Goal: Task Accomplishment & Management: Use online tool/utility

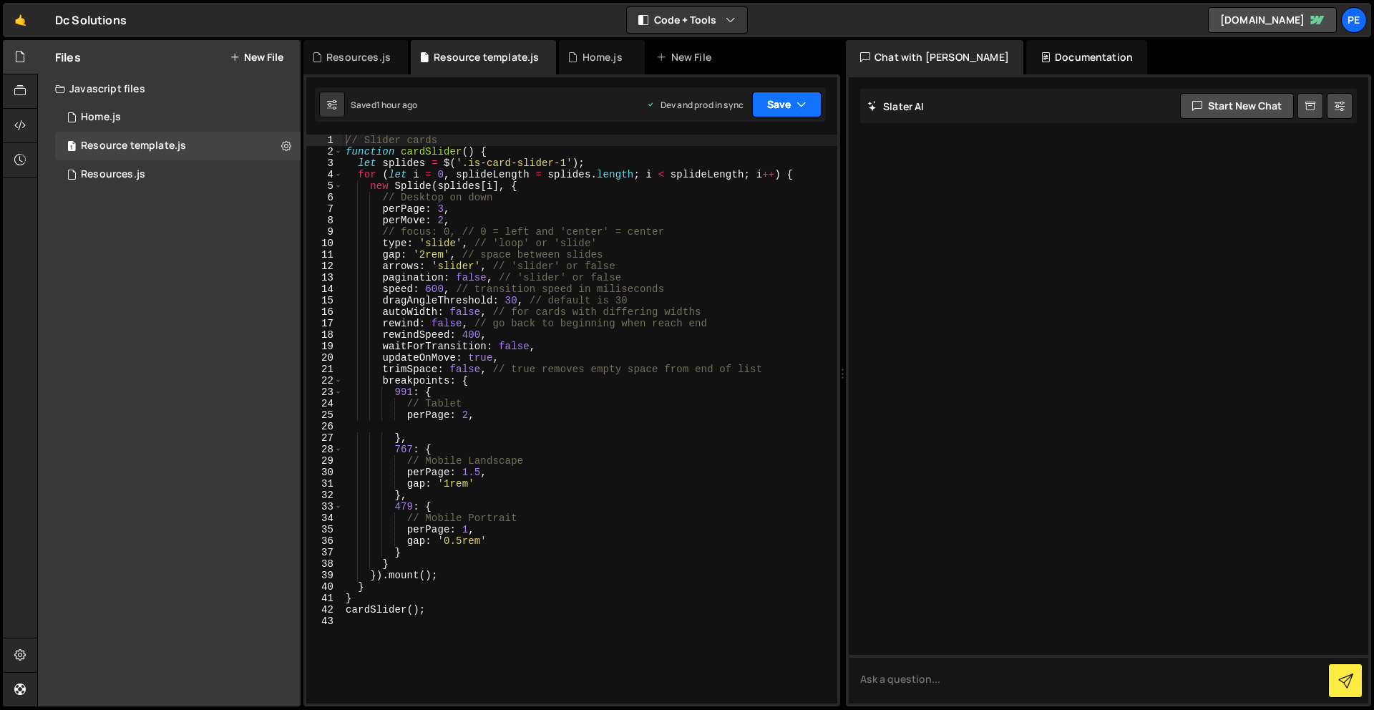
click at [784, 105] on button "Save" at bounding box center [786, 105] width 69 height 26
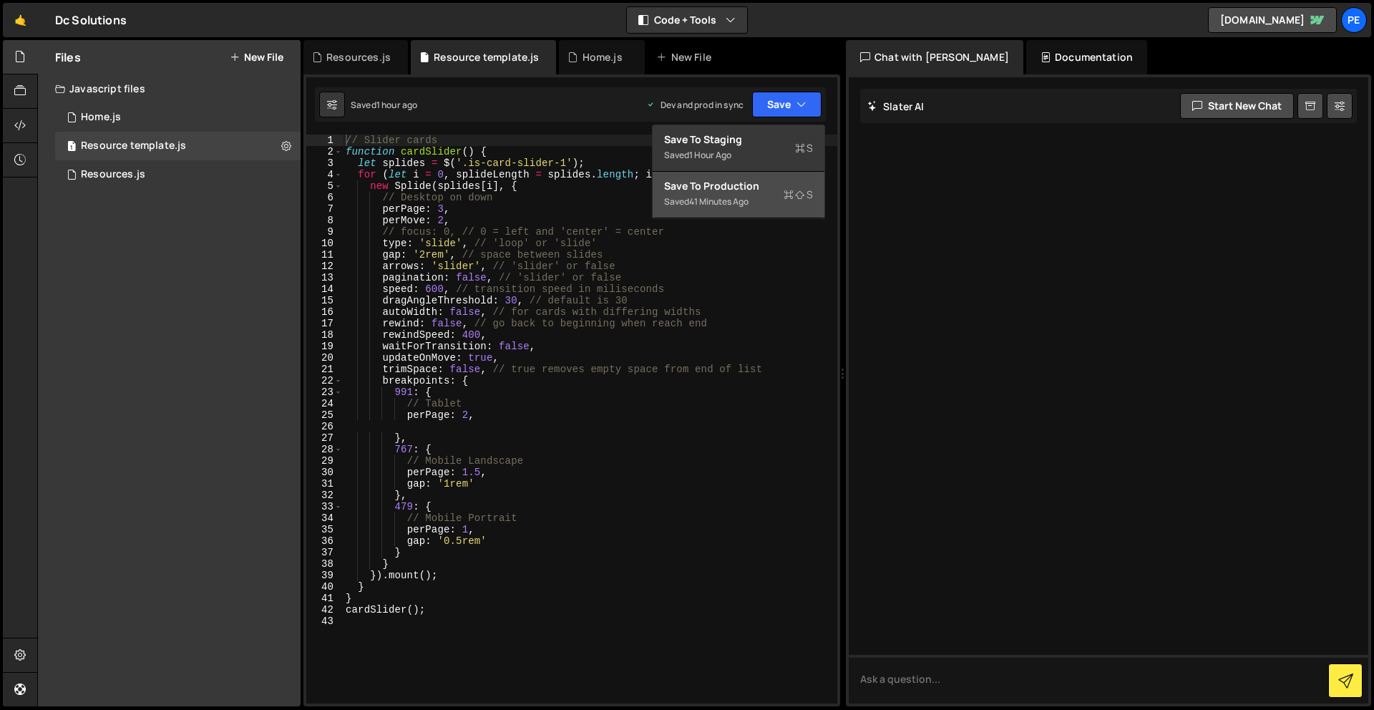
click at [751, 190] on div "Save to Production S" at bounding box center [738, 186] width 149 height 14
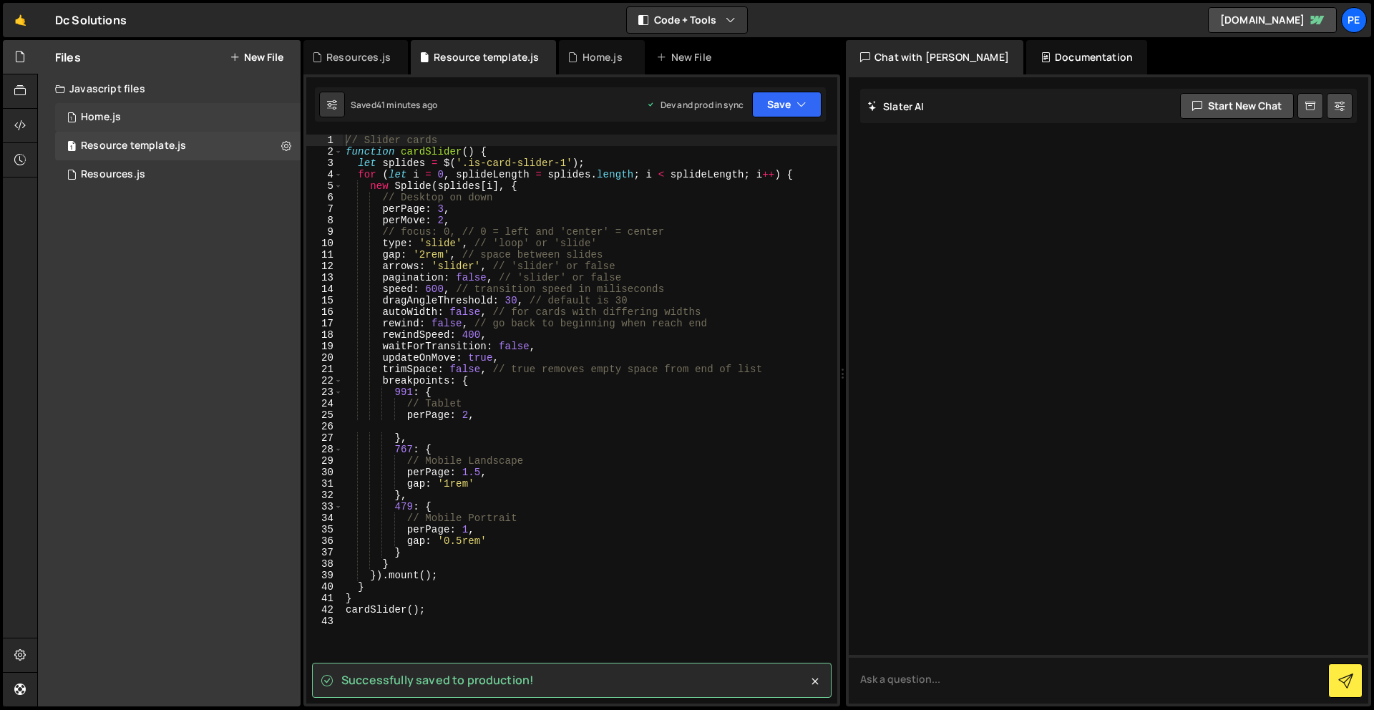
click at [115, 116] on div "Home.js" at bounding box center [101, 117] width 40 height 13
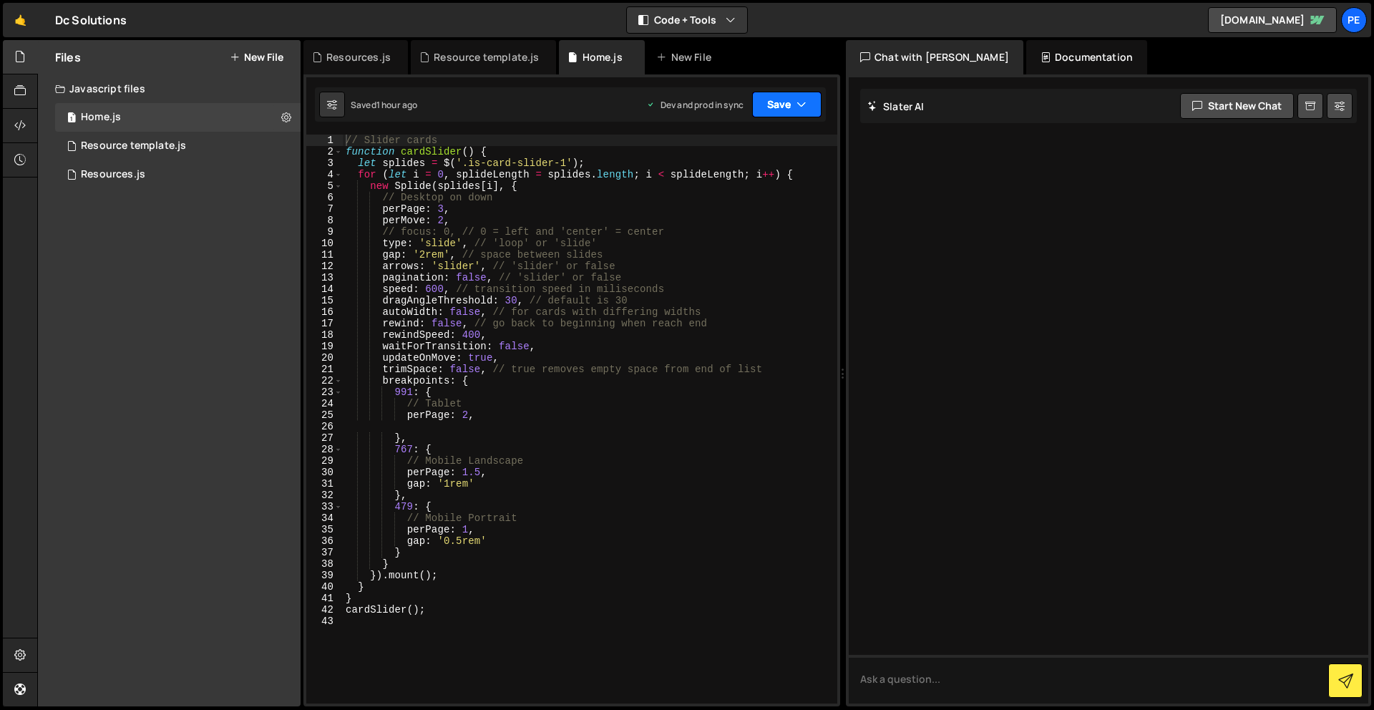
click at [784, 116] on button "Save" at bounding box center [786, 105] width 69 height 26
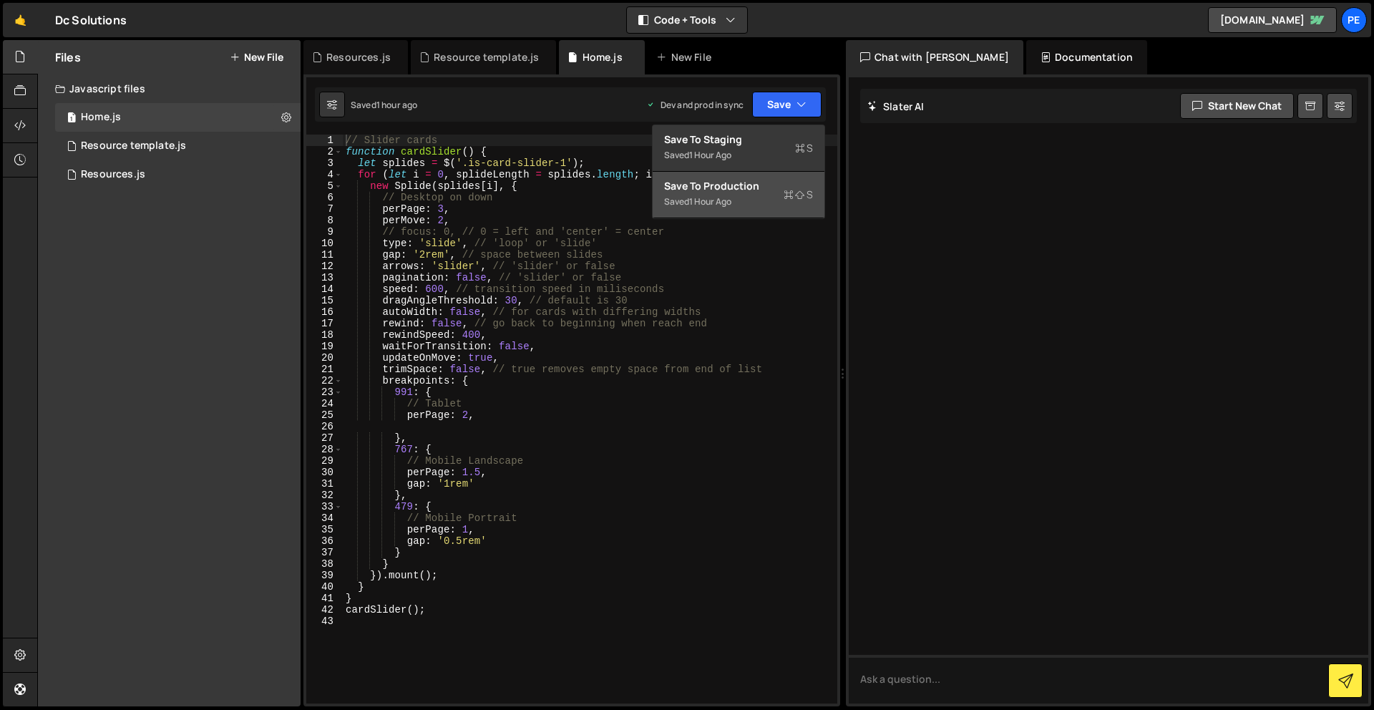
click at [739, 183] on div "Save to Production S" at bounding box center [738, 186] width 149 height 14
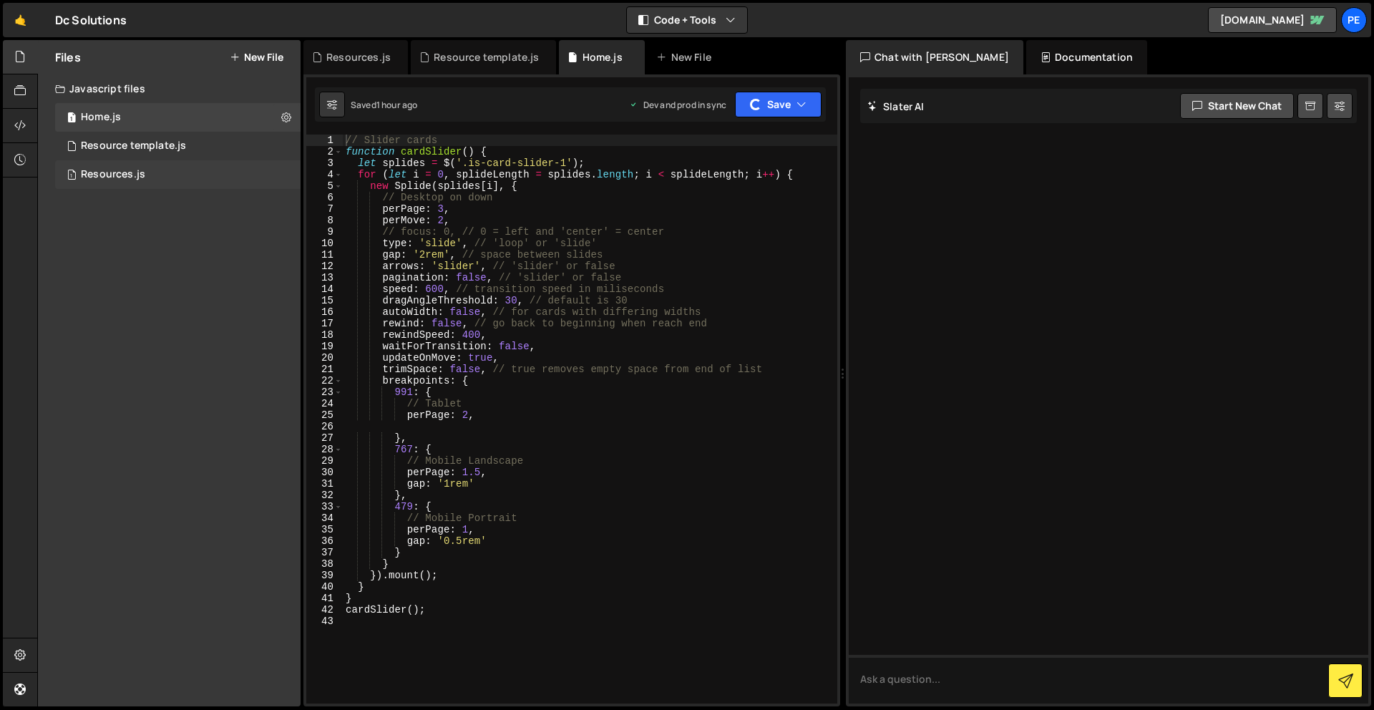
click at [132, 173] on div "Resources.js" at bounding box center [113, 174] width 64 height 13
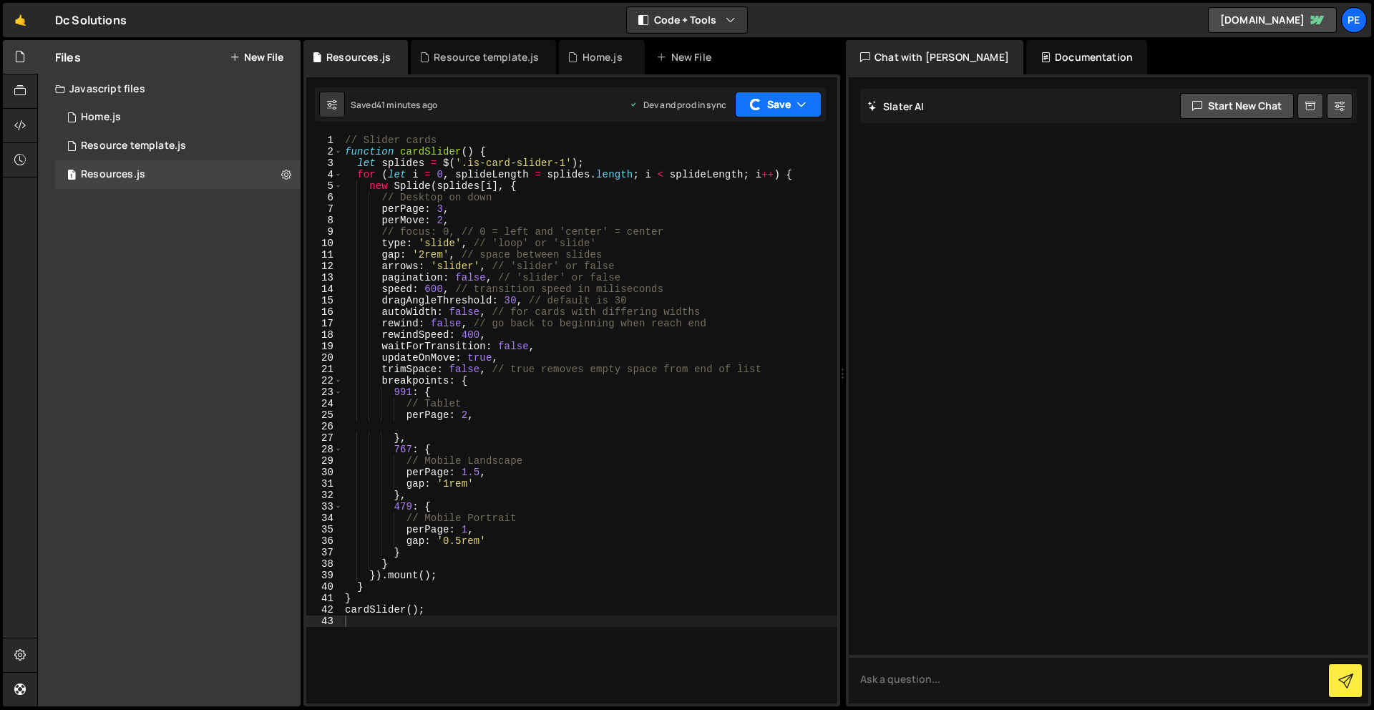
click at [811, 101] on button "Save" at bounding box center [778, 105] width 87 height 26
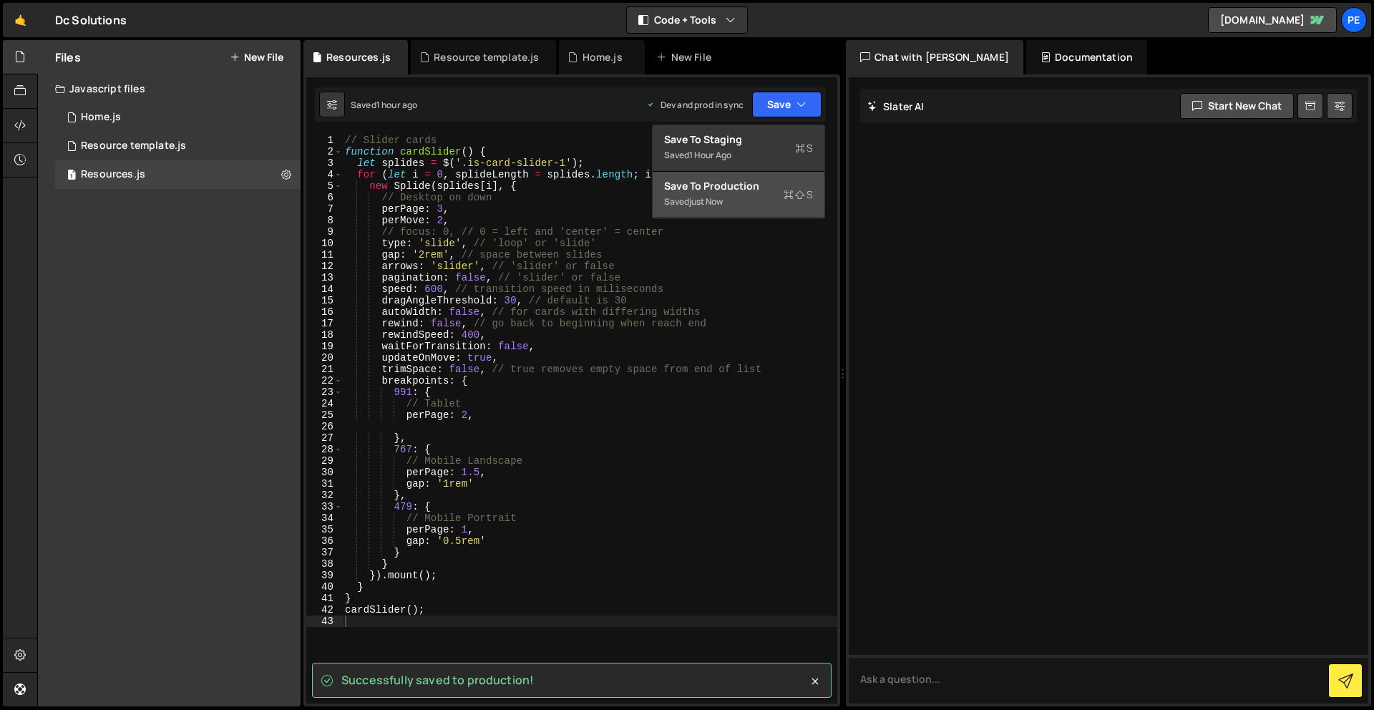
click at [732, 194] on div "Saved just now" at bounding box center [738, 201] width 149 height 17
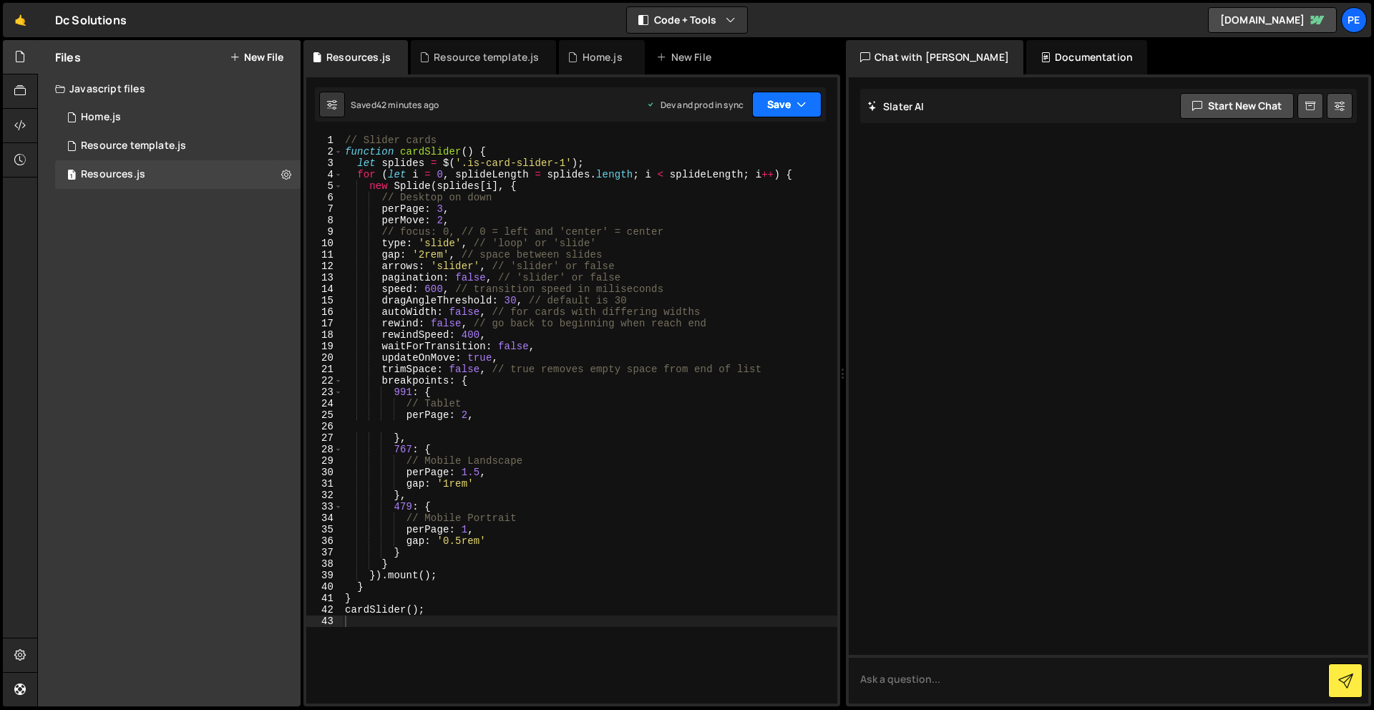
click at [789, 110] on button "Save" at bounding box center [786, 105] width 69 height 26
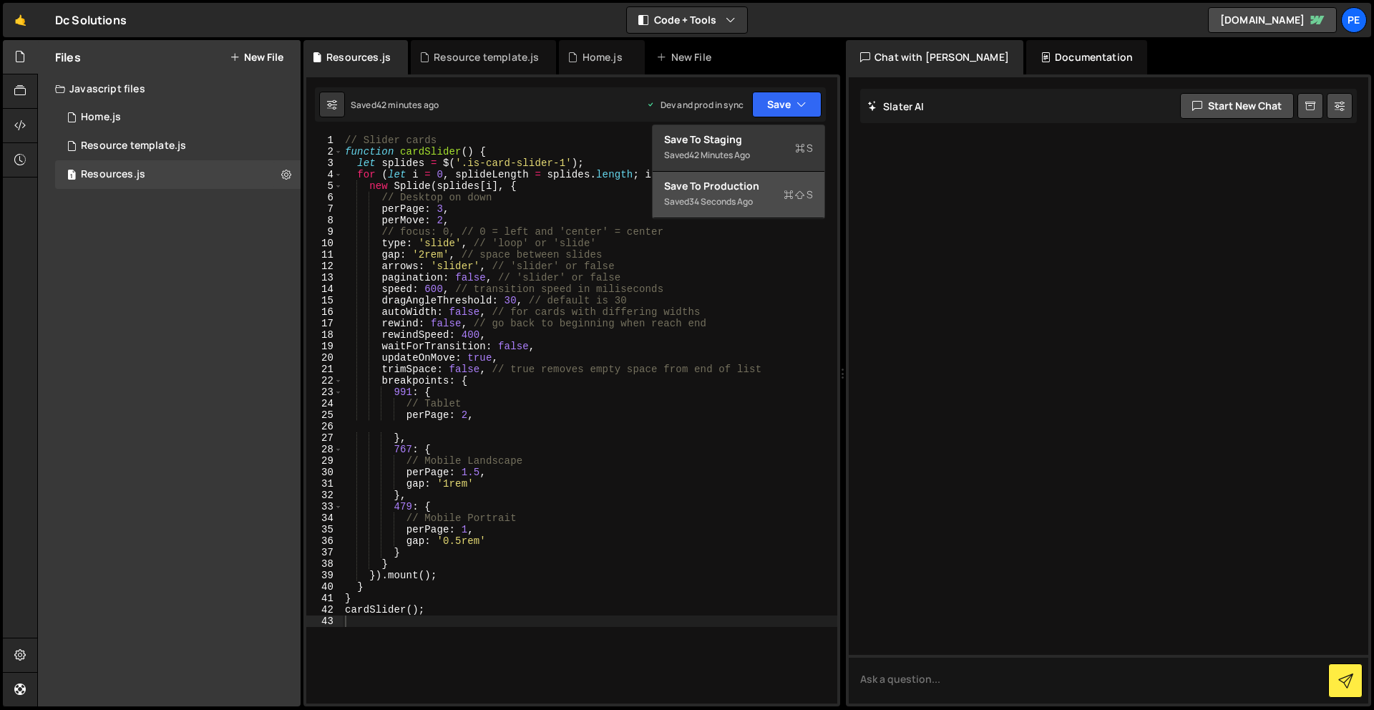
click at [779, 190] on div "Save to Production S" at bounding box center [738, 186] width 149 height 14
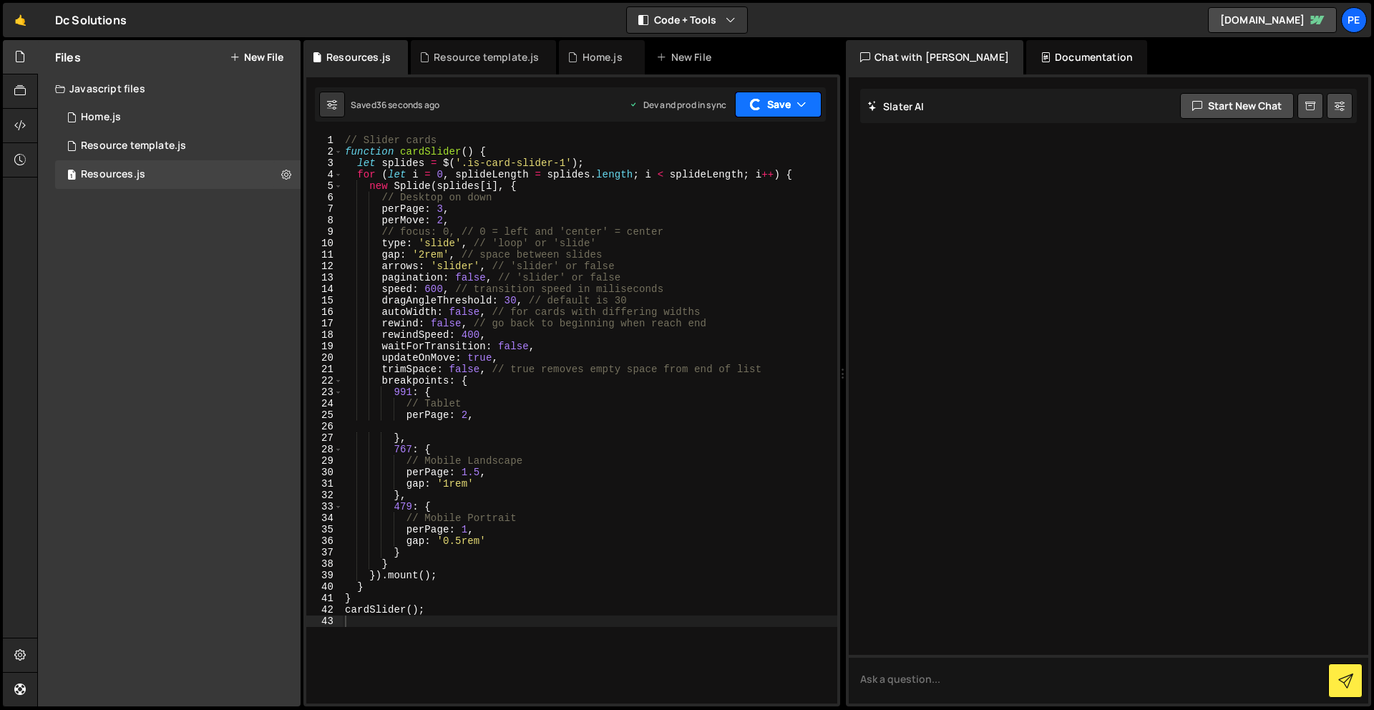
click at [794, 112] on button "Save" at bounding box center [778, 105] width 87 height 26
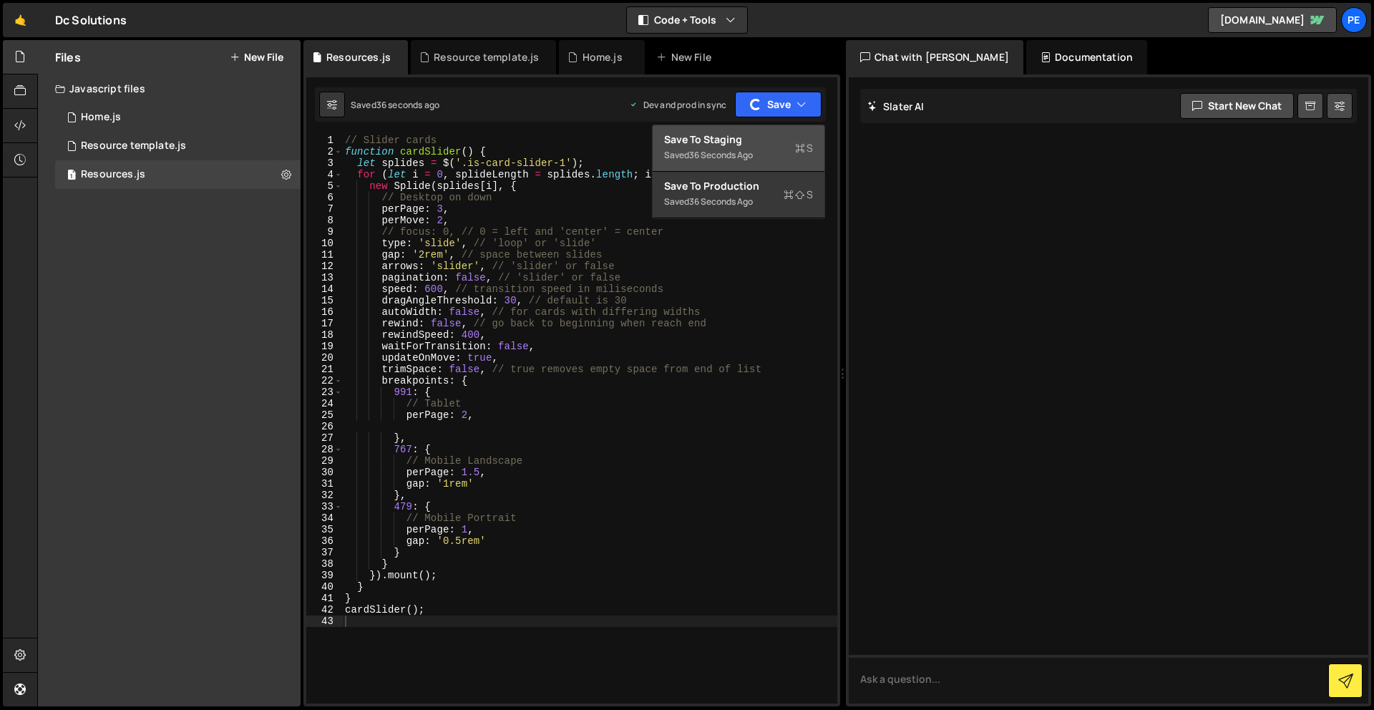
click at [761, 137] on div "Save to Staging S" at bounding box center [738, 139] width 149 height 14
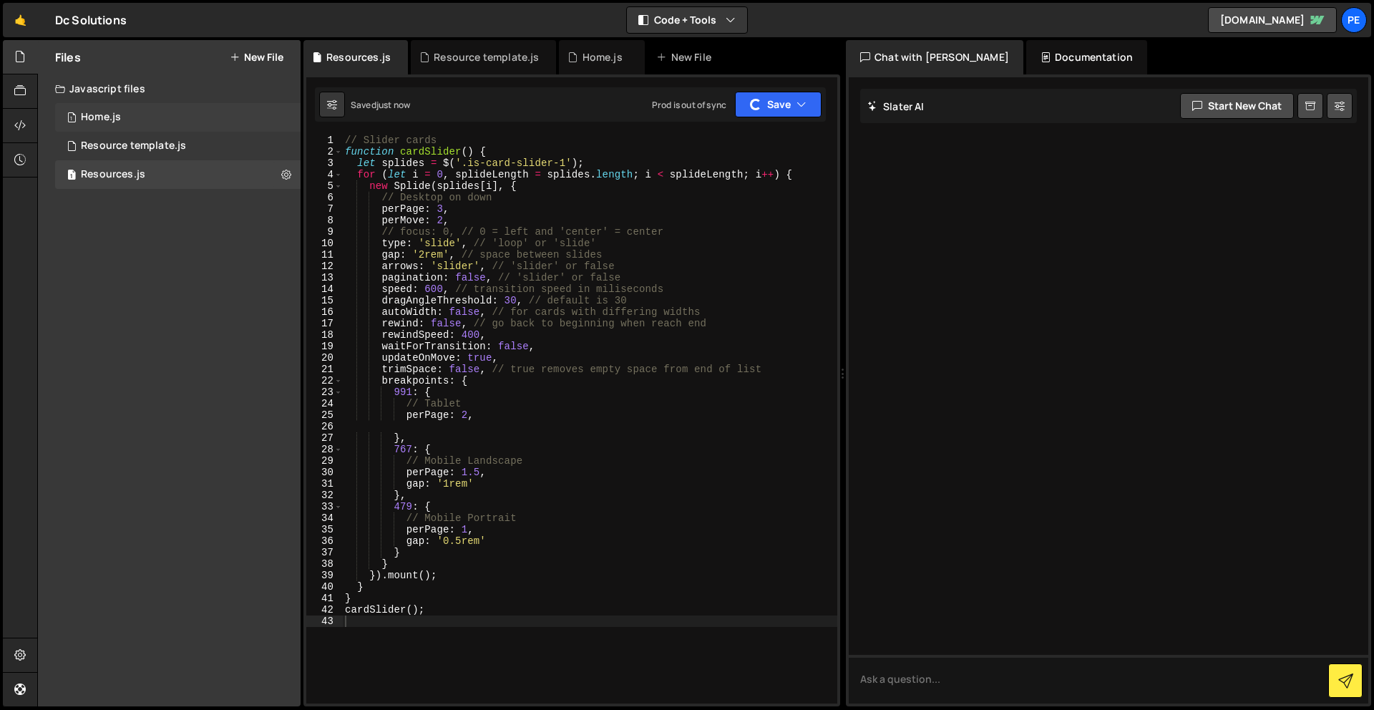
click at [281, 112] on div "1 Home.js 0" at bounding box center [177, 117] width 245 height 29
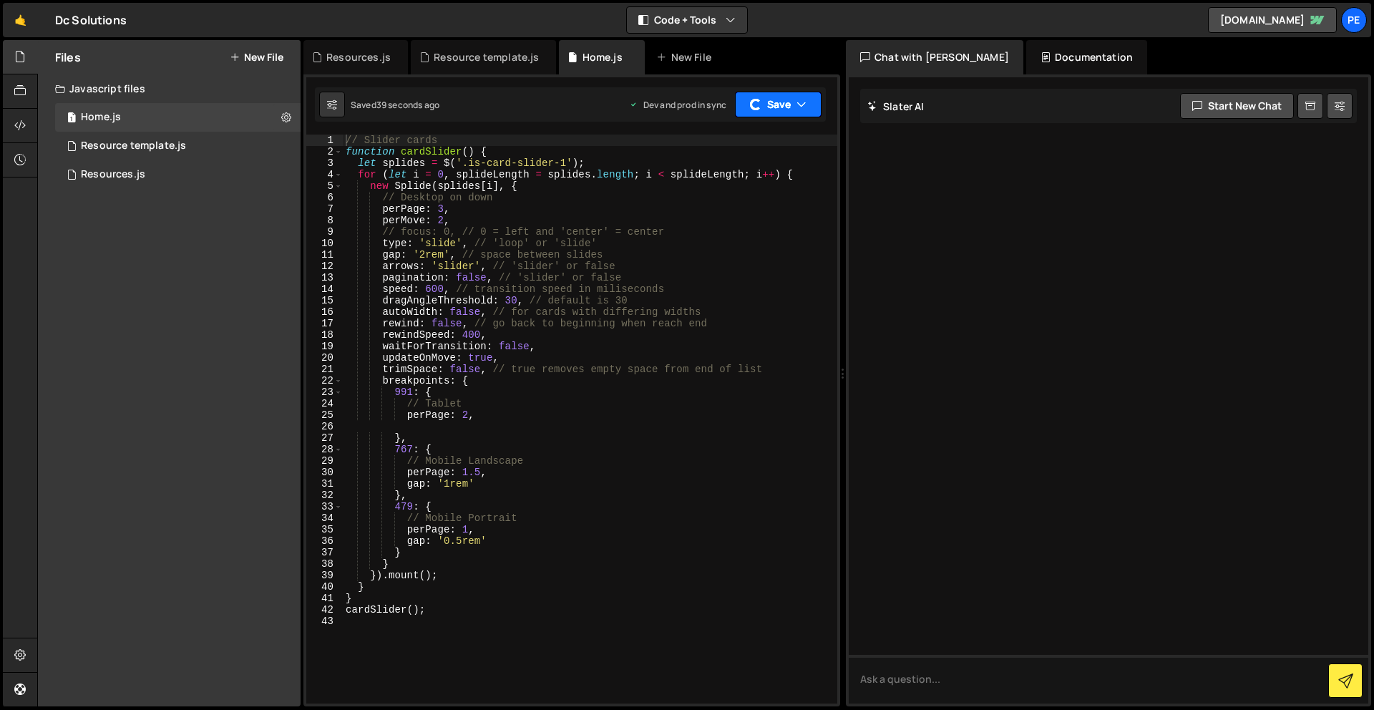
click at [736, 114] on button "Save" at bounding box center [778, 105] width 87 height 26
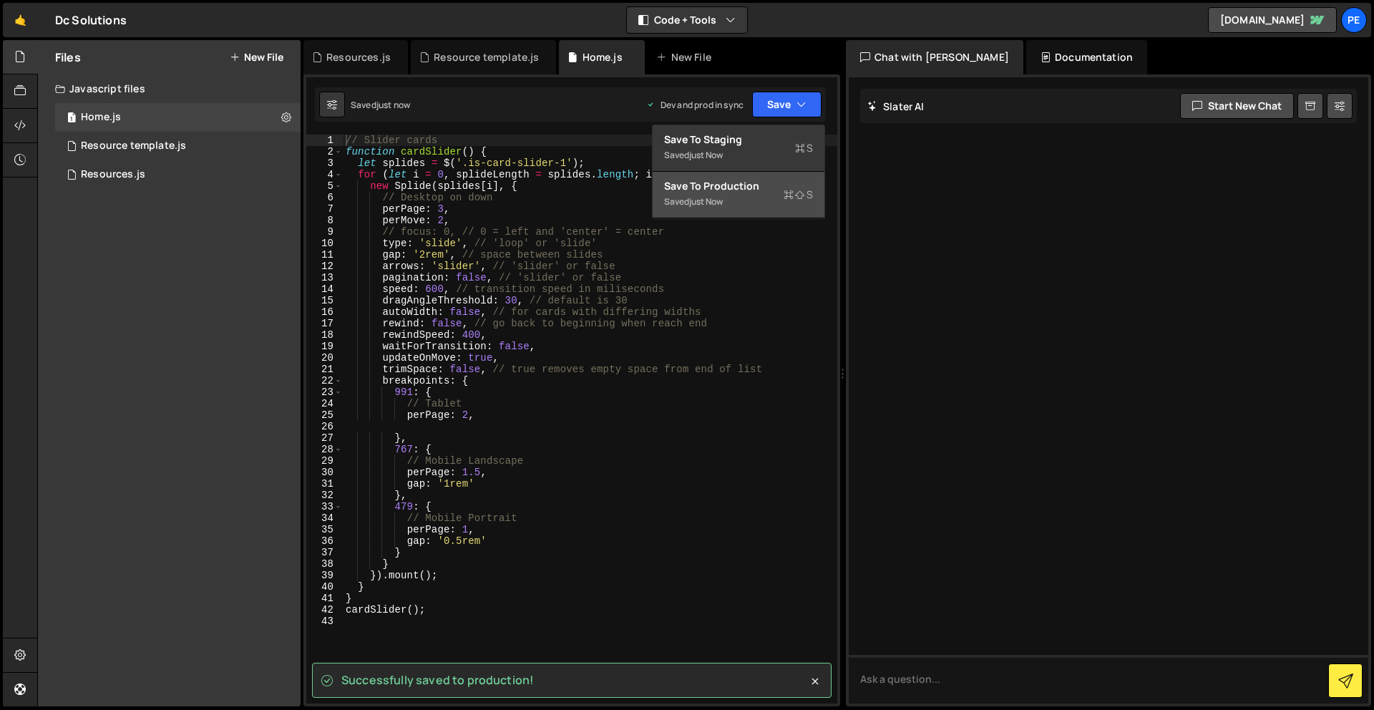
click at [762, 193] on div "Saved just now" at bounding box center [738, 201] width 149 height 17
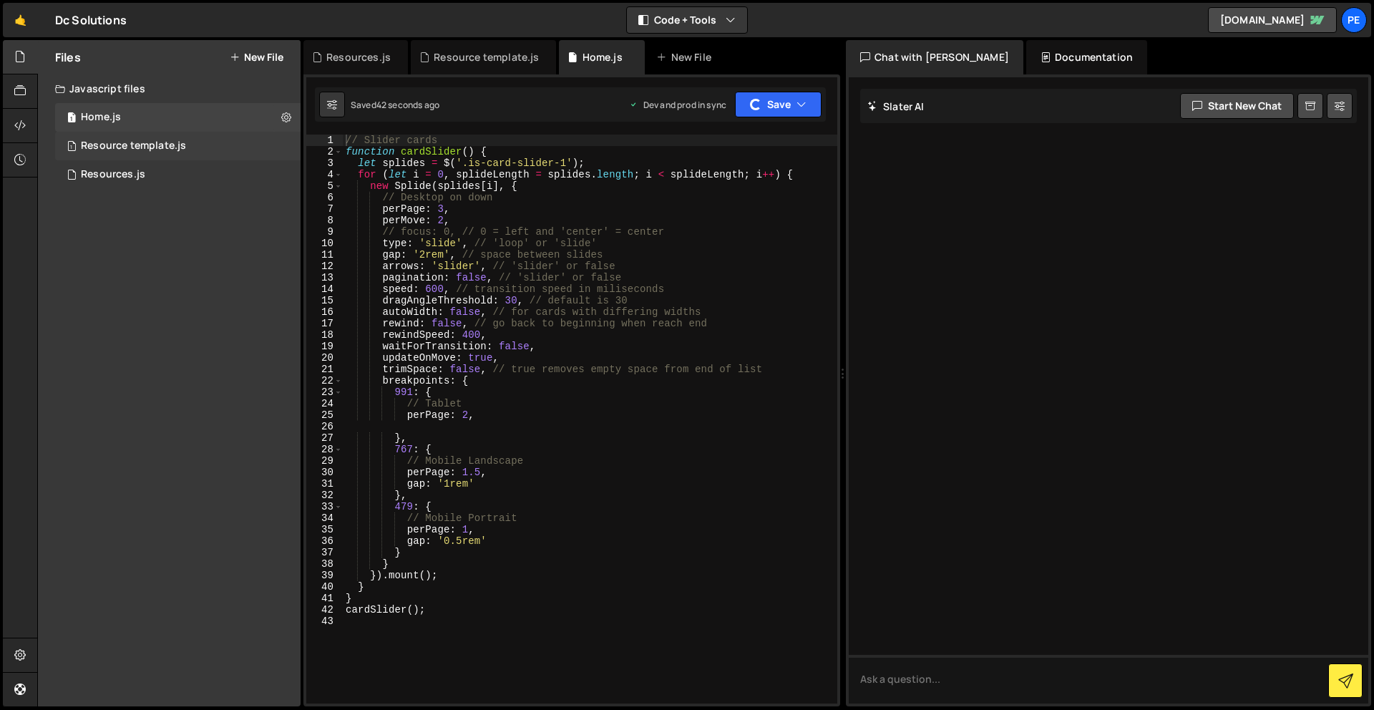
click at [288, 141] on div "1 Resource template.js 0" at bounding box center [177, 146] width 245 height 29
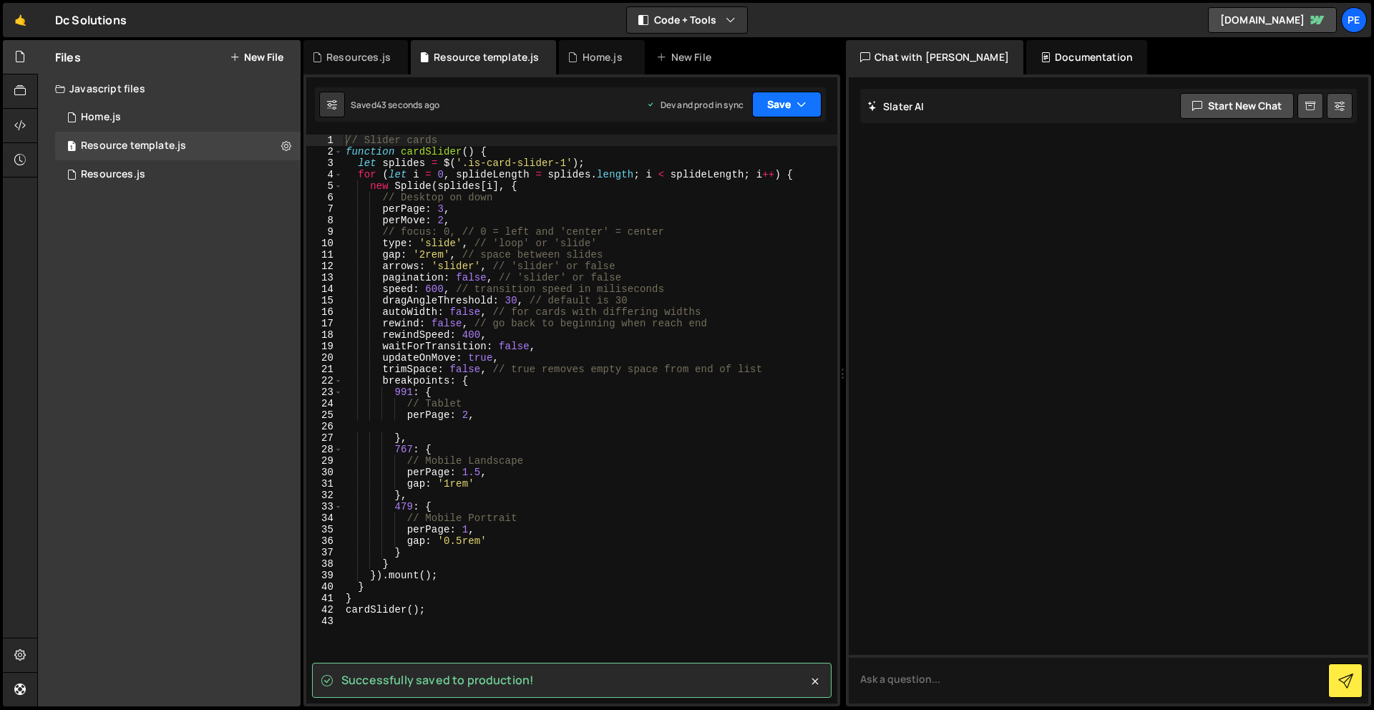
click at [775, 106] on button "Save" at bounding box center [786, 105] width 69 height 26
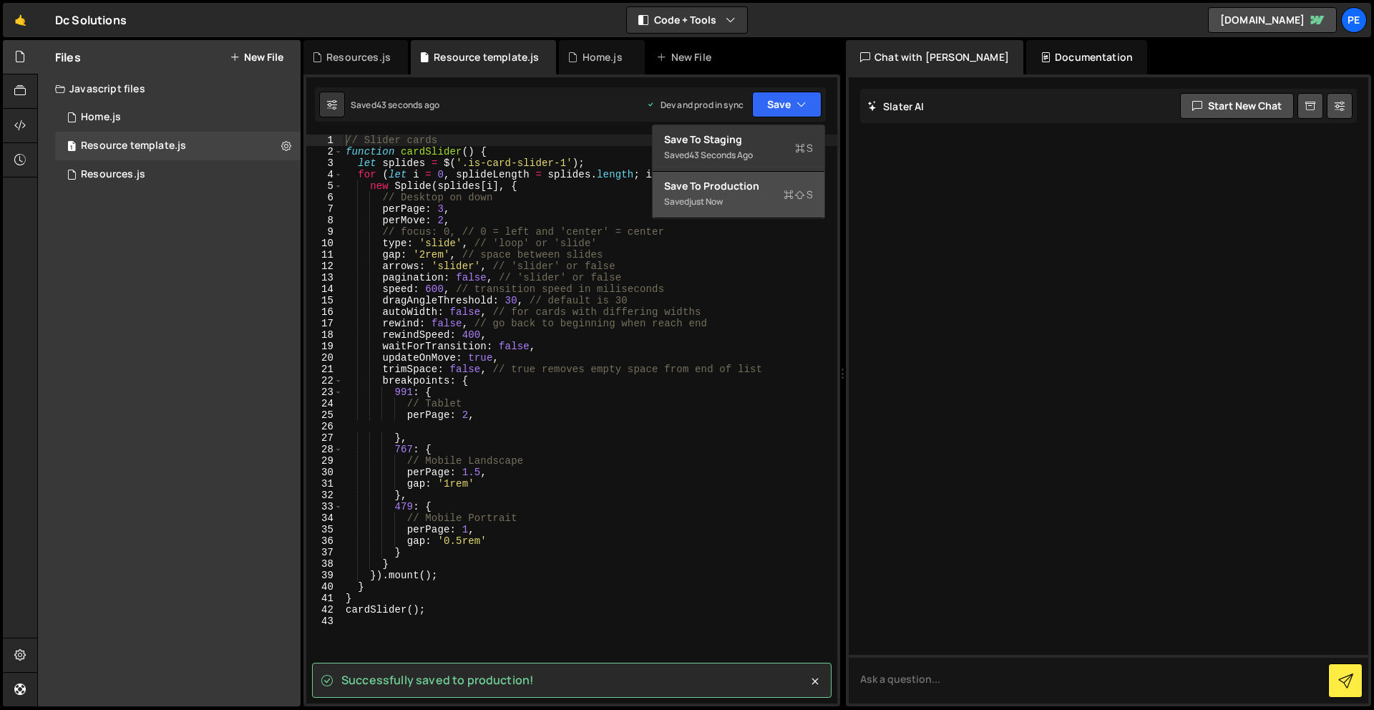
click at [800, 192] on icon at bounding box center [800, 195] width 10 height 14
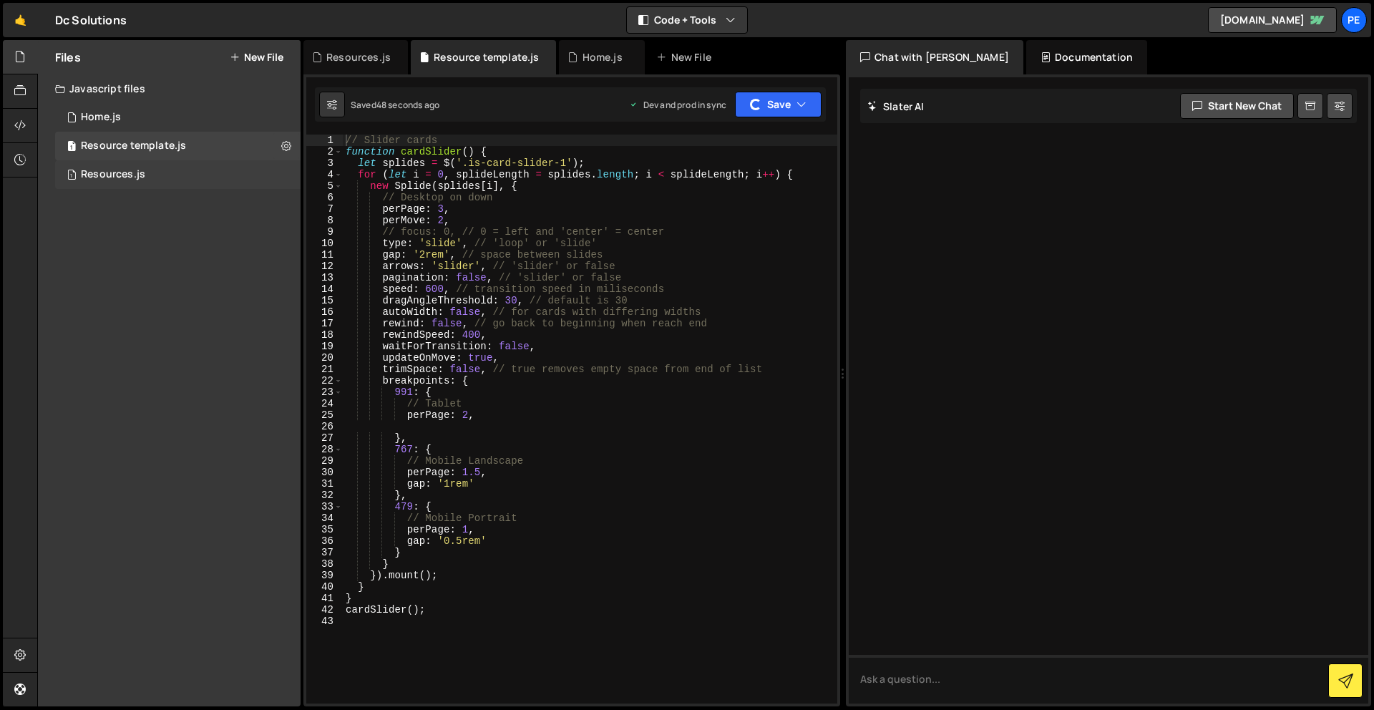
click at [282, 177] on div "1 Resources.js 0" at bounding box center [177, 174] width 245 height 29
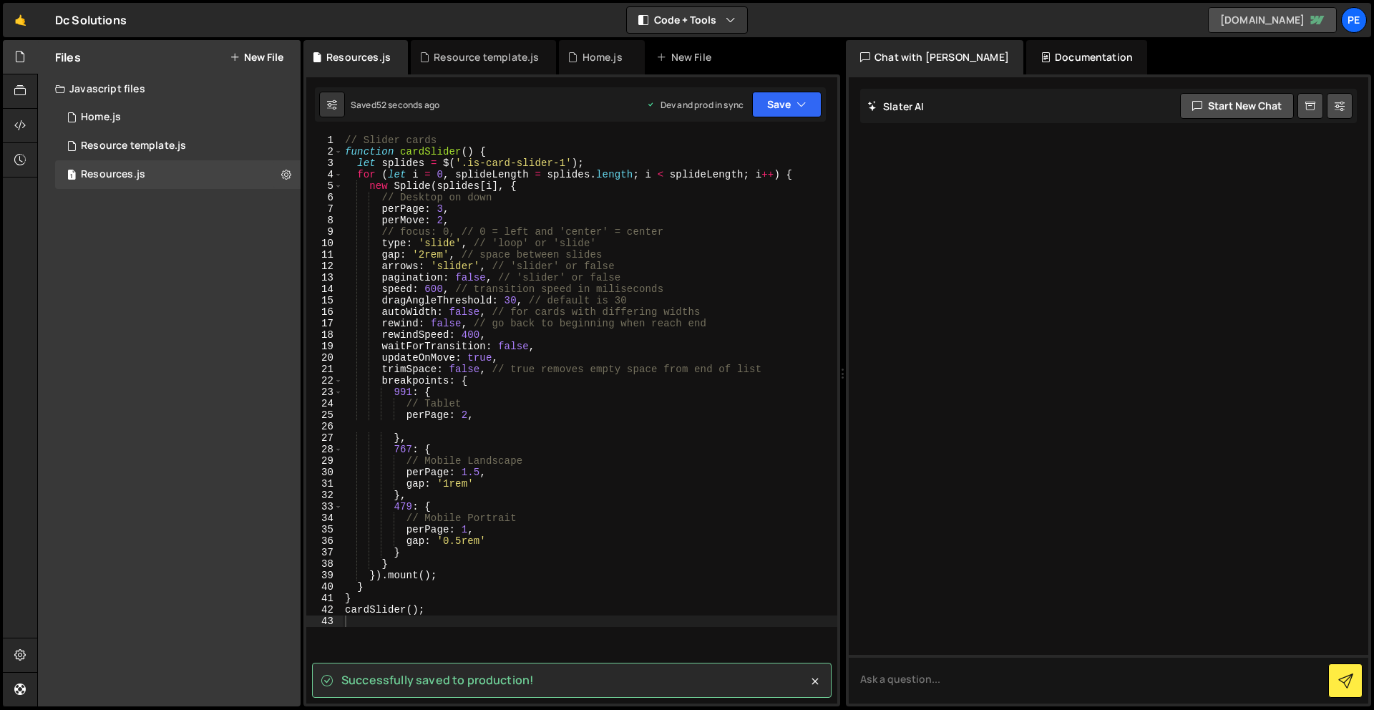
click at [1294, 21] on link "[DOMAIN_NAME]" at bounding box center [1272, 20] width 129 height 26
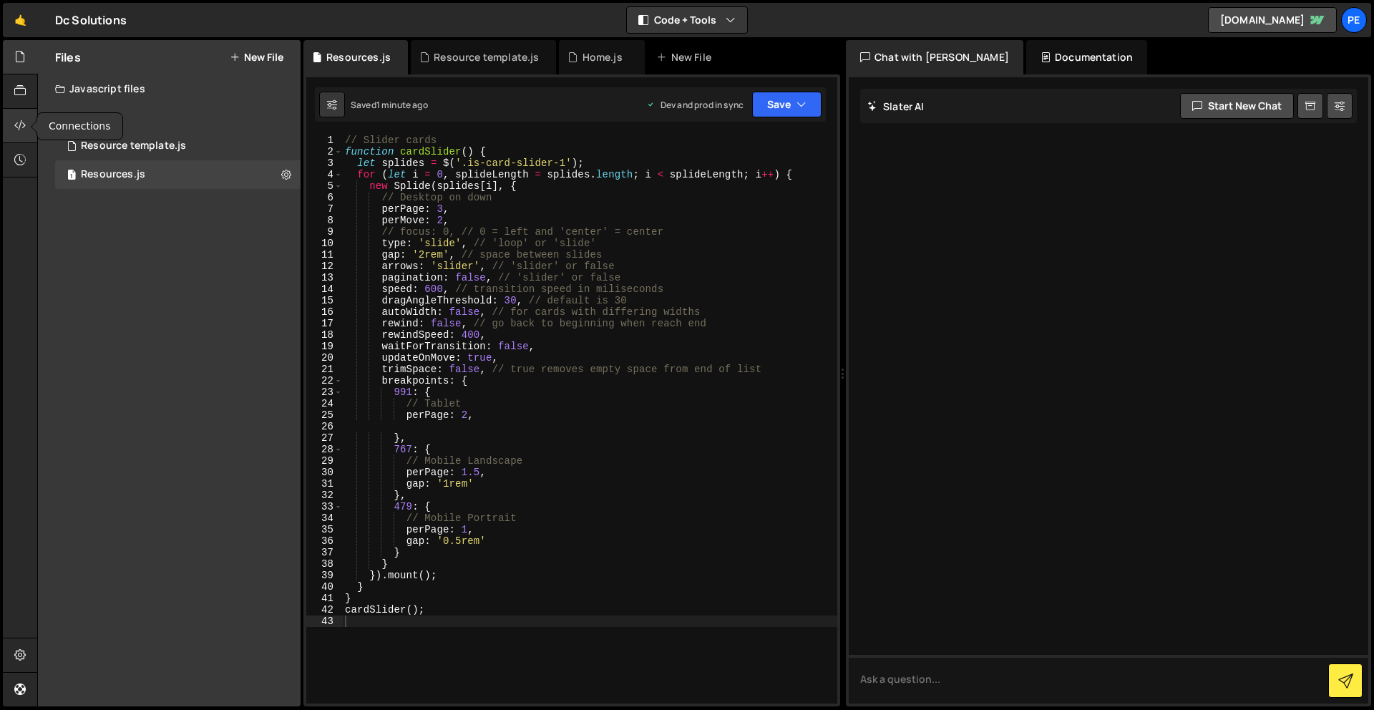
click at [19, 127] on icon at bounding box center [19, 125] width 11 height 16
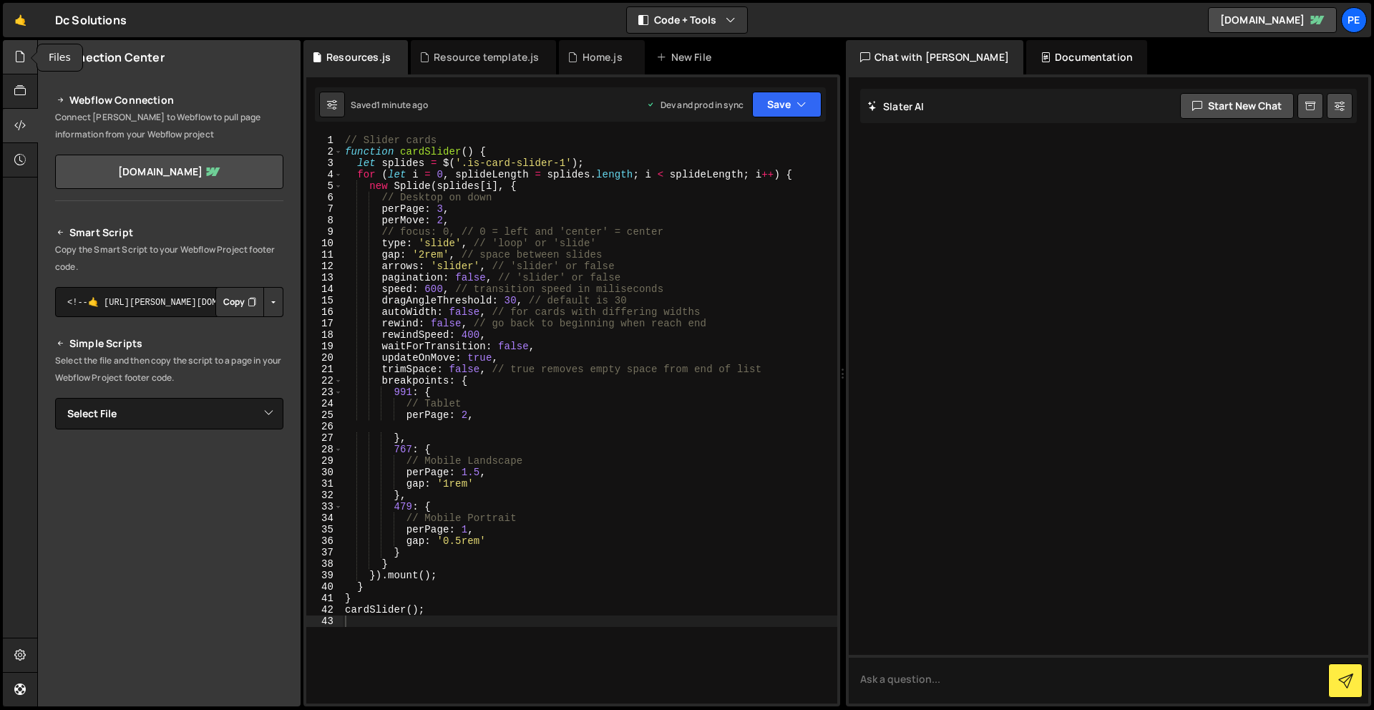
click at [14, 53] on icon at bounding box center [19, 57] width 11 height 16
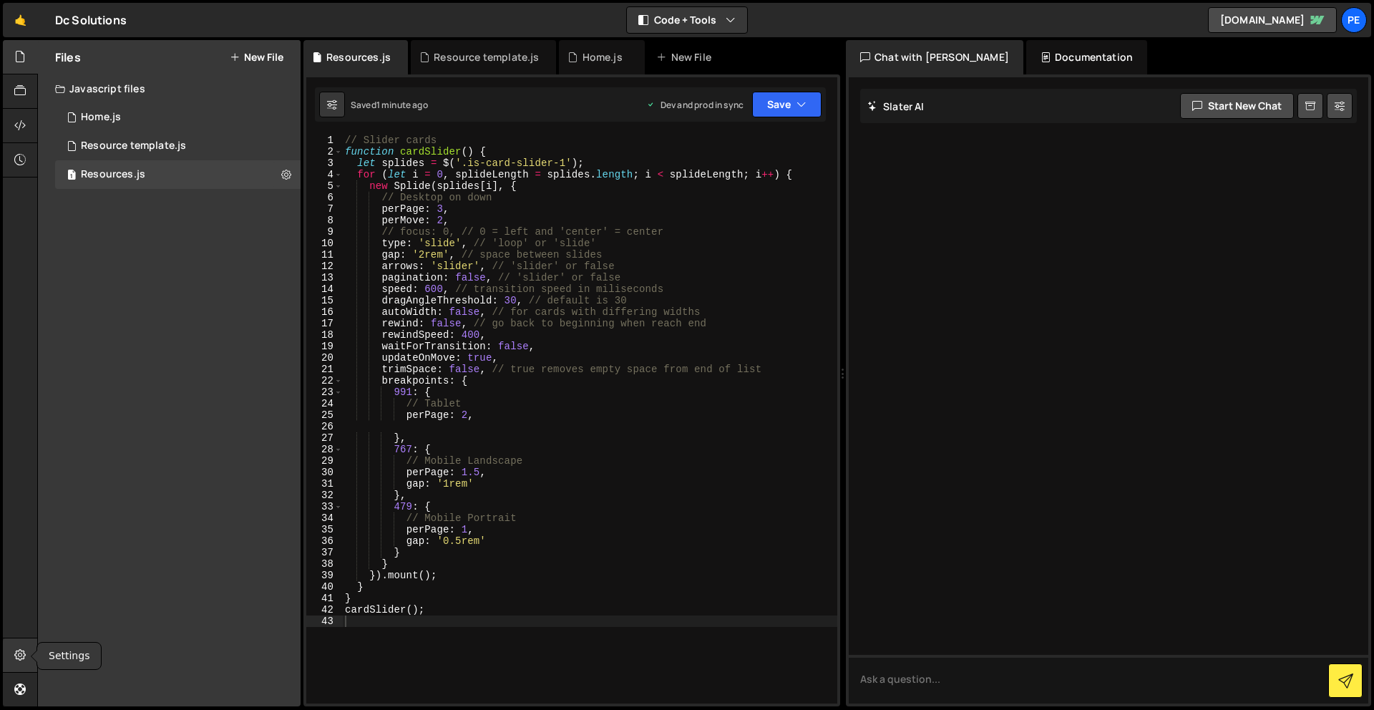
click at [15, 646] on div at bounding box center [20, 655] width 35 height 34
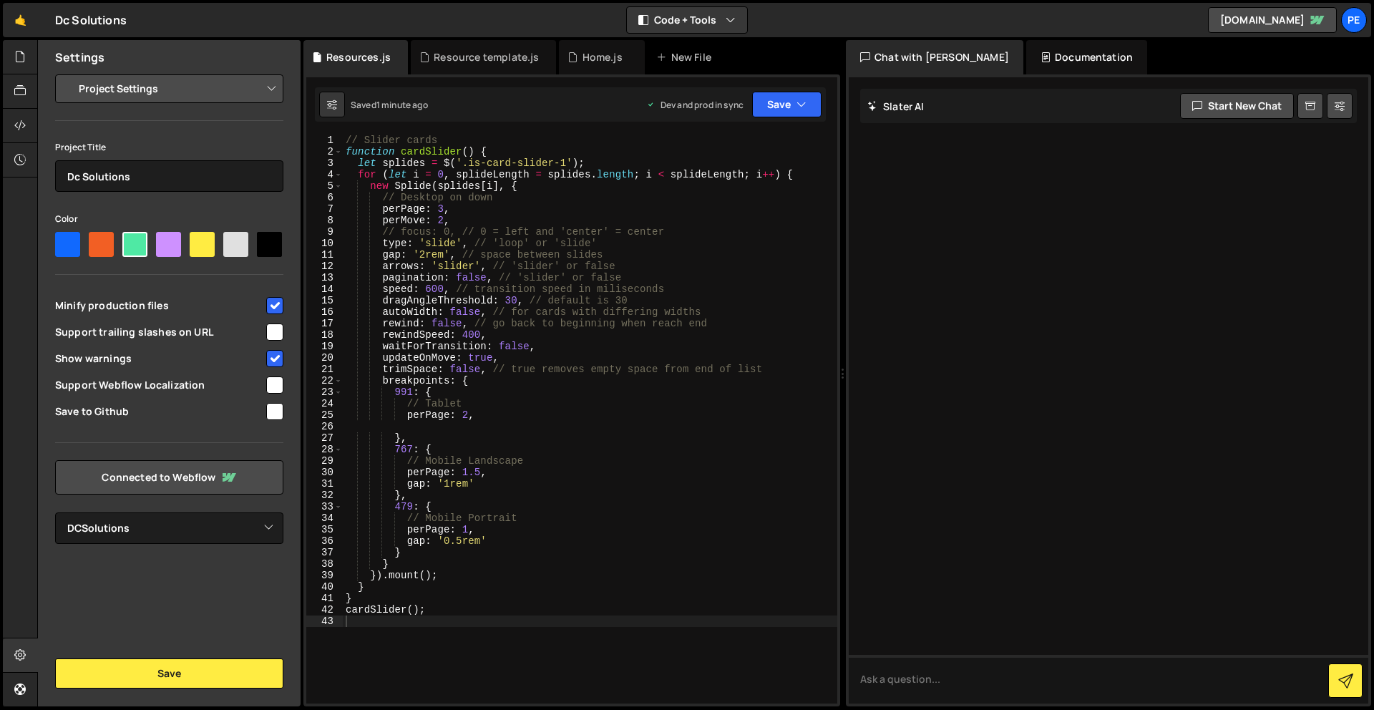
click at [270, 384] on input "checkbox" at bounding box center [274, 384] width 17 height 17
checkbox input "true"
click at [203, 670] on button "Save" at bounding box center [169, 673] width 228 height 30
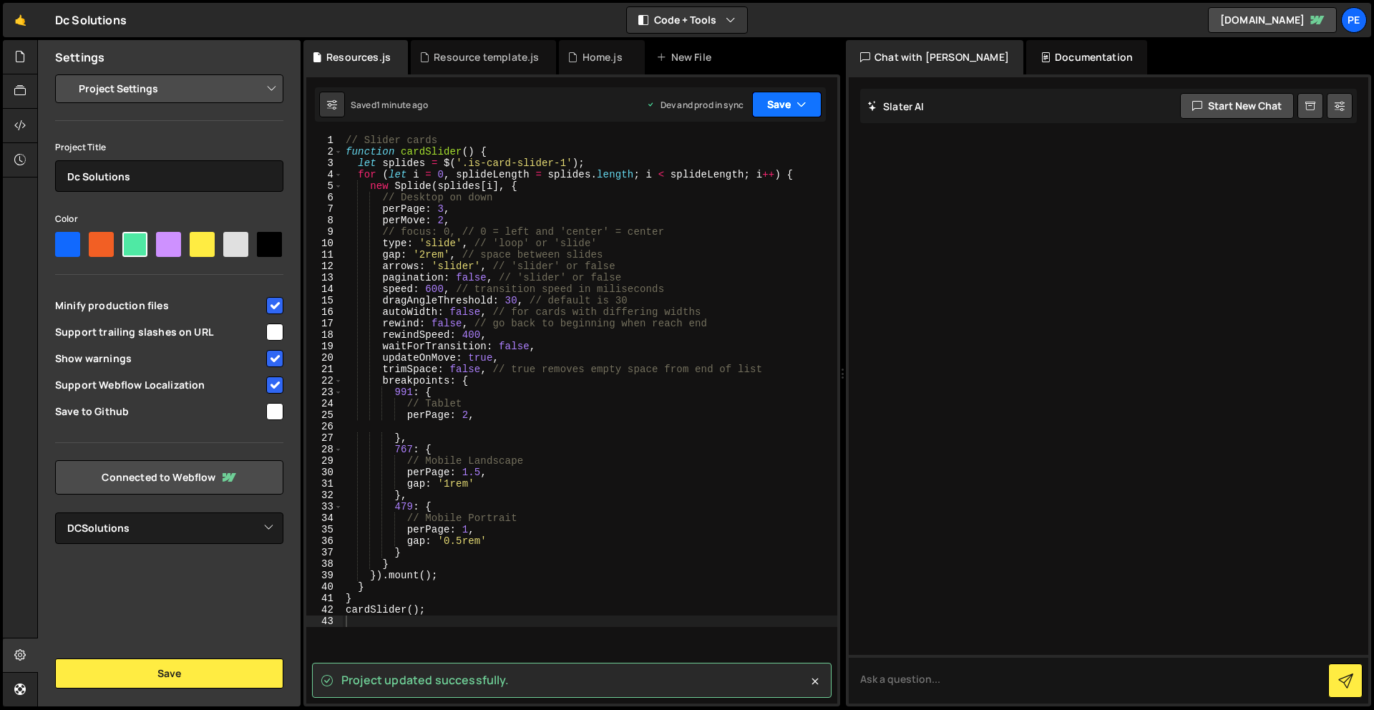
click at [793, 115] on button "Save" at bounding box center [786, 105] width 69 height 26
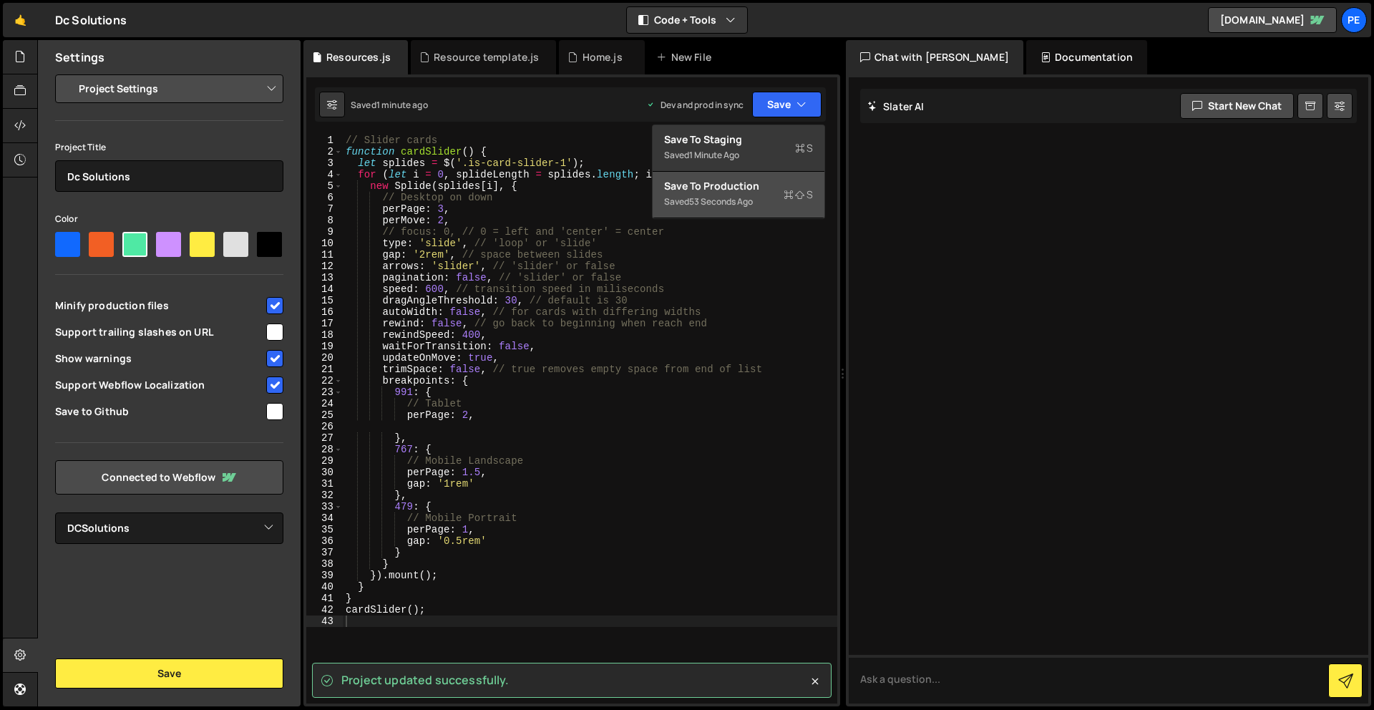
click at [762, 186] on div "Save to Production S" at bounding box center [738, 186] width 149 height 14
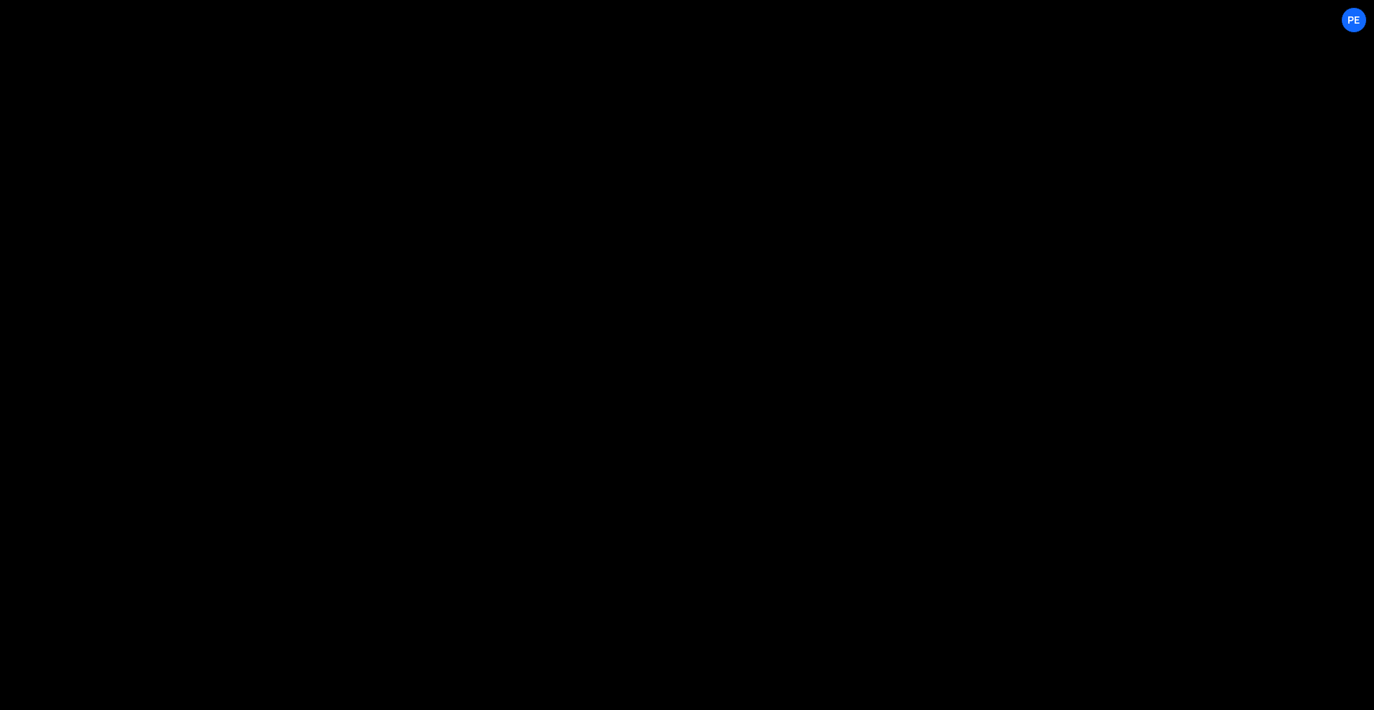
select select "68d0ebd3468fd7cee4f12a8e"
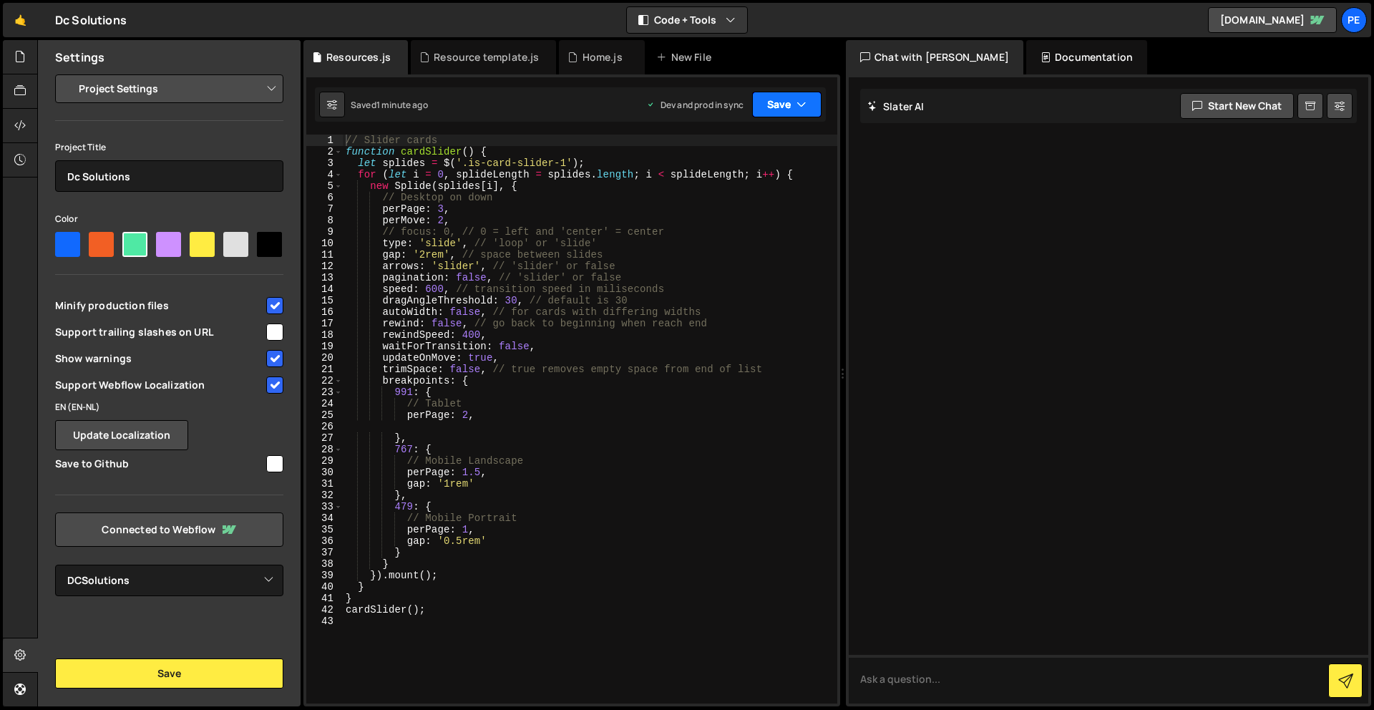
click at [775, 111] on button "Save" at bounding box center [786, 105] width 69 height 26
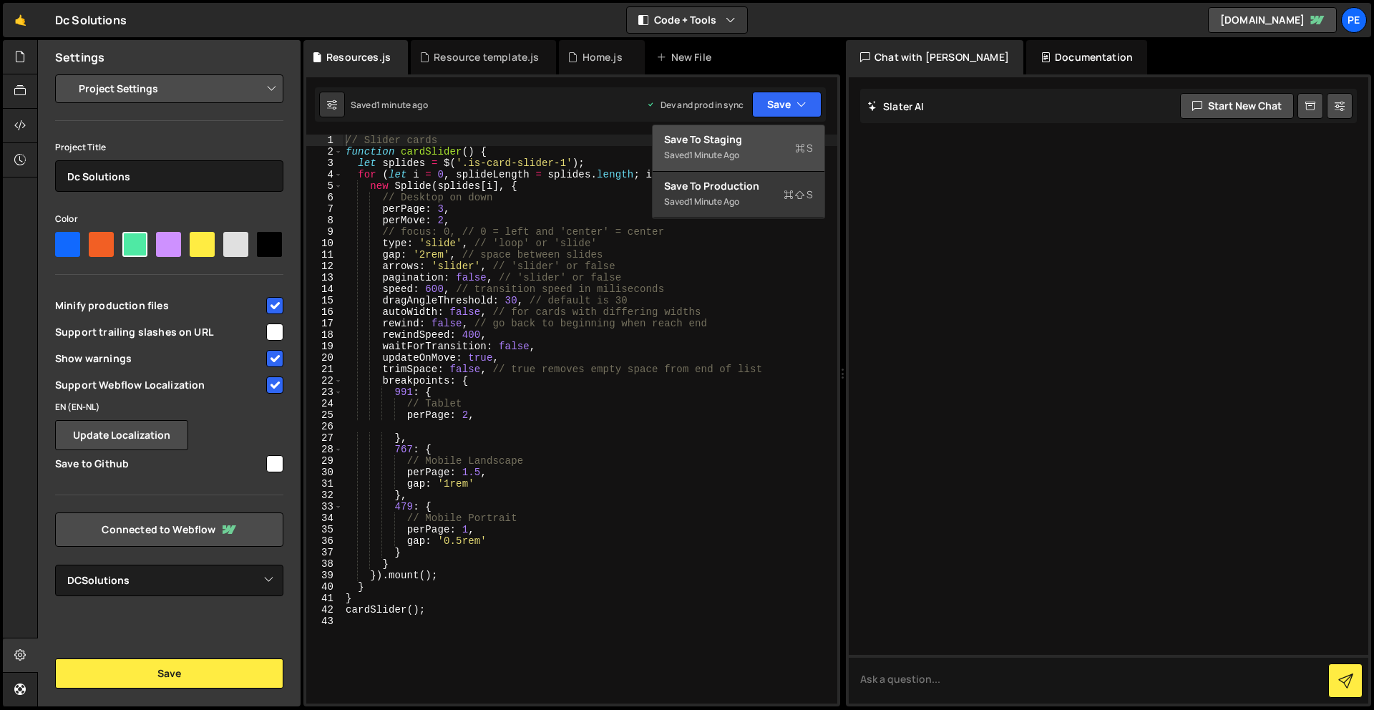
click at [771, 147] on div "Saved 1 minute ago" at bounding box center [738, 155] width 149 height 17
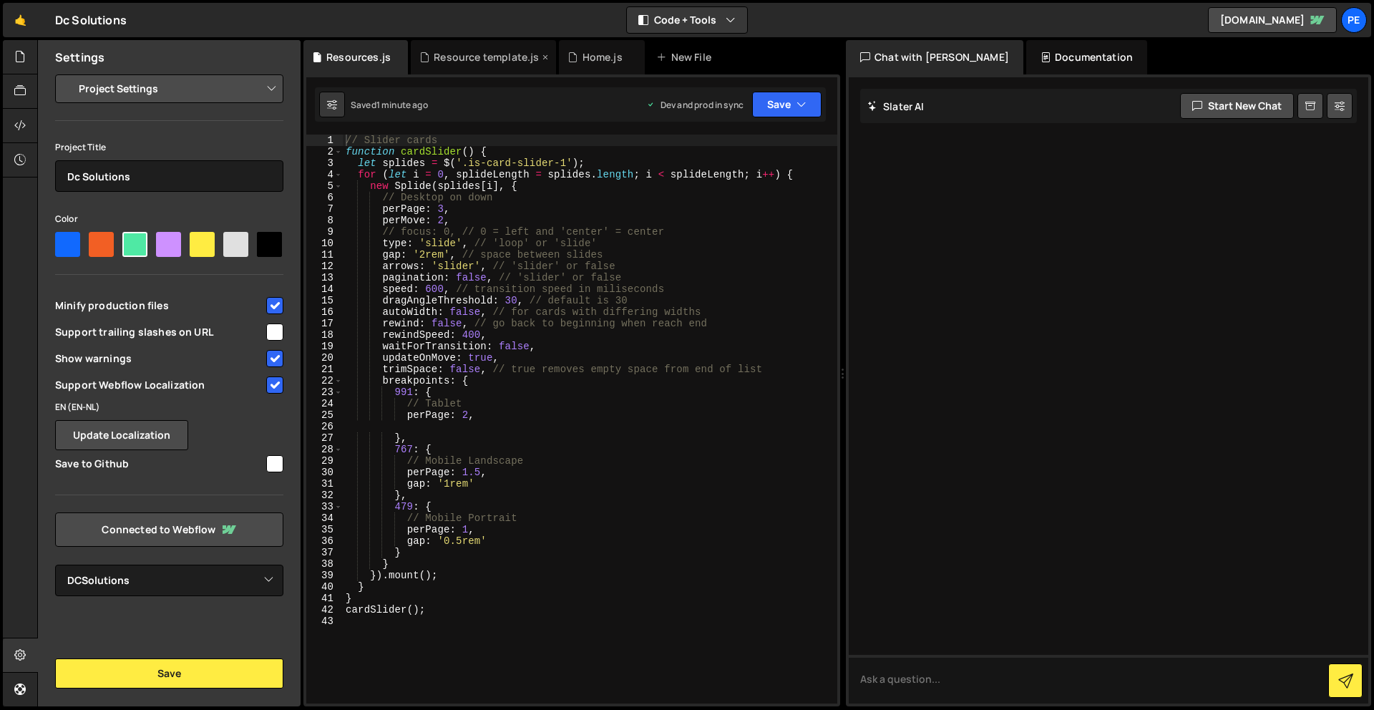
click at [447, 57] on div "Resource template.js" at bounding box center [486, 57] width 105 height 14
click at [794, 97] on button "Save" at bounding box center [786, 105] width 69 height 26
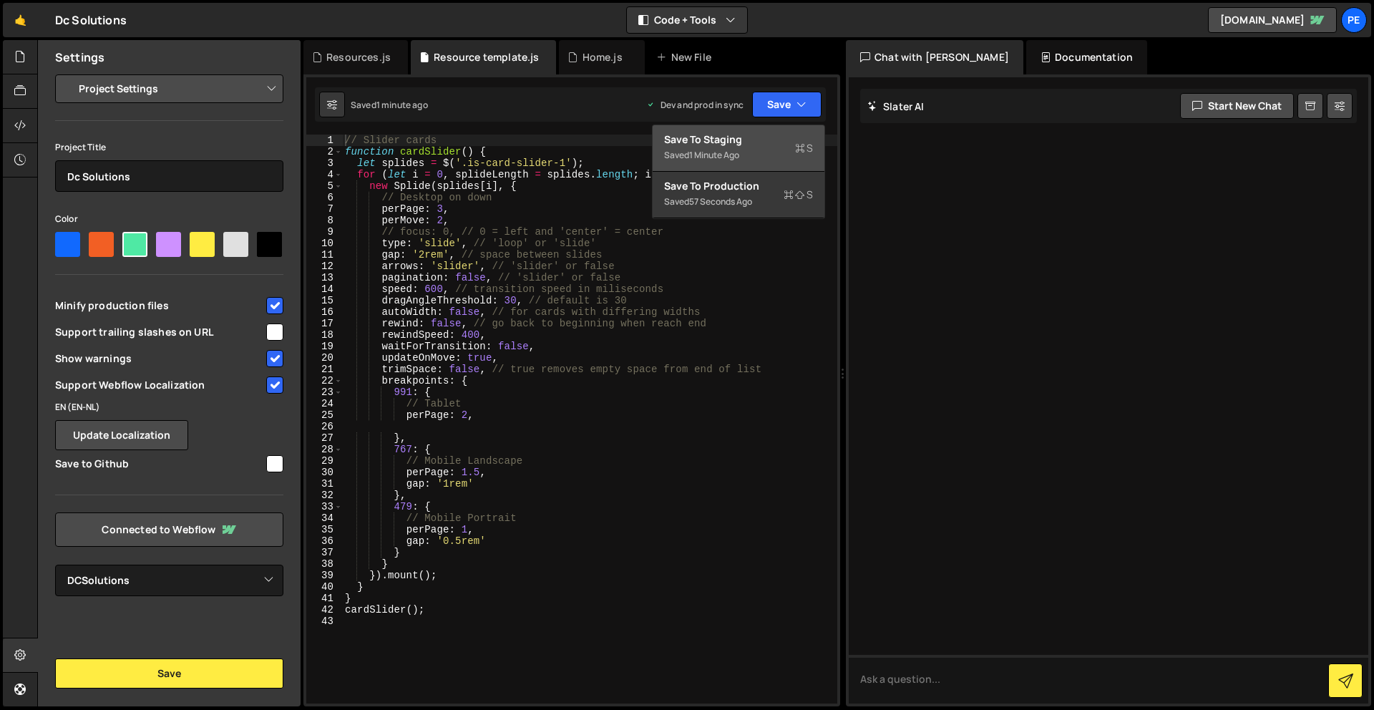
click at [764, 143] on div "Save to Staging S" at bounding box center [738, 139] width 149 height 14
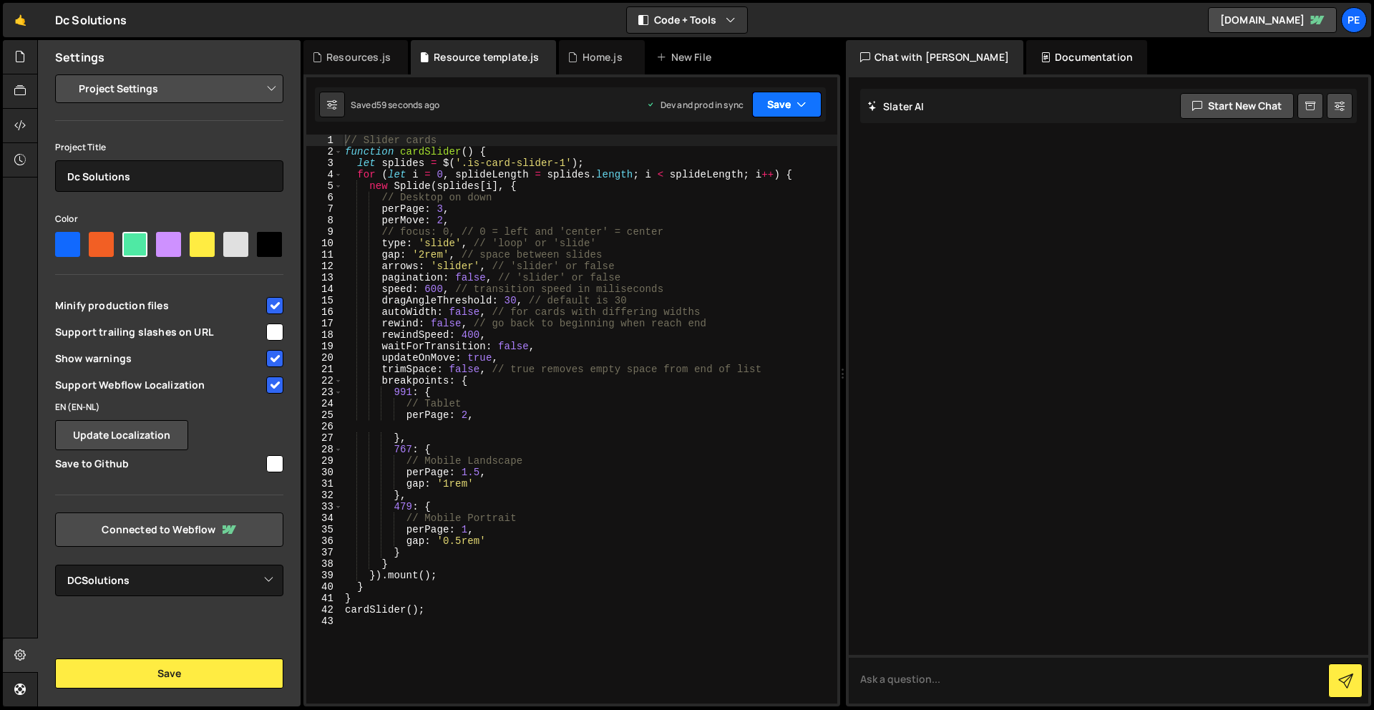
click at [802, 114] on button "Save" at bounding box center [786, 105] width 69 height 26
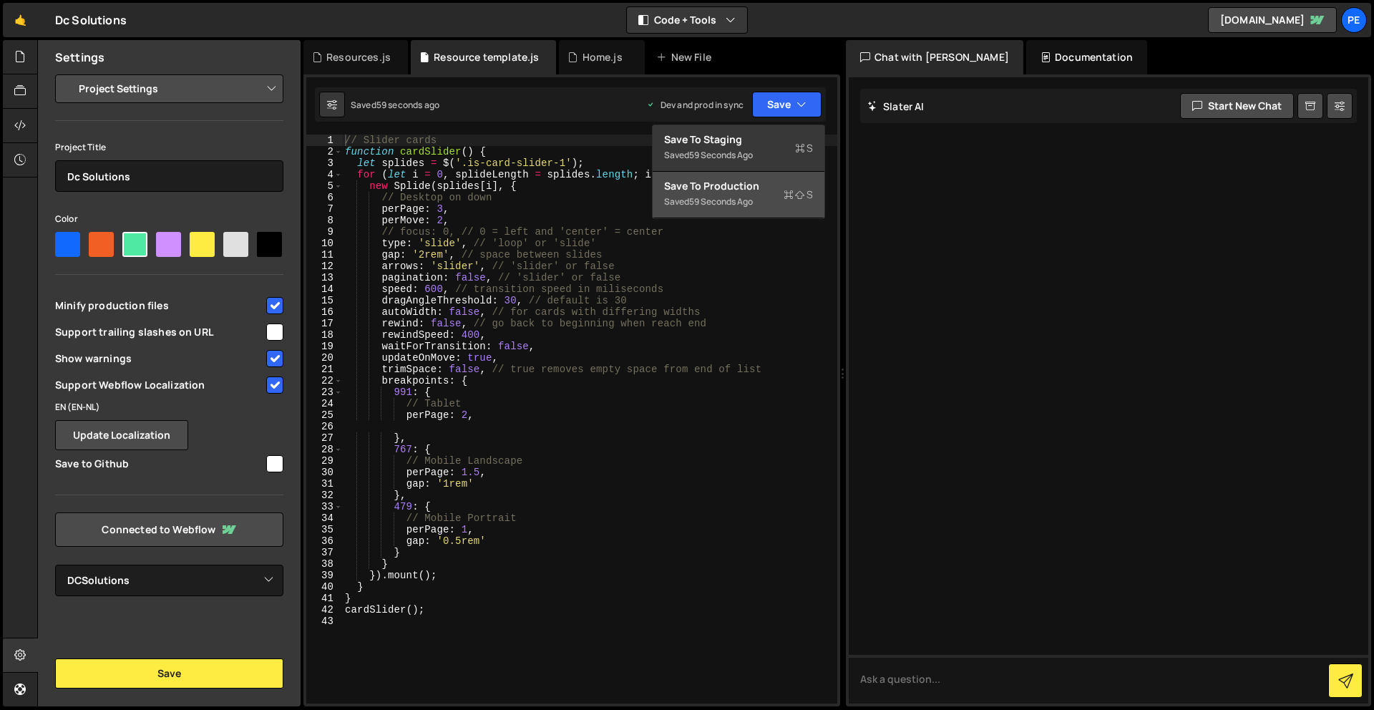
click at [781, 188] on div "Save to Production S" at bounding box center [738, 186] width 149 height 14
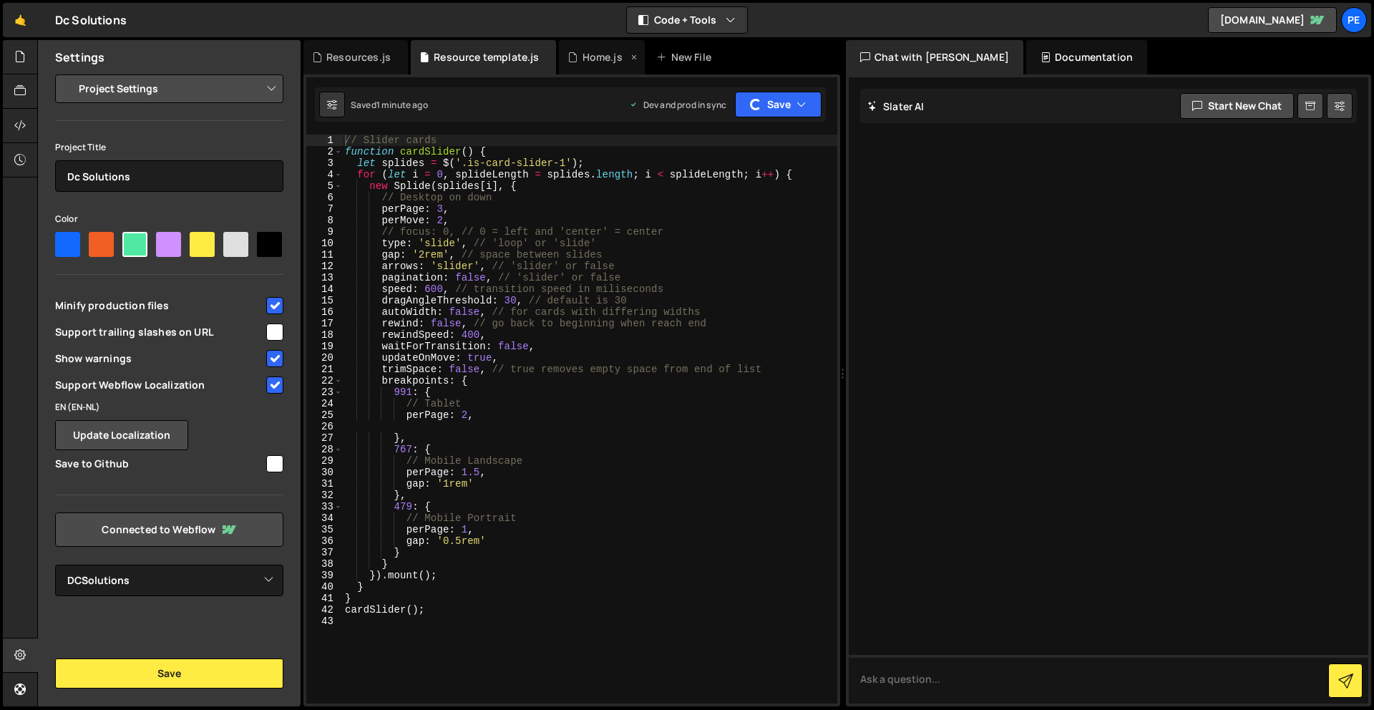
click at [595, 54] on div "Home.js" at bounding box center [603, 57] width 40 height 14
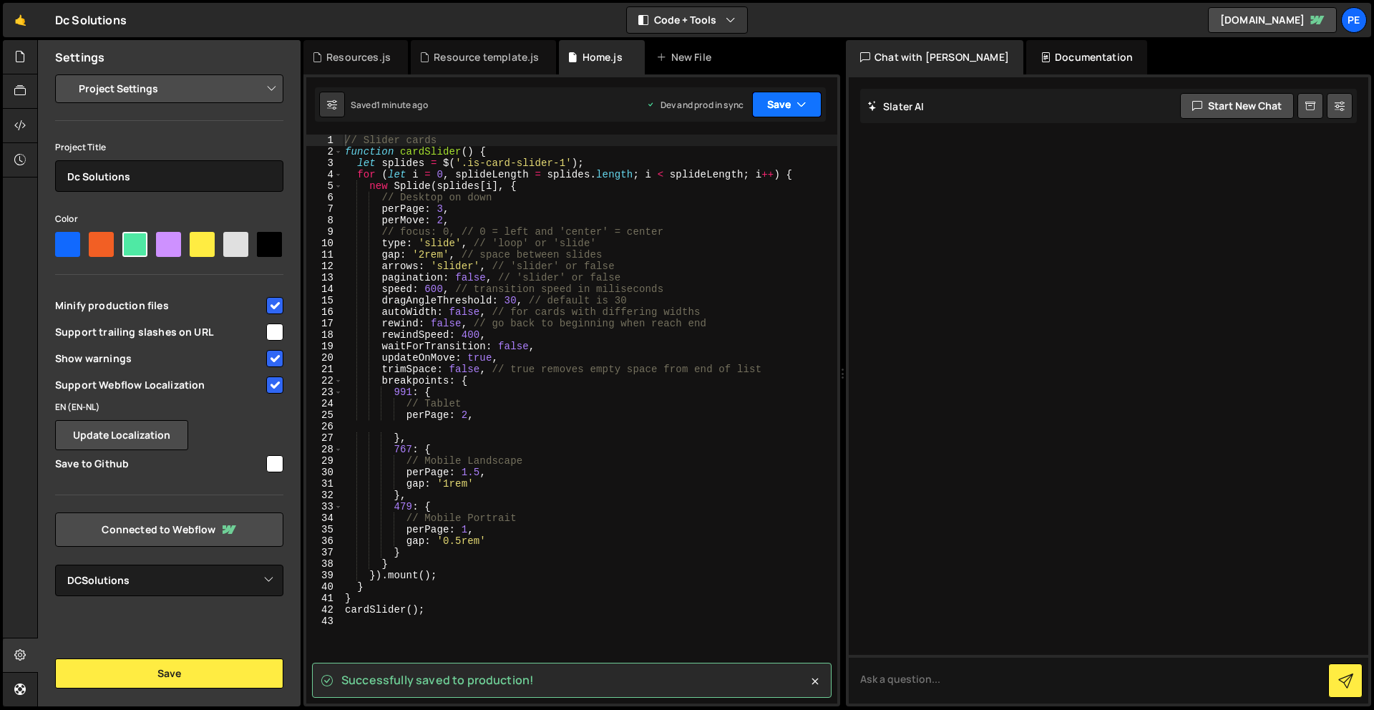
click at [799, 105] on icon "button" at bounding box center [802, 104] width 10 height 14
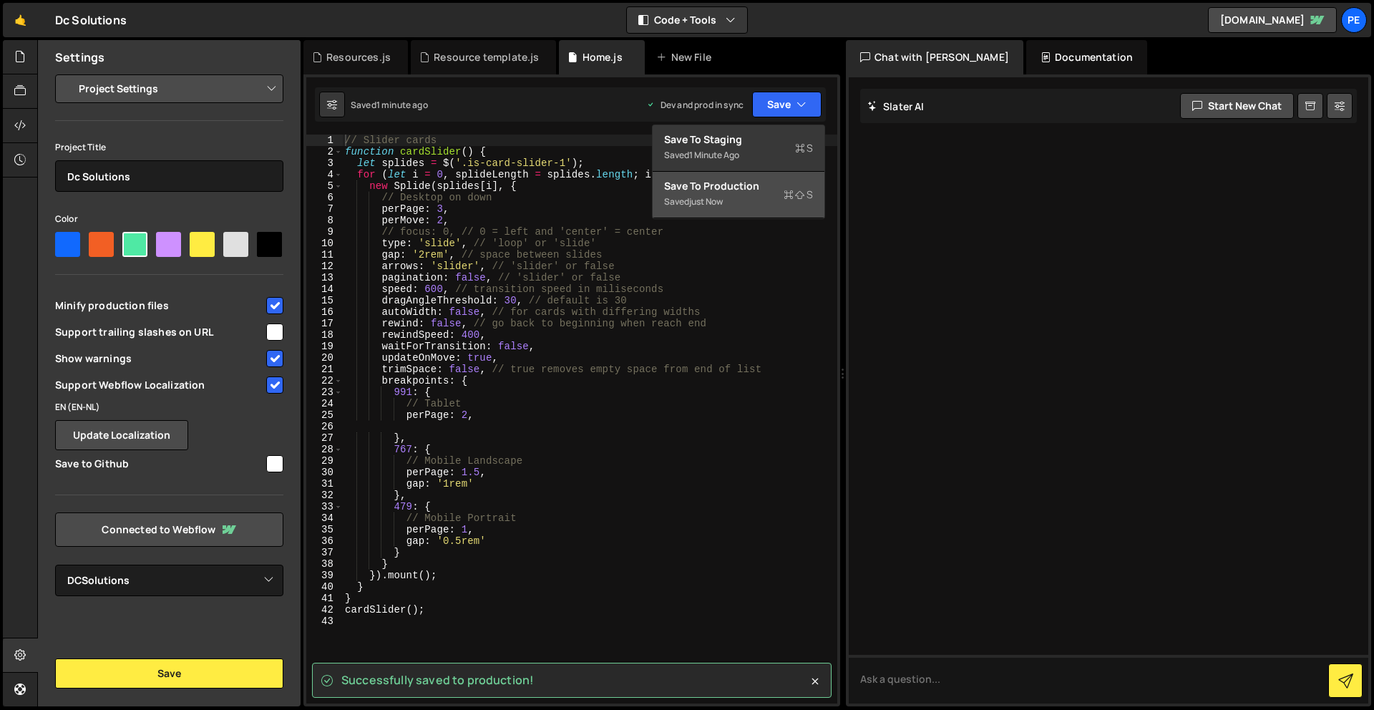
click at [794, 180] on div "Save to Production S" at bounding box center [738, 186] width 149 height 14
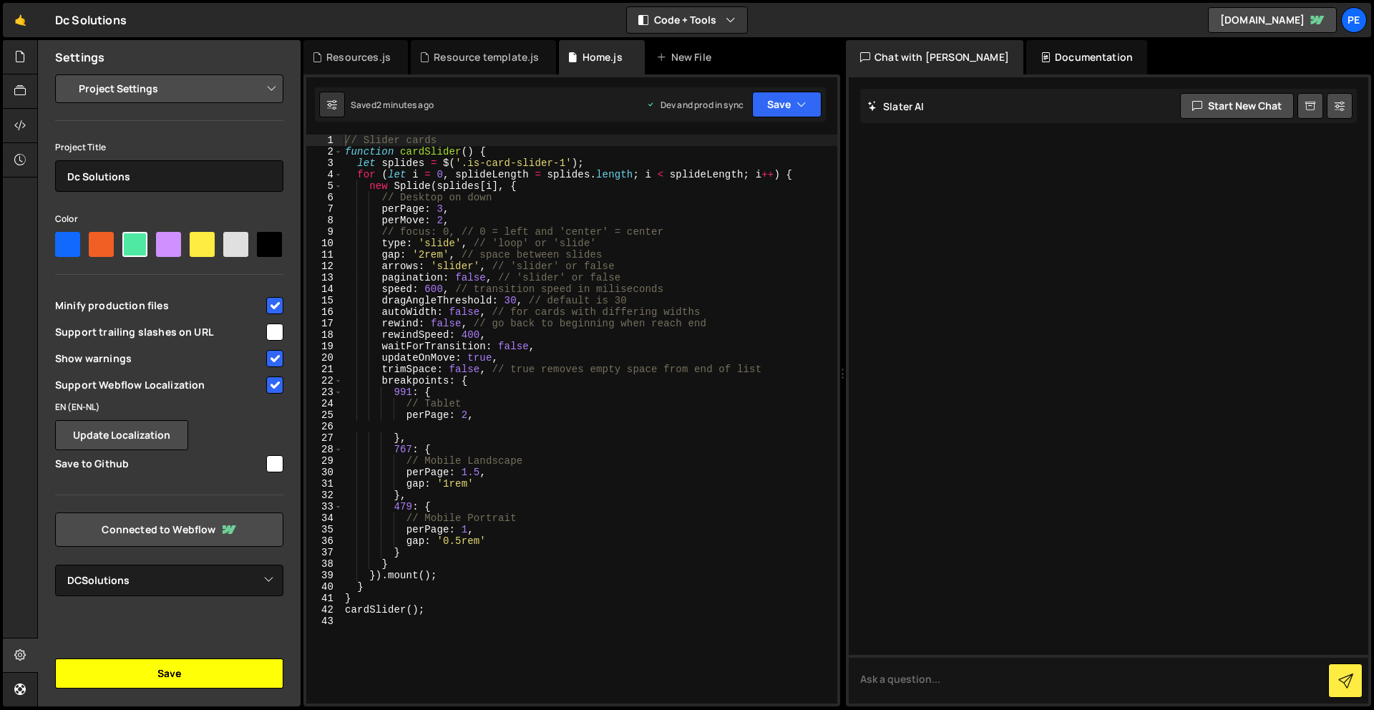
click at [187, 666] on button "Save" at bounding box center [169, 673] width 228 height 30
click at [17, 83] on icon at bounding box center [19, 91] width 11 height 16
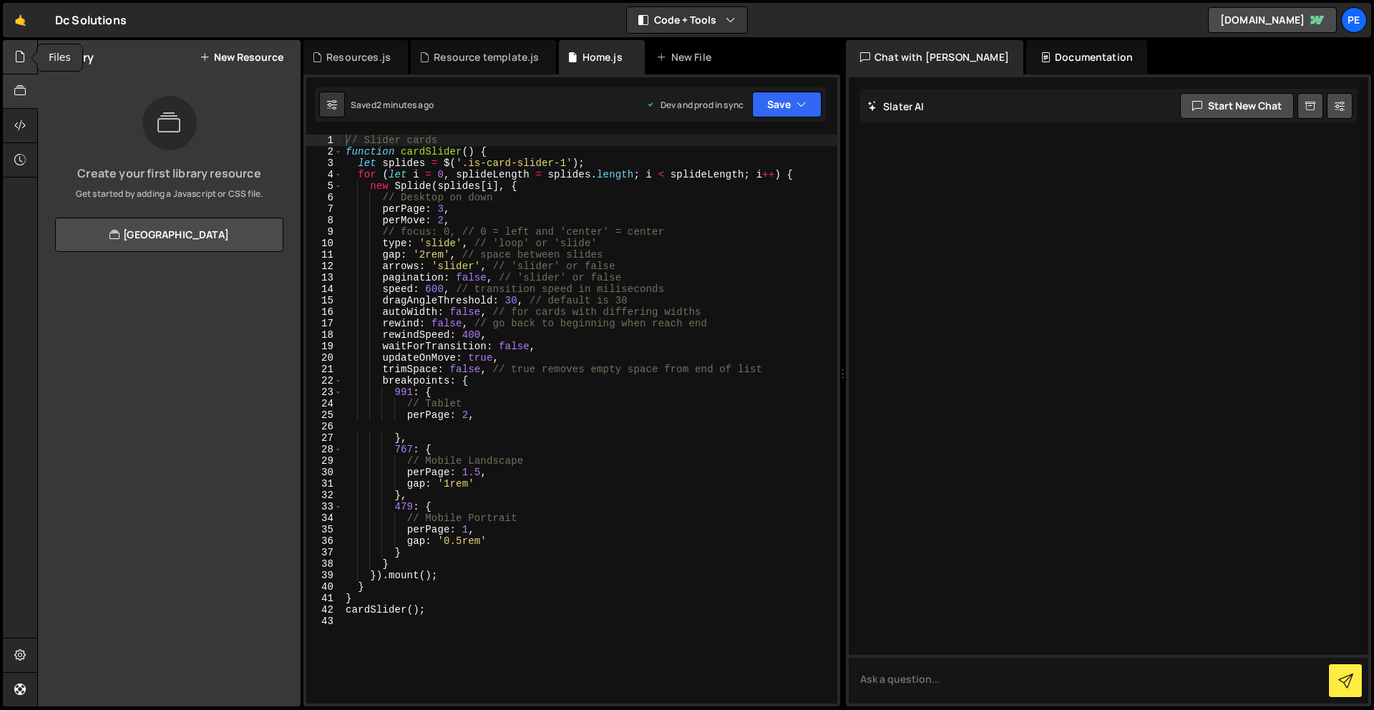
click at [15, 59] on icon at bounding box center [19, 57] width 11 height 16
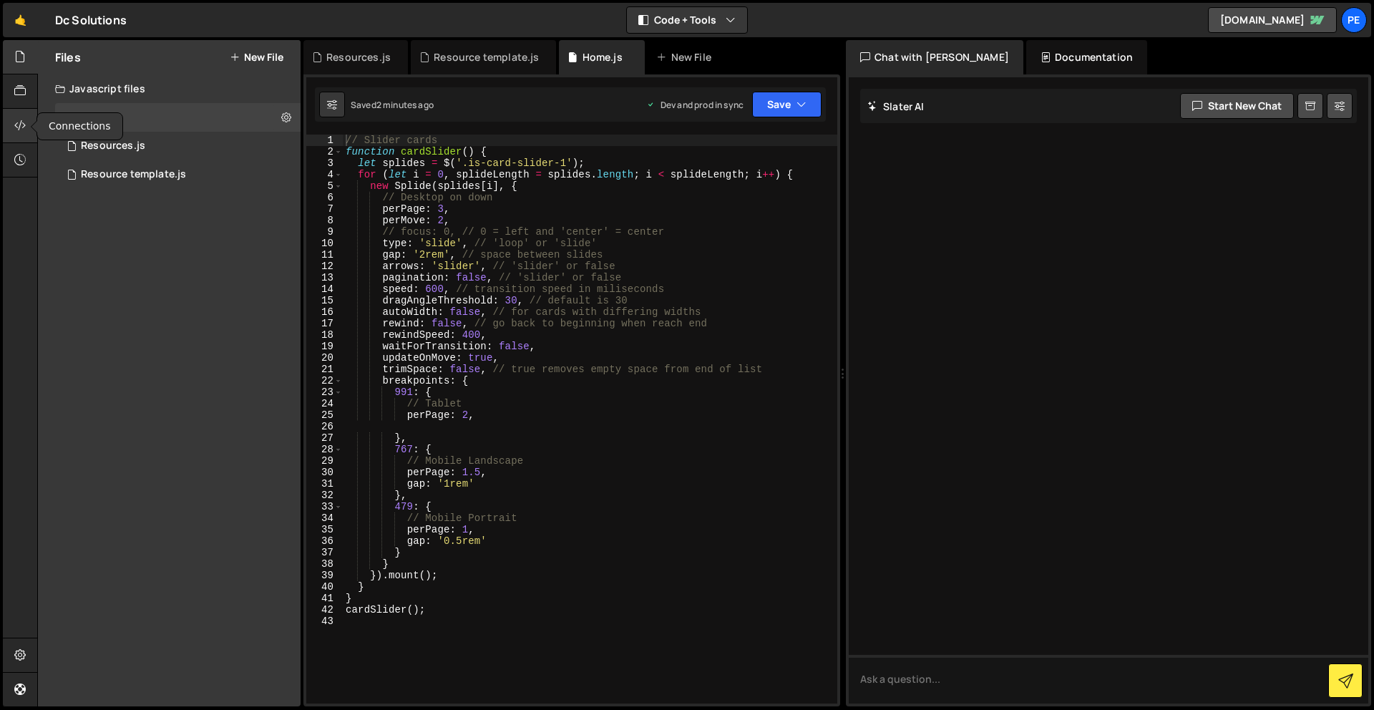
click at [14, 120] on icon at bounding box center [19, 125] width 11 height 16
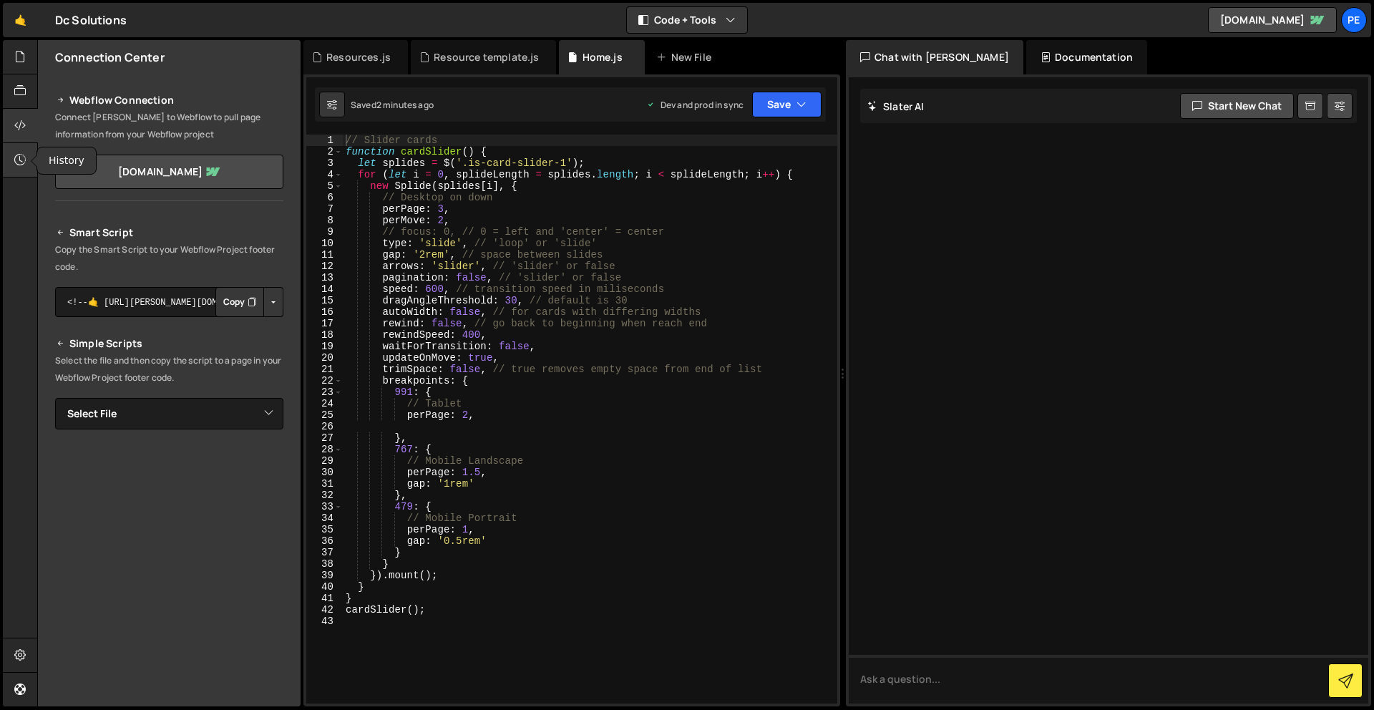
click at [18, 152] on icon at bounding box center [19, 160] width 11 height 16
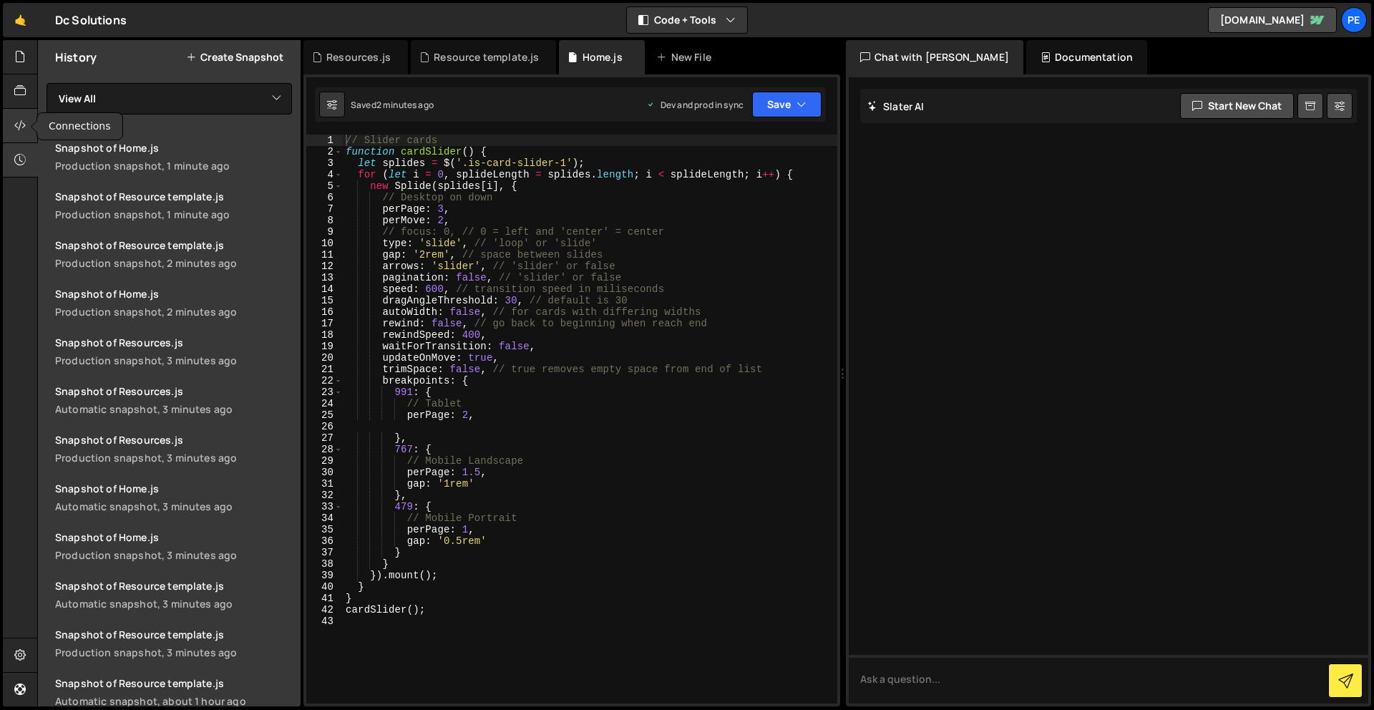
click at [20, 111] on div at bounding box center [20, 126] width 35 height 34
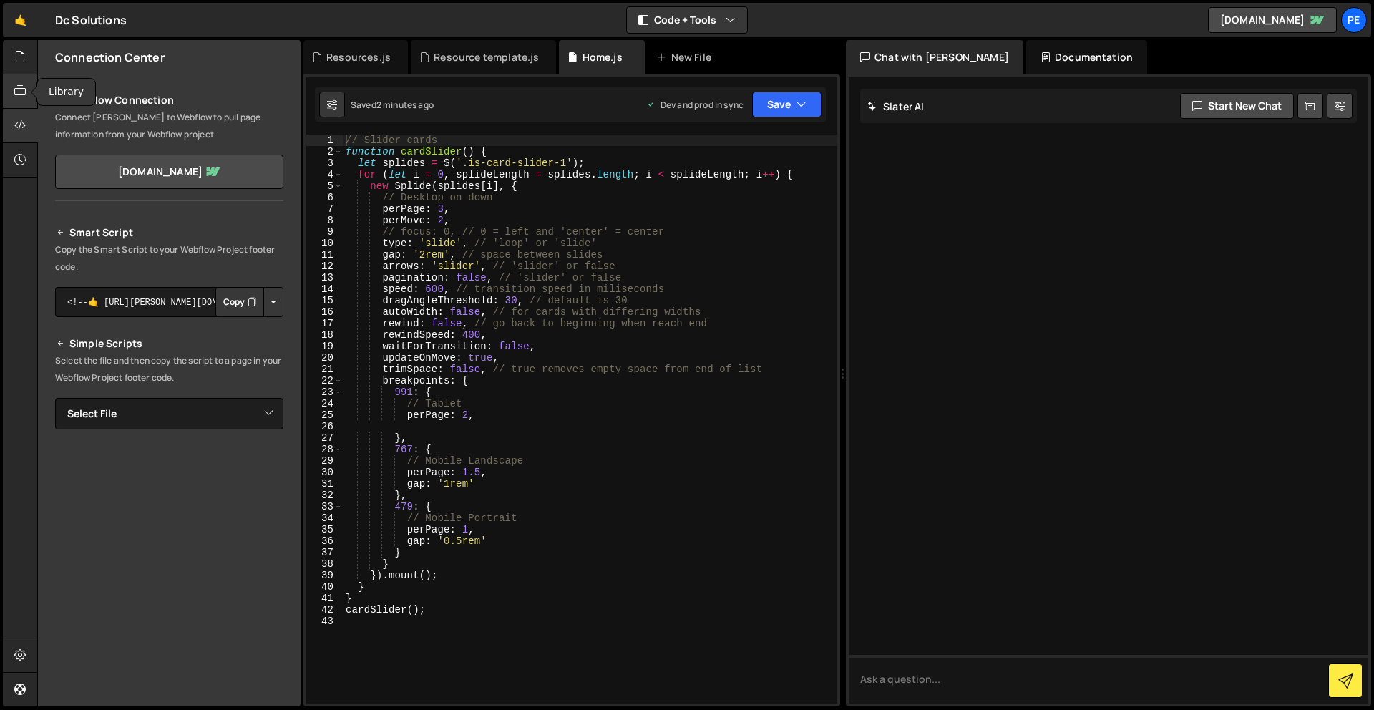
click at [16, 92] on icon at bounding box center [19, 91] width 11 height 16
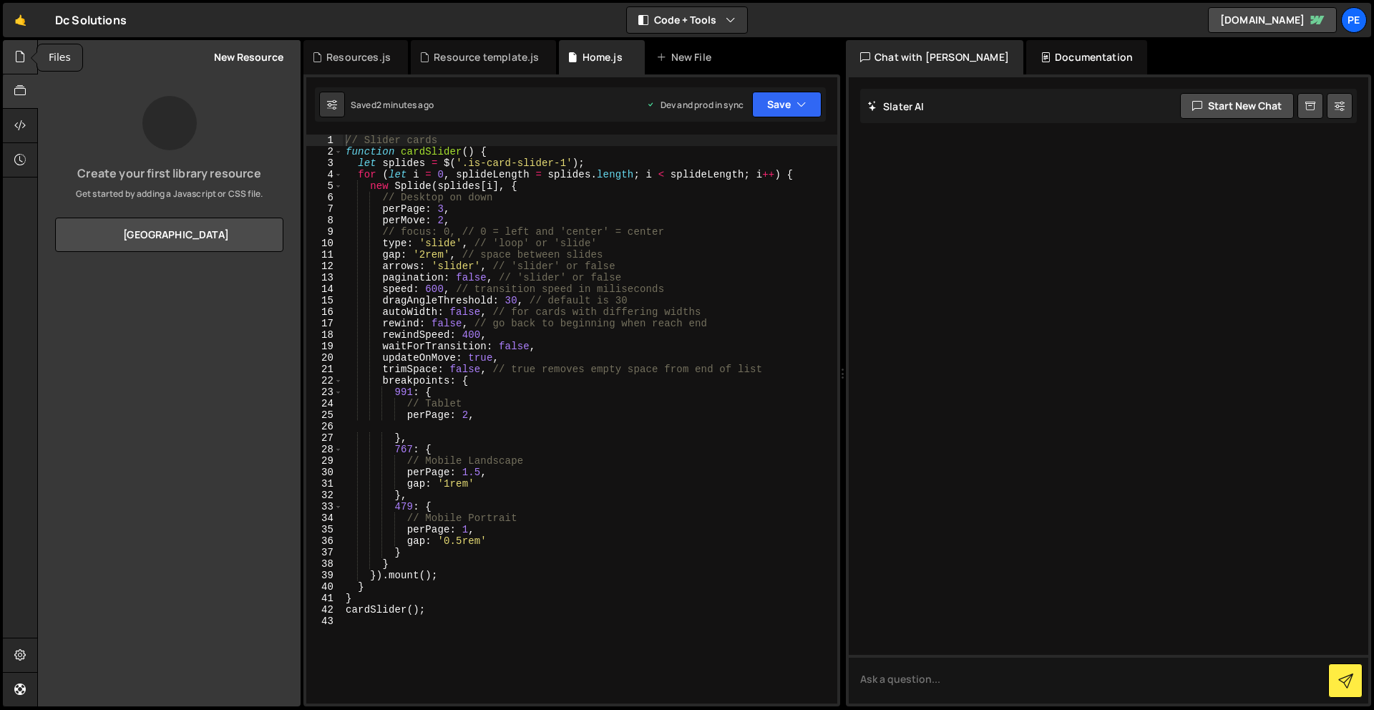
click at [21, 57] on icon at bounding box center [19, 57] width 11 height 16
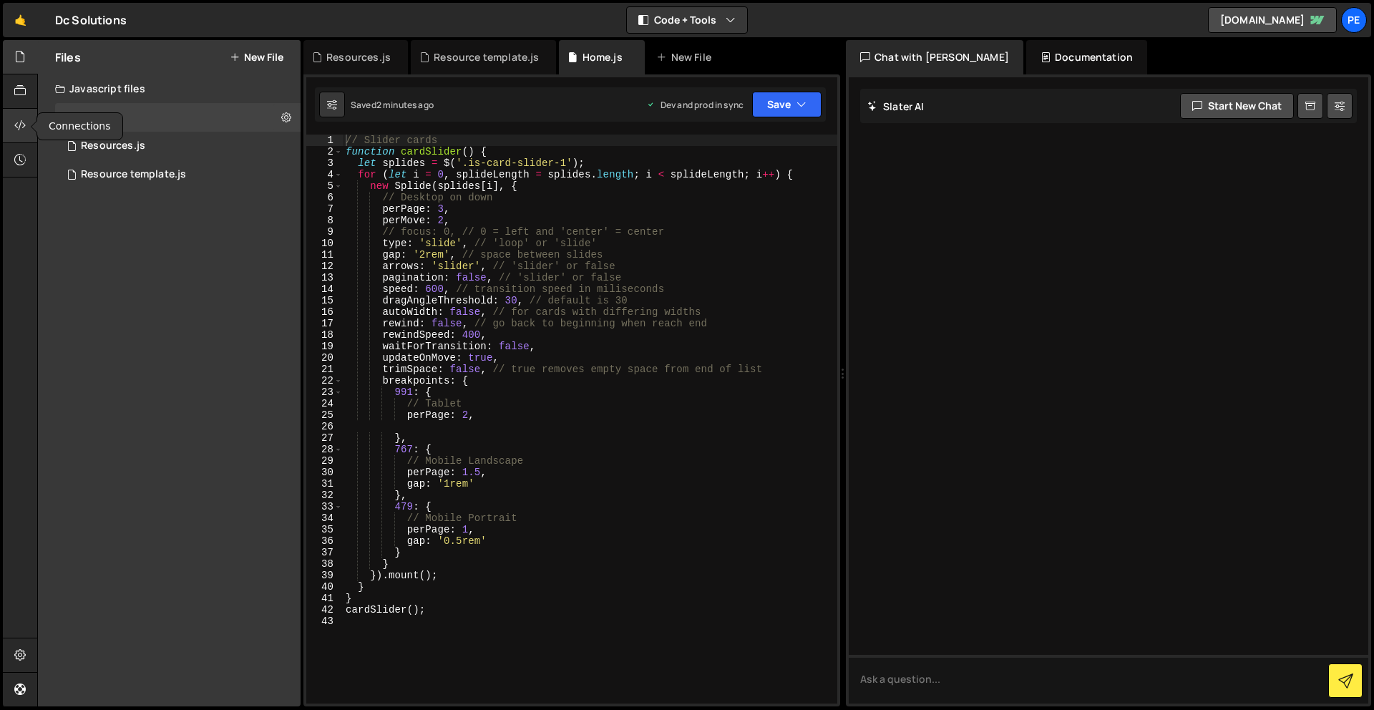
click at [21, 132] on icon at bounding box center [19, 125] width 11 height 16
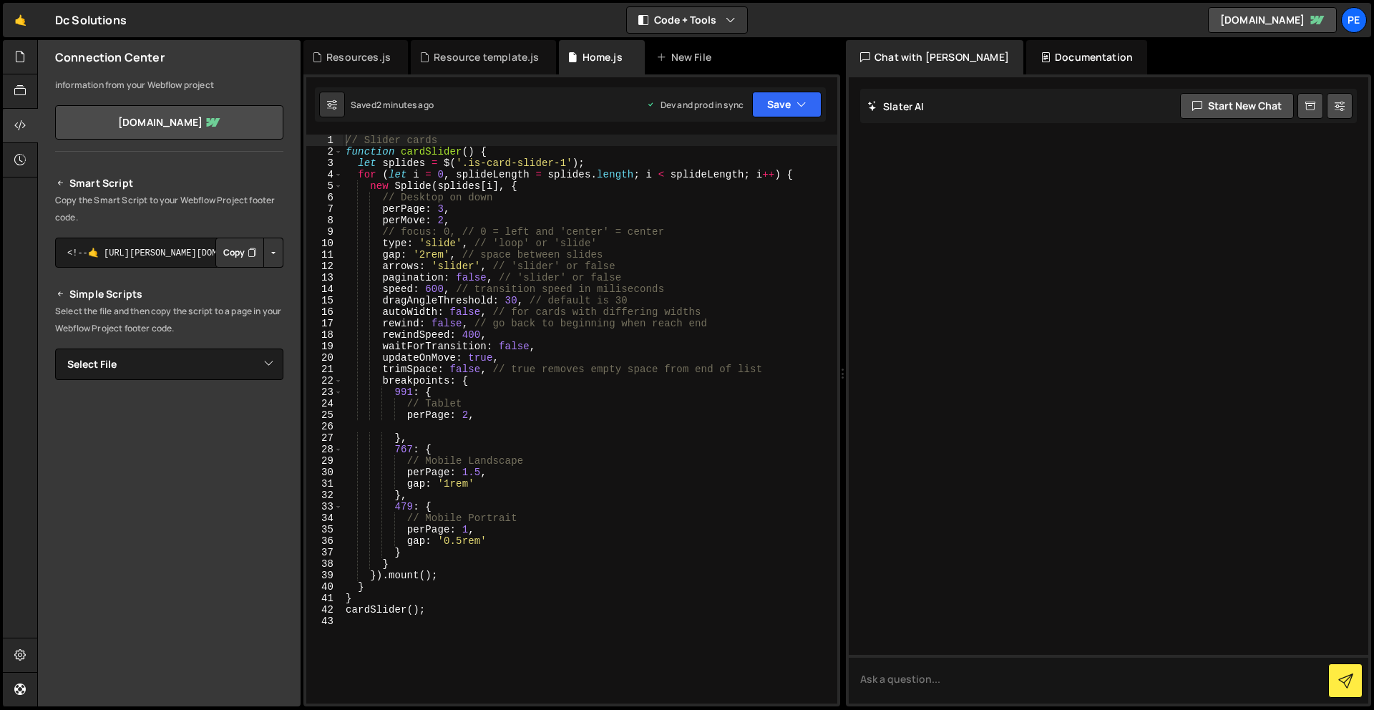
scroll to position [41, 0]
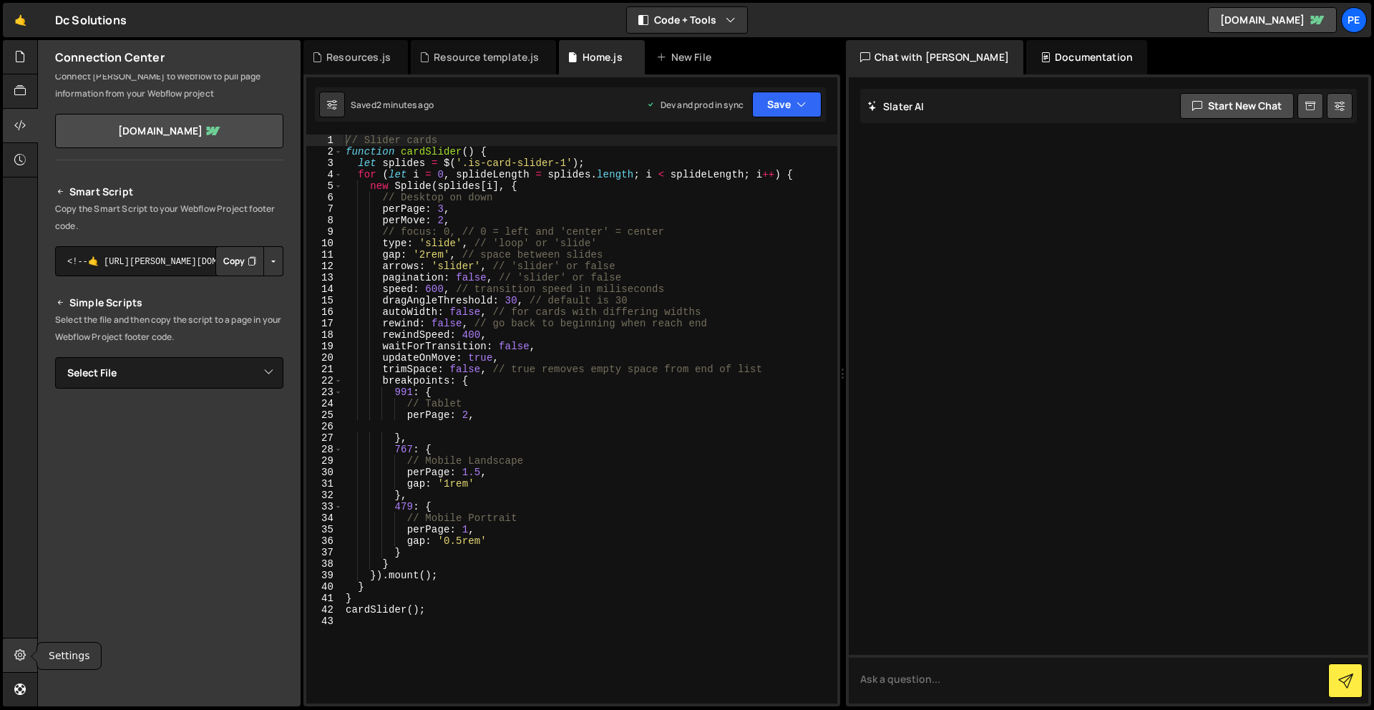
click at [23, 653] on icon at bounding box center [19, 655] width 11 height 16
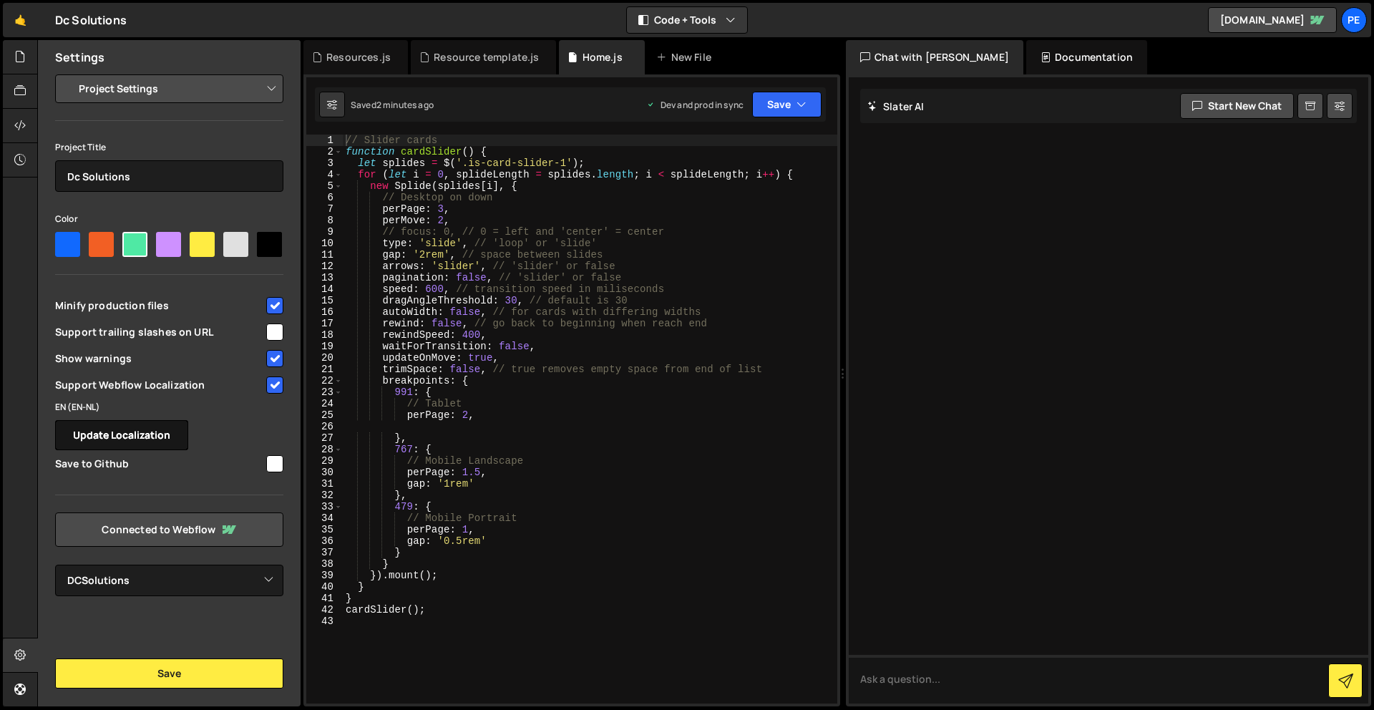
click at [137, 437] on button "Update Localization" at bounding box center [121, 435] width 133 height 30
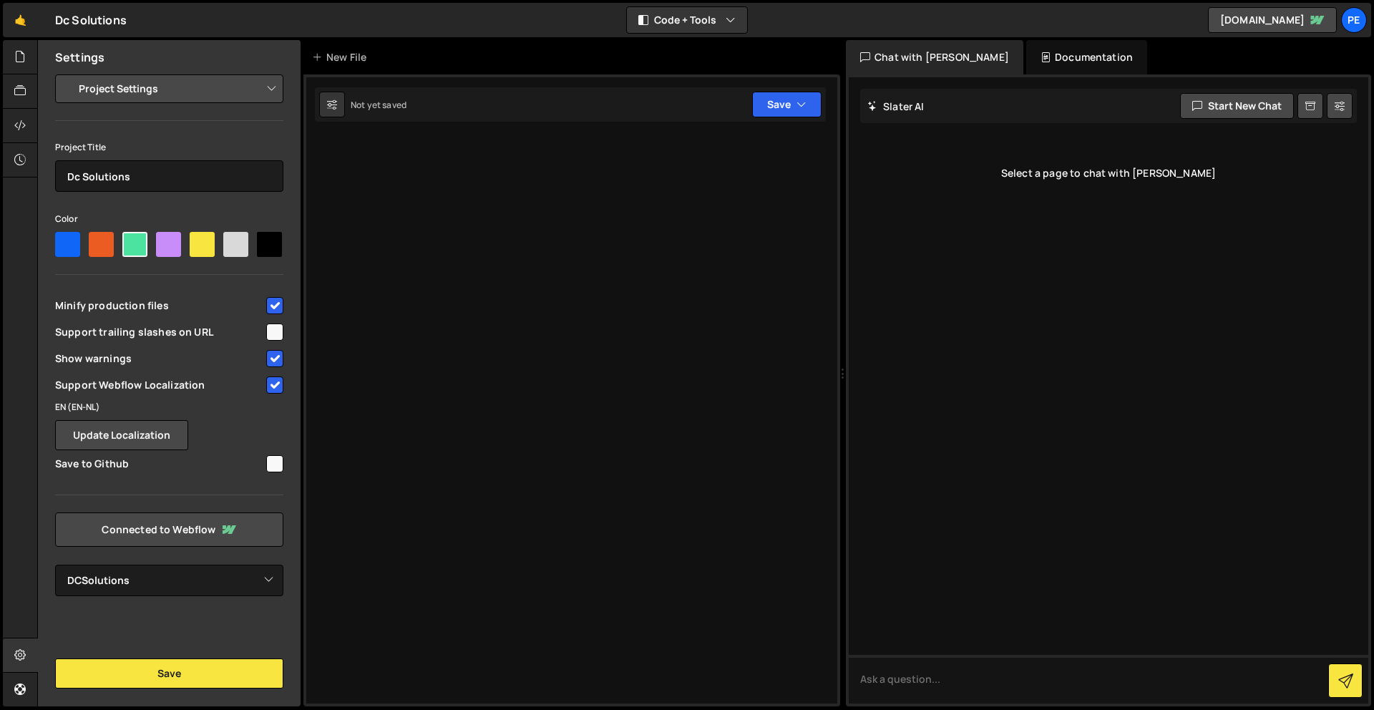
select select "68d0ebd3468fd7cee4f12a8e"
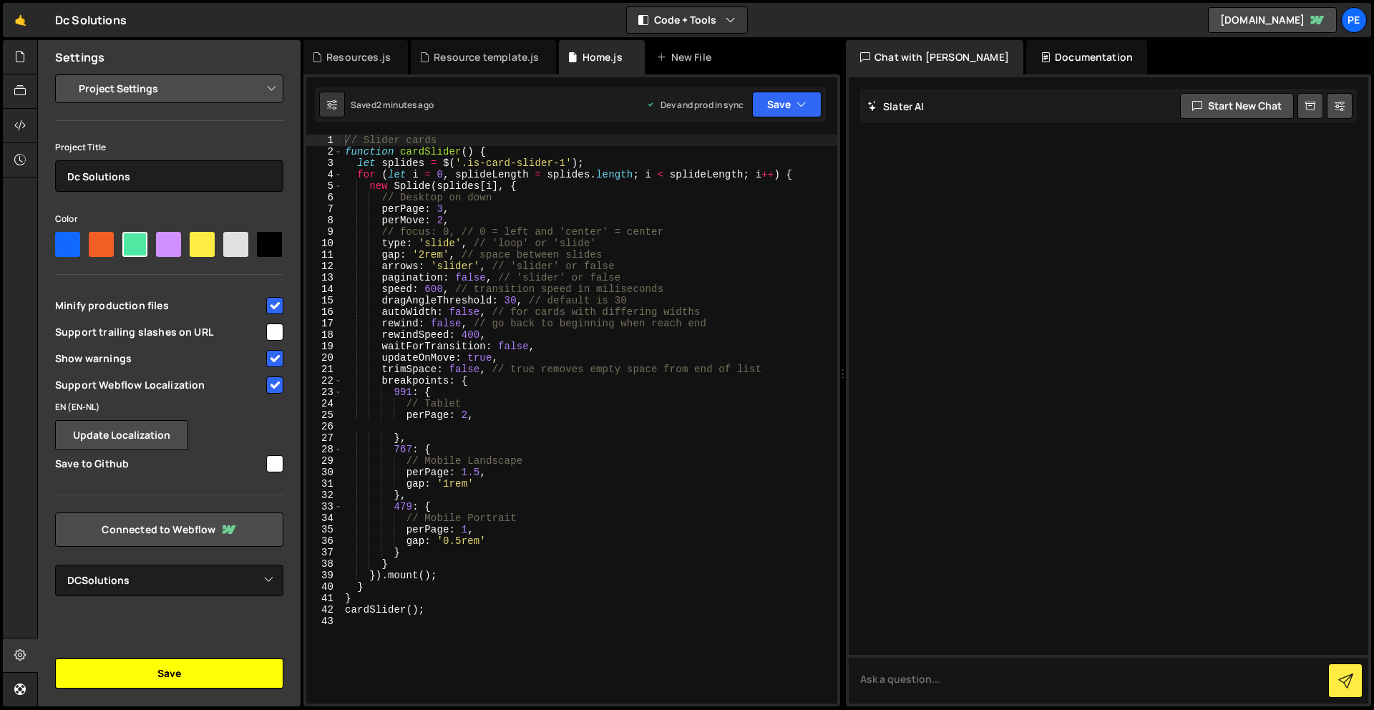
click at [218, 673] on button "Save" at bounding box center [169, 673] width 228 height 30
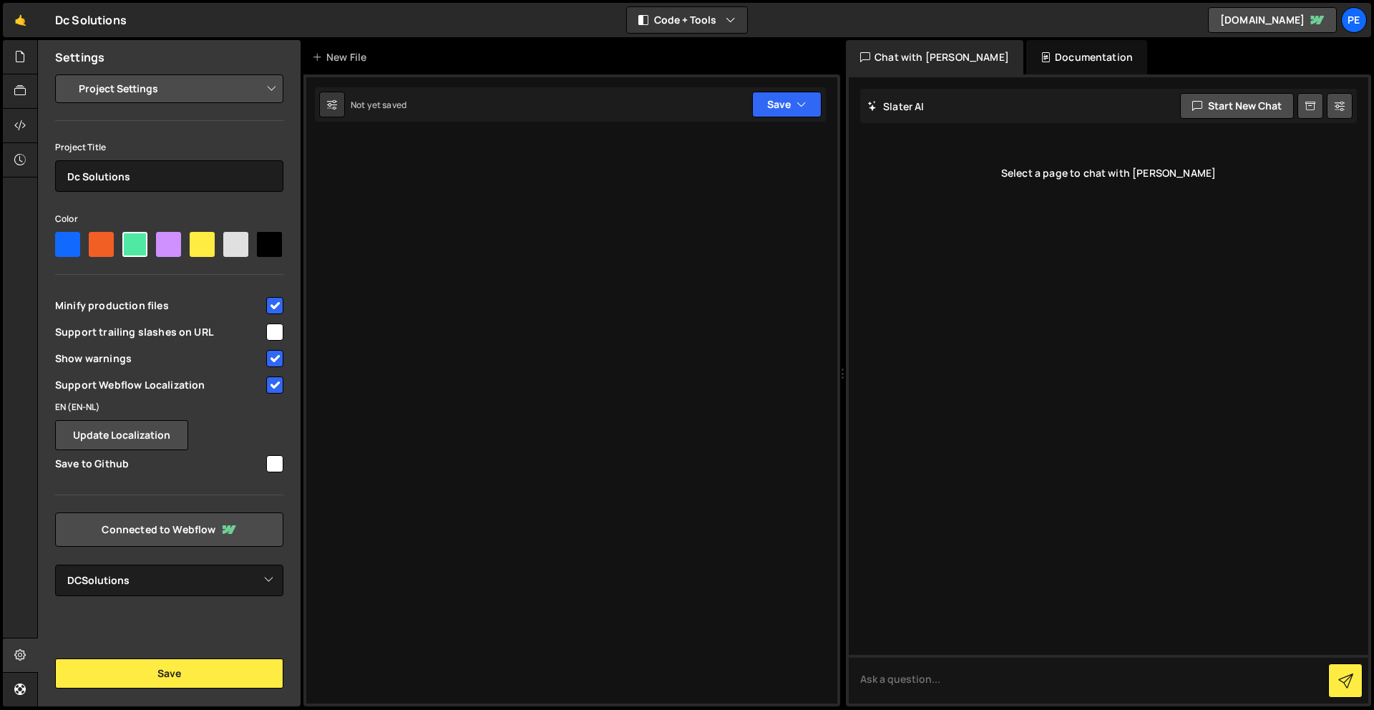
select select "68d0ebd3468fd7cee4f12a8e"
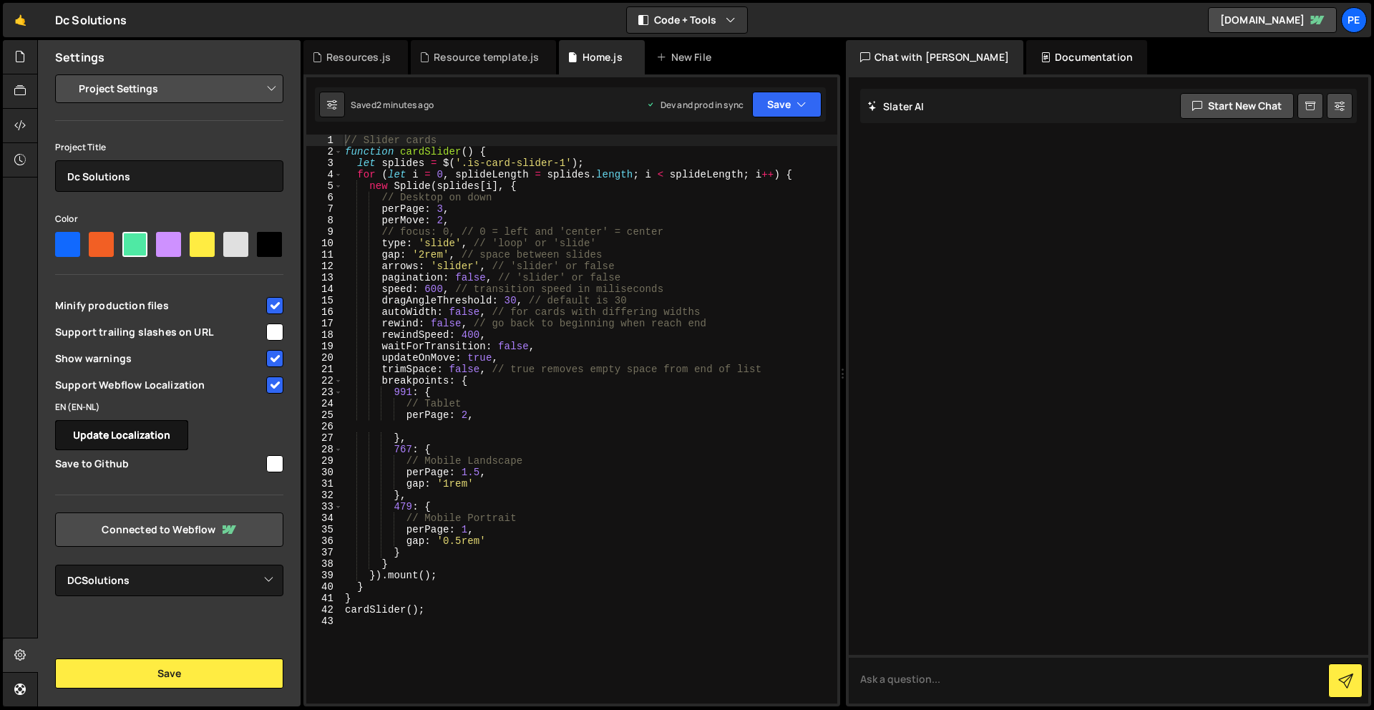
click at [103, 427] on button "Update Localization" at bounding box center [121, 435] width 133 height 30
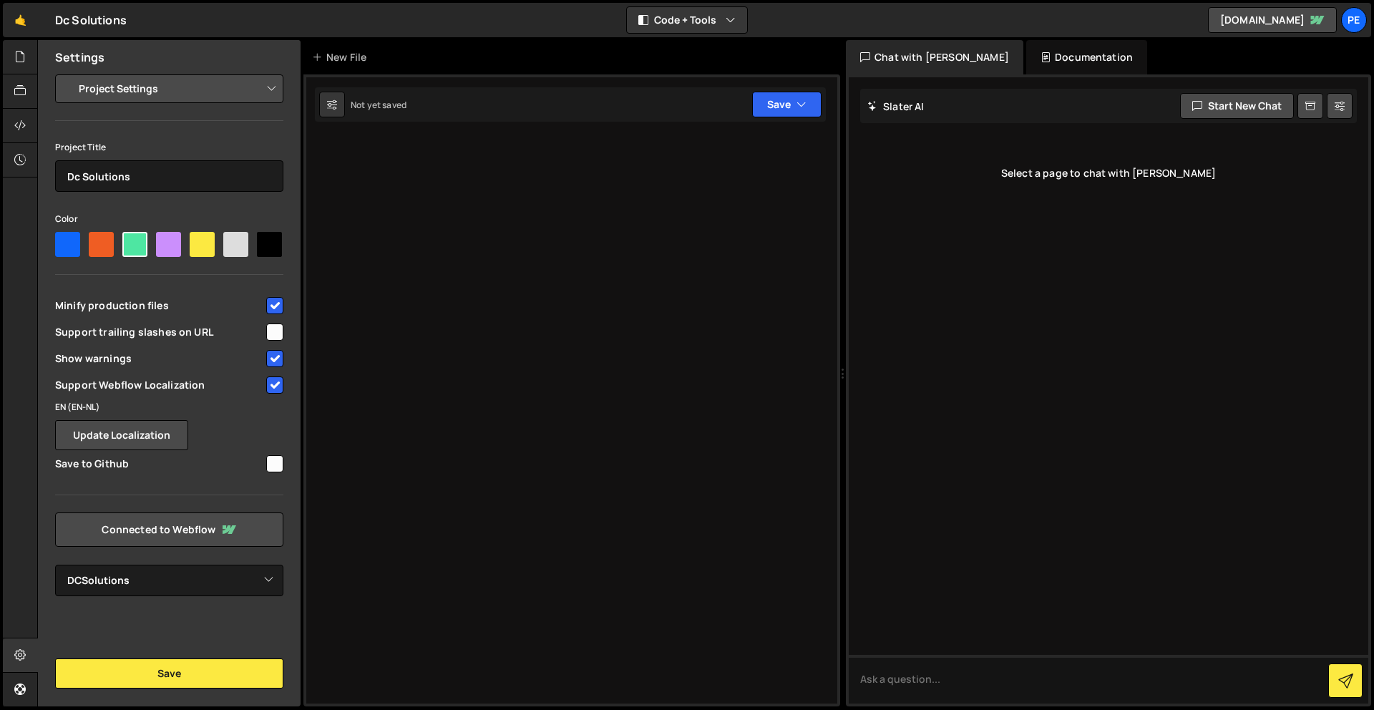
select select "68d0ebd3468fd7cee4f12a8e"
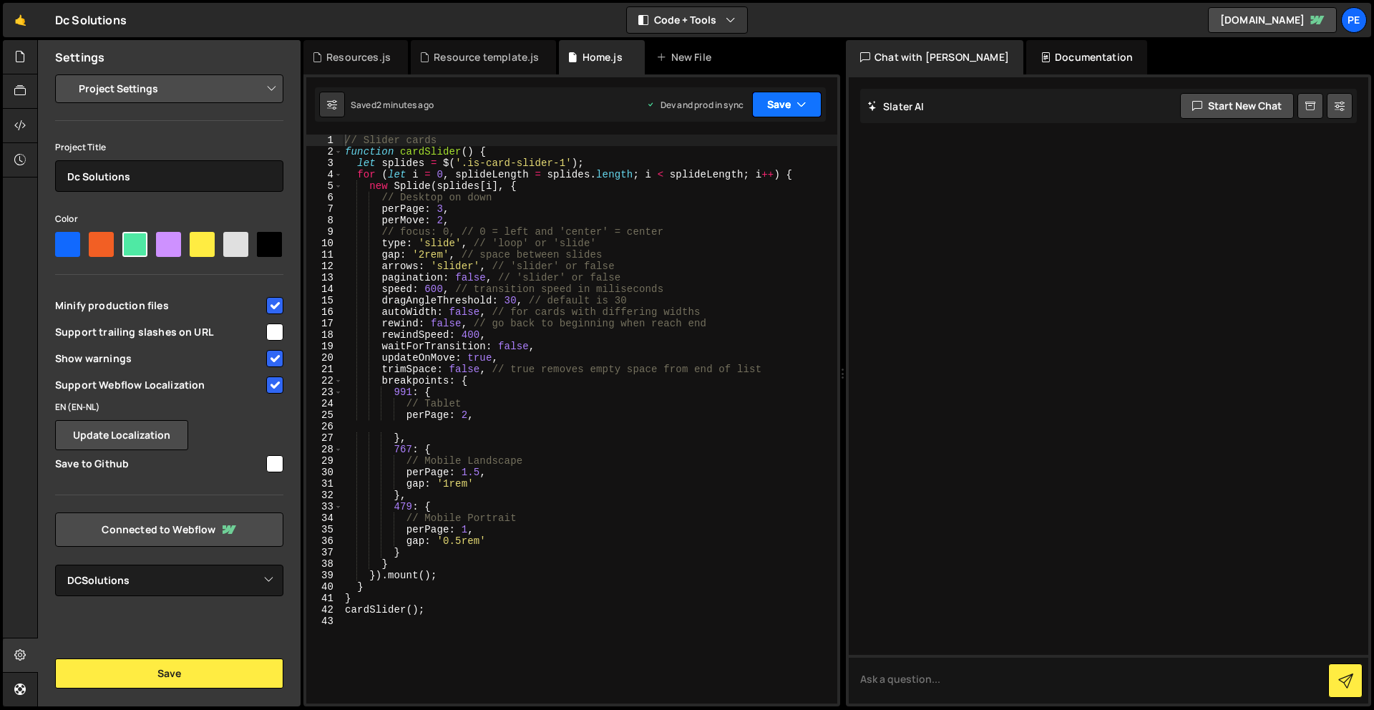
click at [778, 103] on button "Save" at bounding box center [786, 105] width 69 height 26
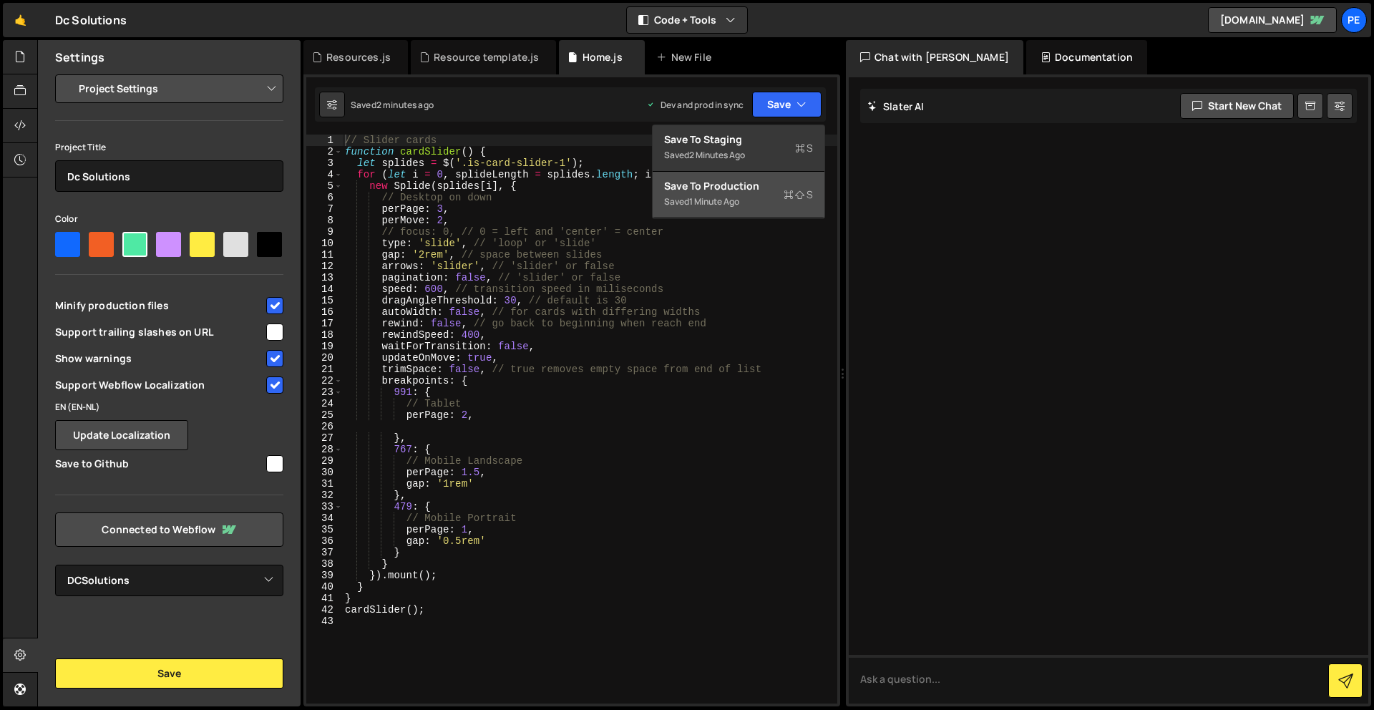
click at [751, 198] on div "Saved 1 minute ago" at bounding box center [738, 201] width 149 height 17
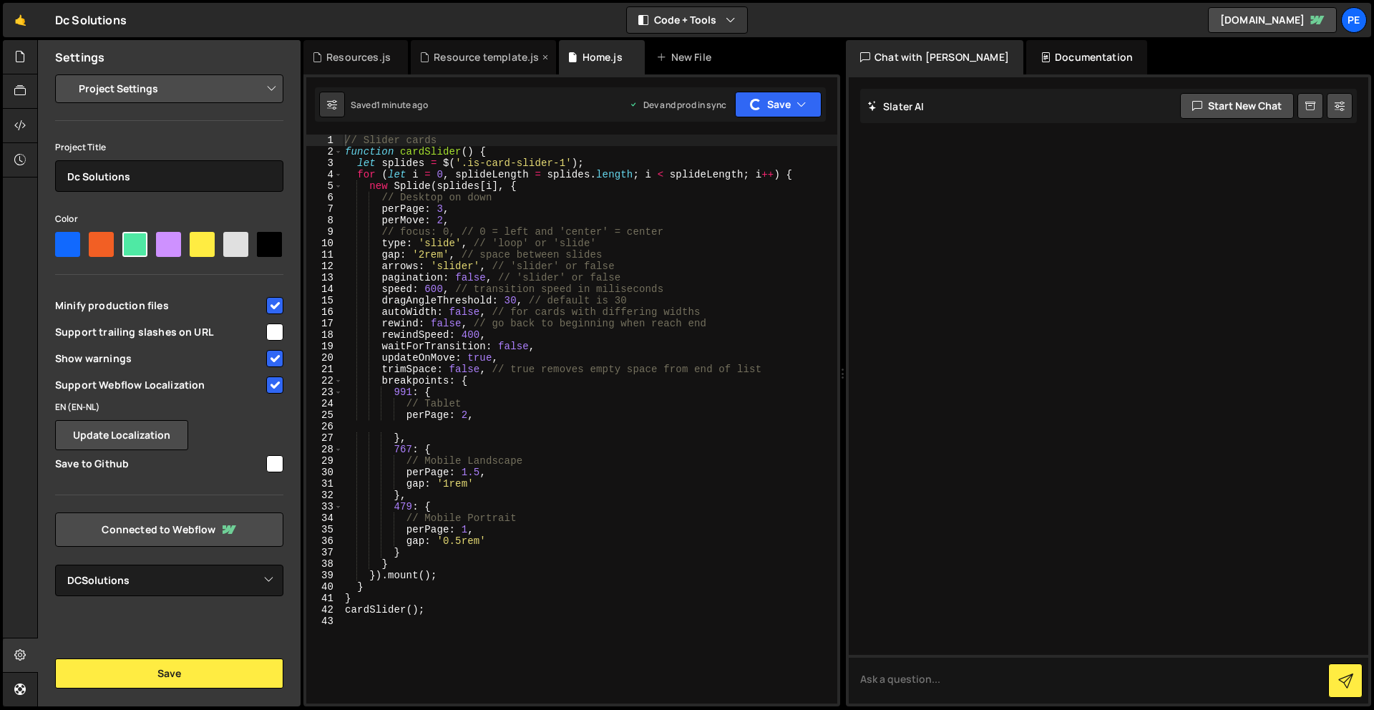
click at [491, 54] on div "Resource template.js" at bounding box center [486, 57] width 105 height 14
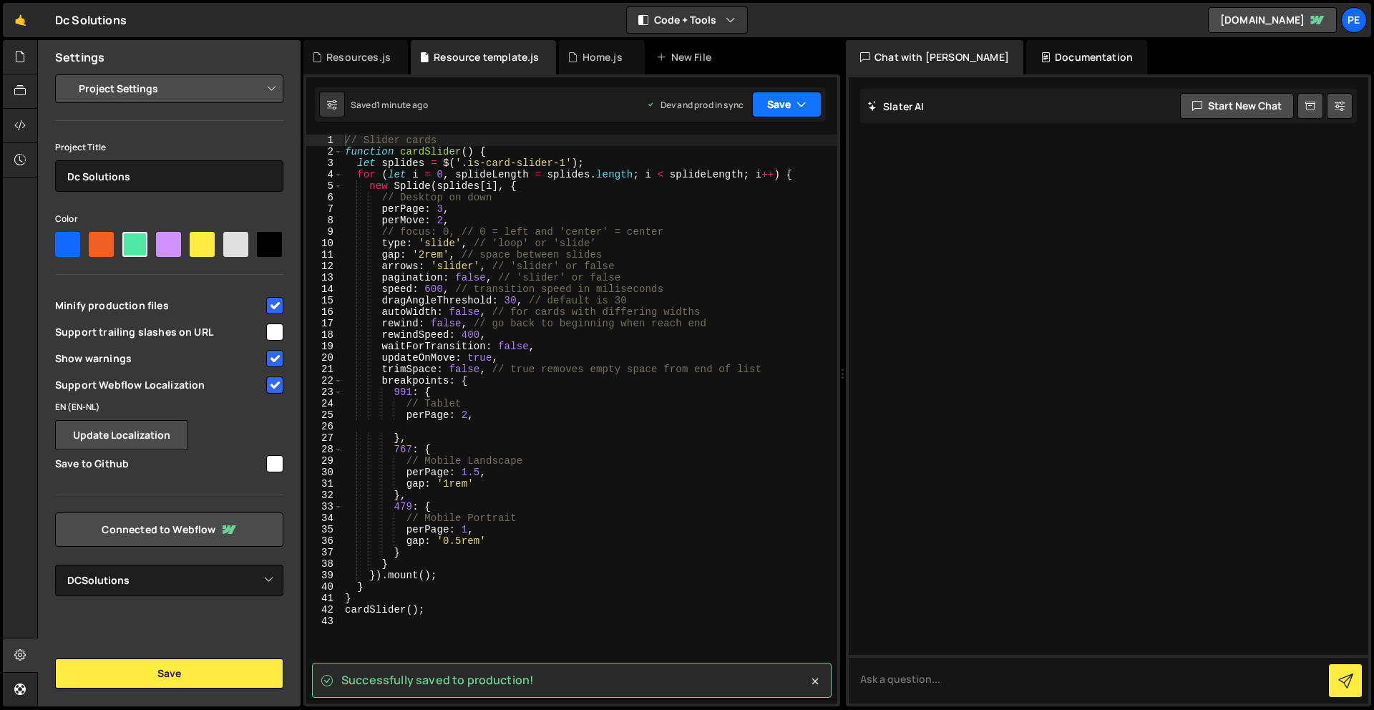
click at [783, 104] on button "Save" at bounding box center [786, 105] width 69 height 26
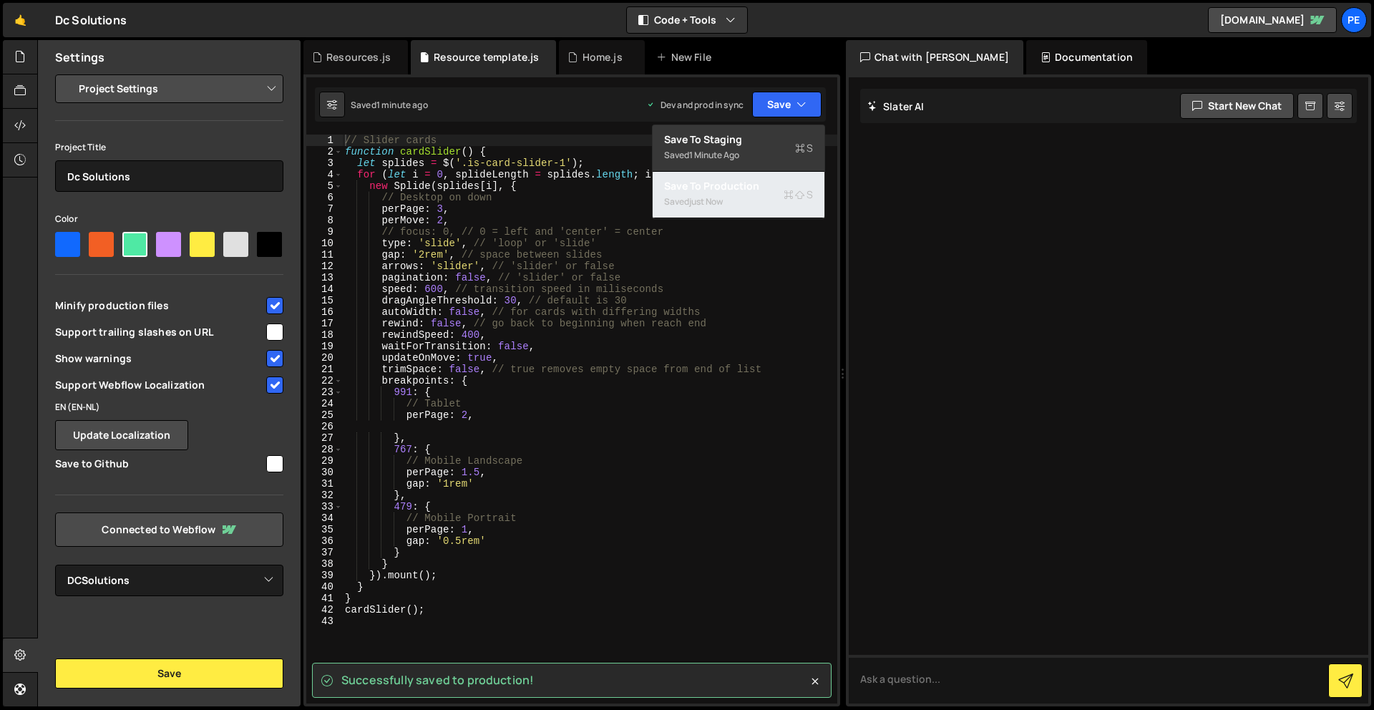
click at [769, 198] on div "Saved just now" at bounding box center [738, 201] width 149 height 17
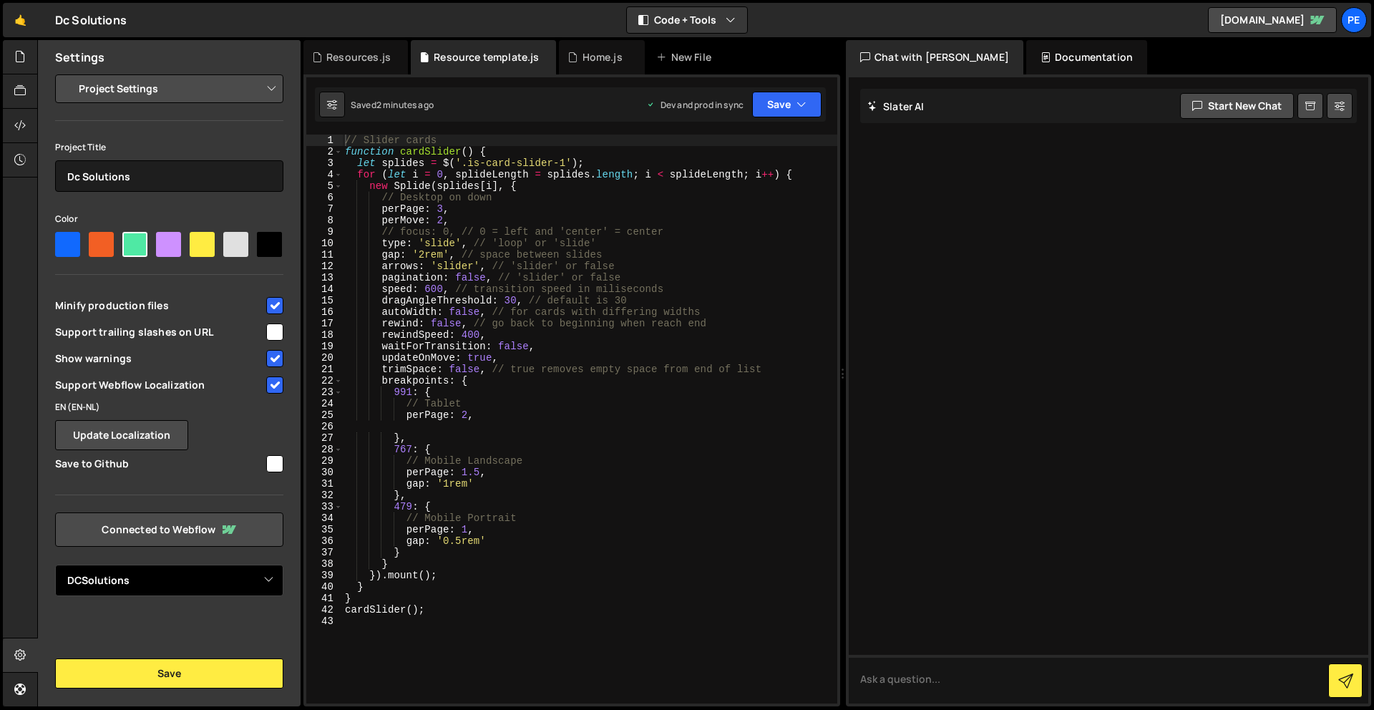
click at [204, 589] on select "Select Project DCSolutions" at bounding box center [169, 580] width 228 height 31
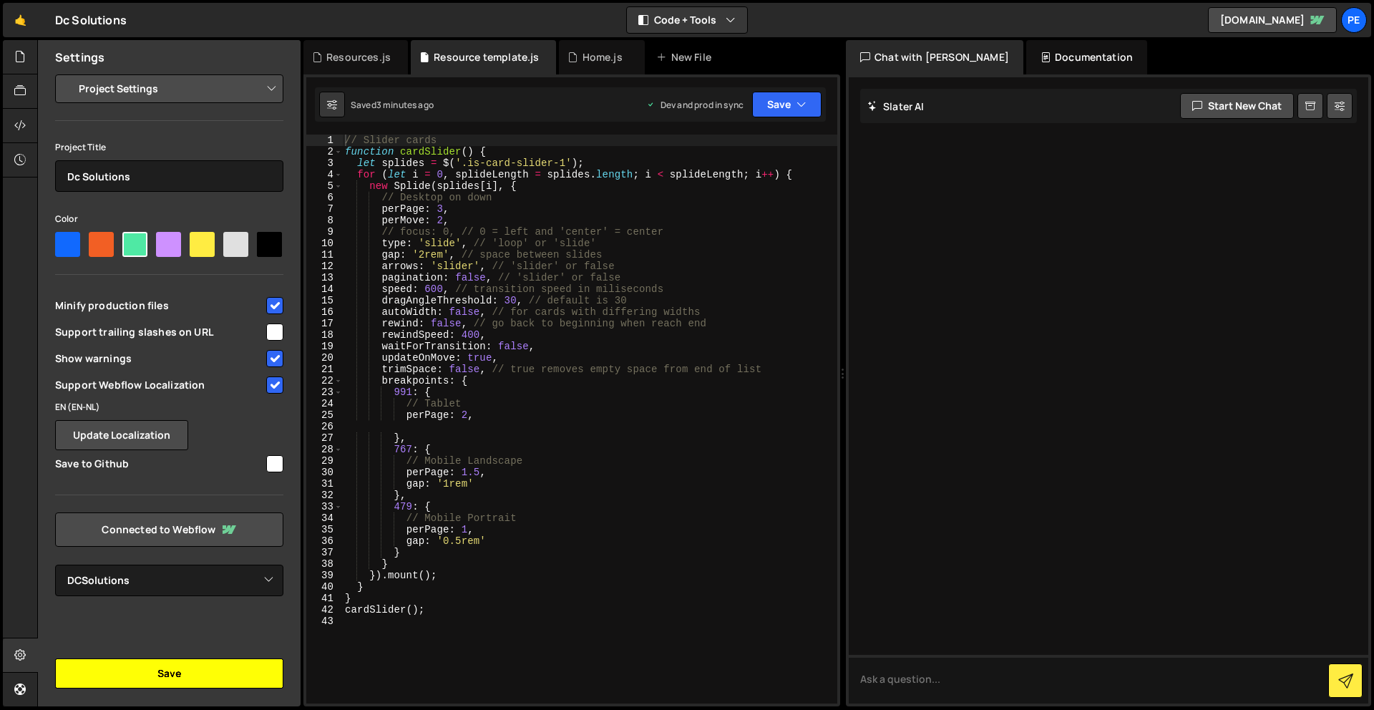
click at [167, 685] on button "Save" at bounding box center [169, 673] width 228 height 30
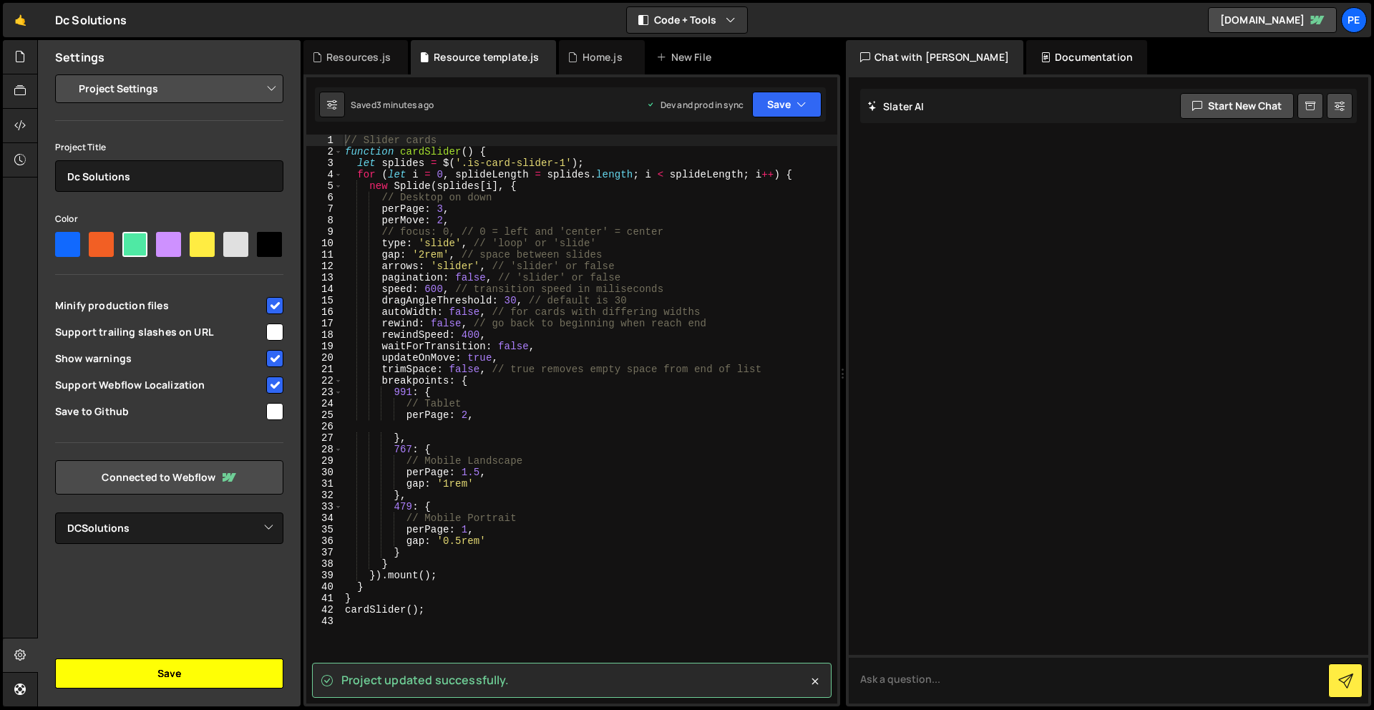
click at [167, 681] on button "Save" at bounding box center [169, 673] width 228 height 30
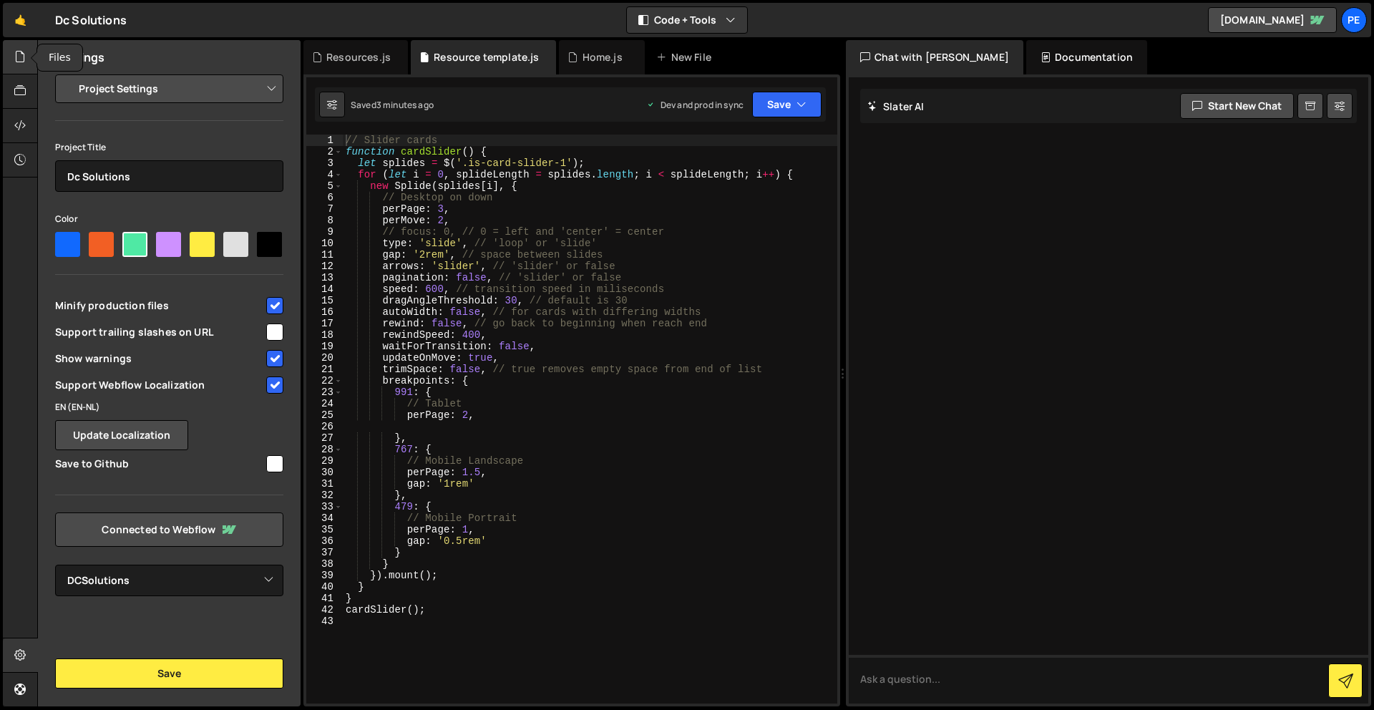
click at [15, 60] on icon at bounding box center [19, 57] width 11 height 16
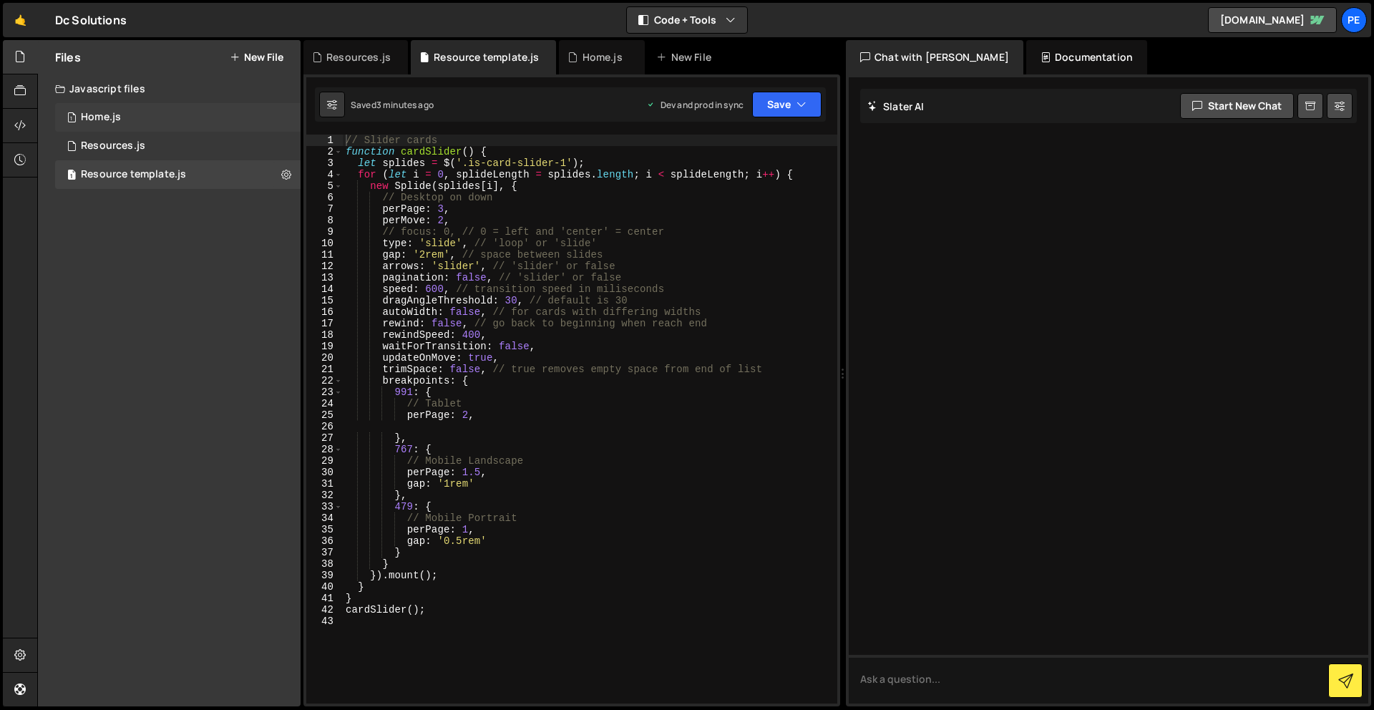
drag, startPoint x: 266, startPoint y: 117, endPoint x: 276, endPoint y: 117, distance: 10.0
click at [266, 117] on div "1 Home.js 0" at bounding box center [177, 117] width 245 height 29
click at [283, 116] on icon at bounding box center [286, 117] width 10 height 14
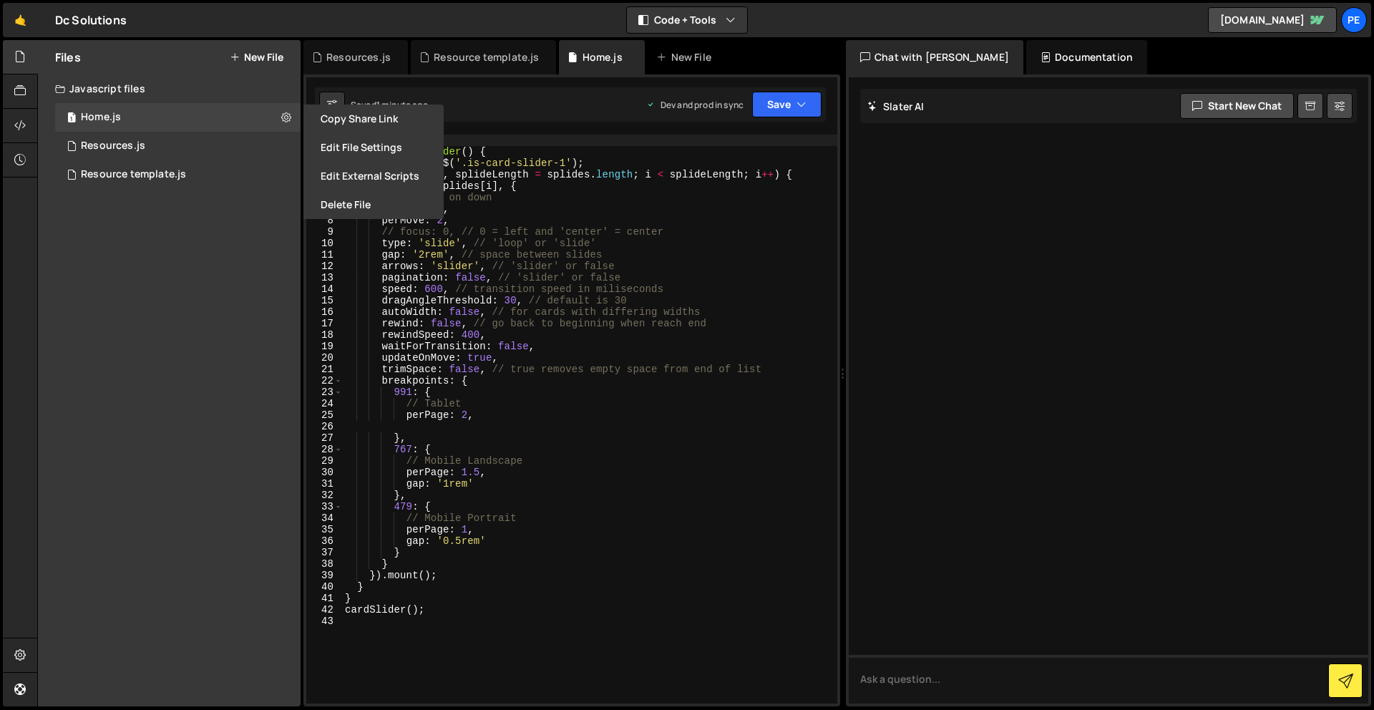
click at [267, 52] on button "New File" at bounding box center [257, 57] width 54 height 11
checkbox input "false"
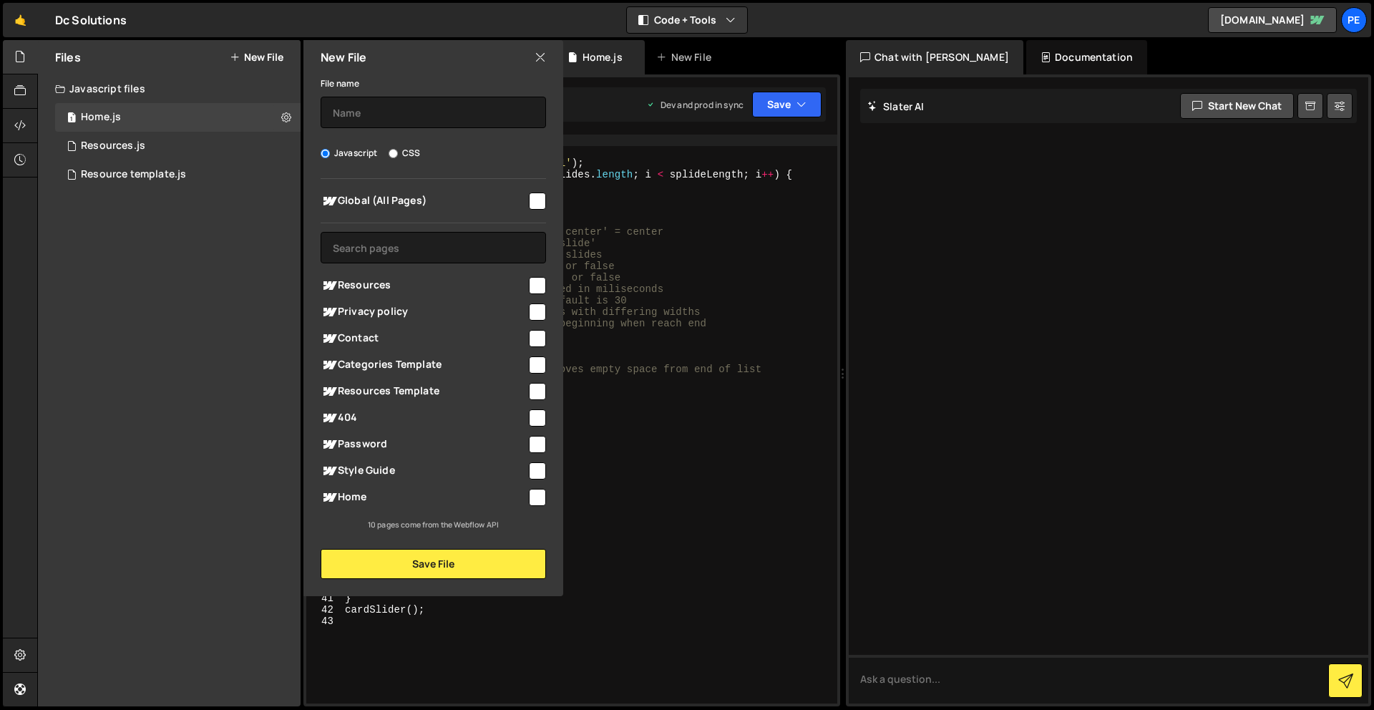
type textarea "waitForTransition: false,"
click at [724, 345] on div "// Slider cards function cardSlider ( ) { let splides = $ ( '.is-card-slider-1'…" at bounding box center [589, 431] width 495 height 592
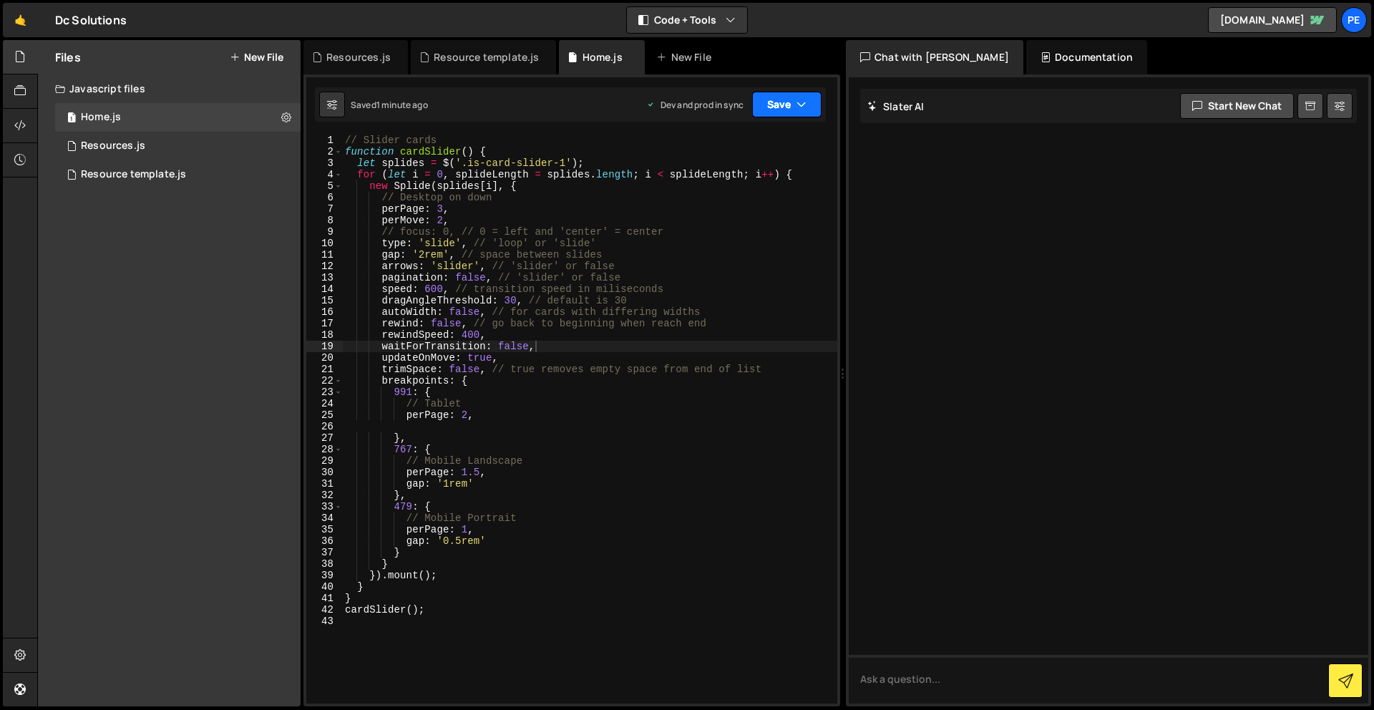
click at [761, 104] on button "Save" at bounding box center [786, 105] width 69 height 26
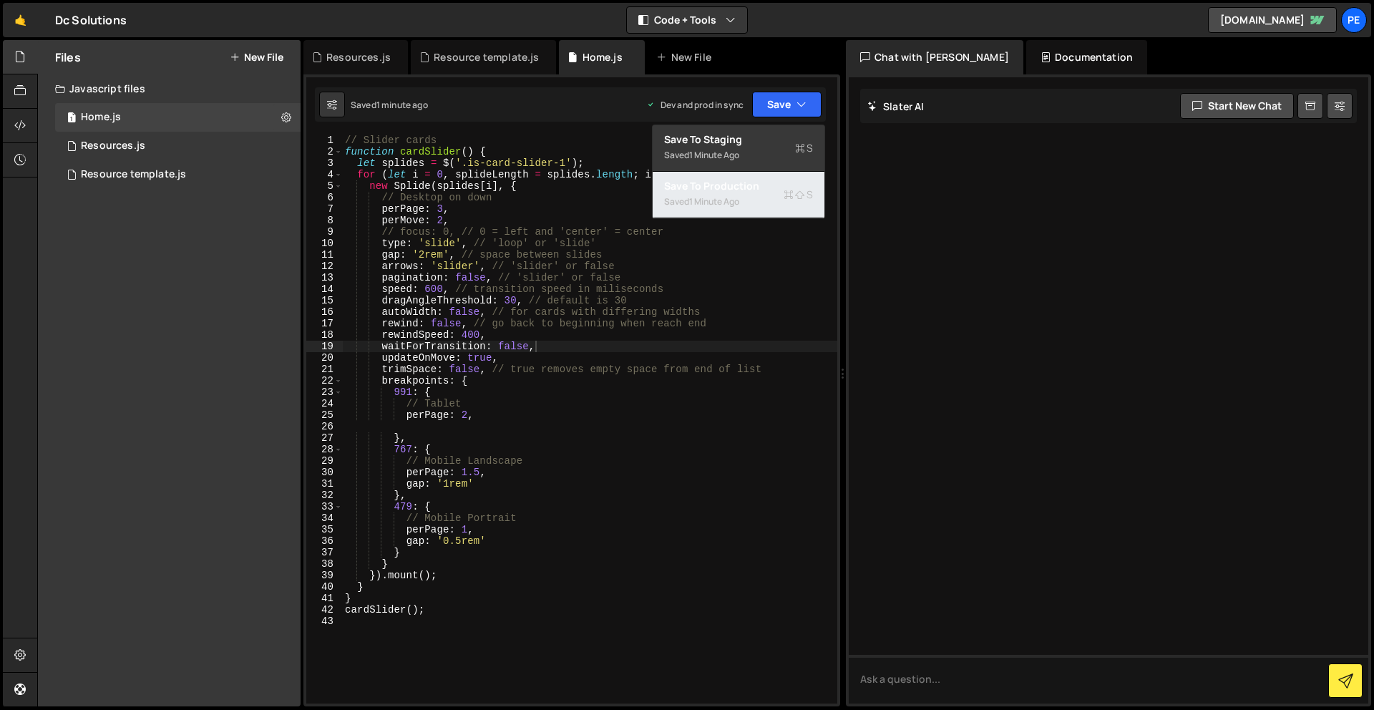
drag, startPoint x: 773, startPoint y: 183, endPoint x: 386, endPoint y: 130, distance: 390.8
click at [773, 183] on div "Save to Production S" at bounding box center [738, 186] width 149 height 14
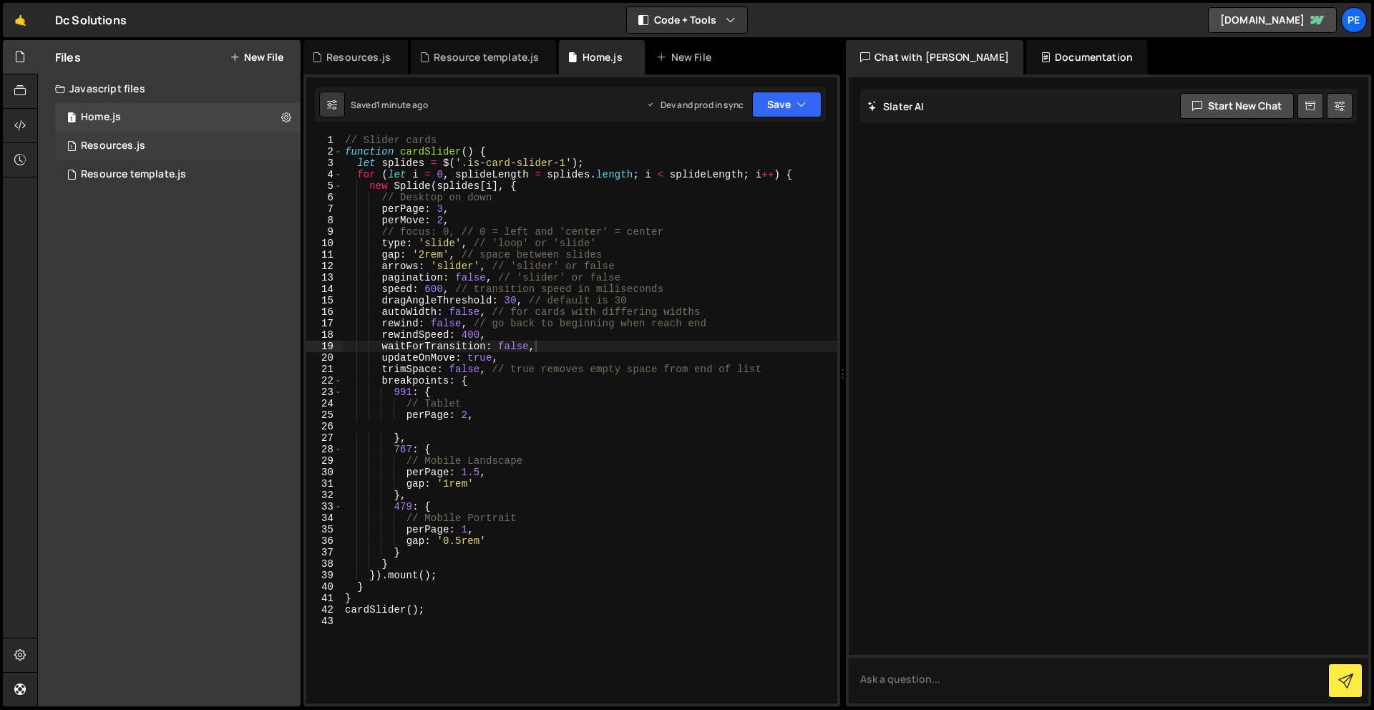
click at [149, 145] on div "1 Resources.js 0" at bounding box center [177, 146] width 245 height 29
click at [296, 135] on button at bounding box center [286, 146] width 26 height 26
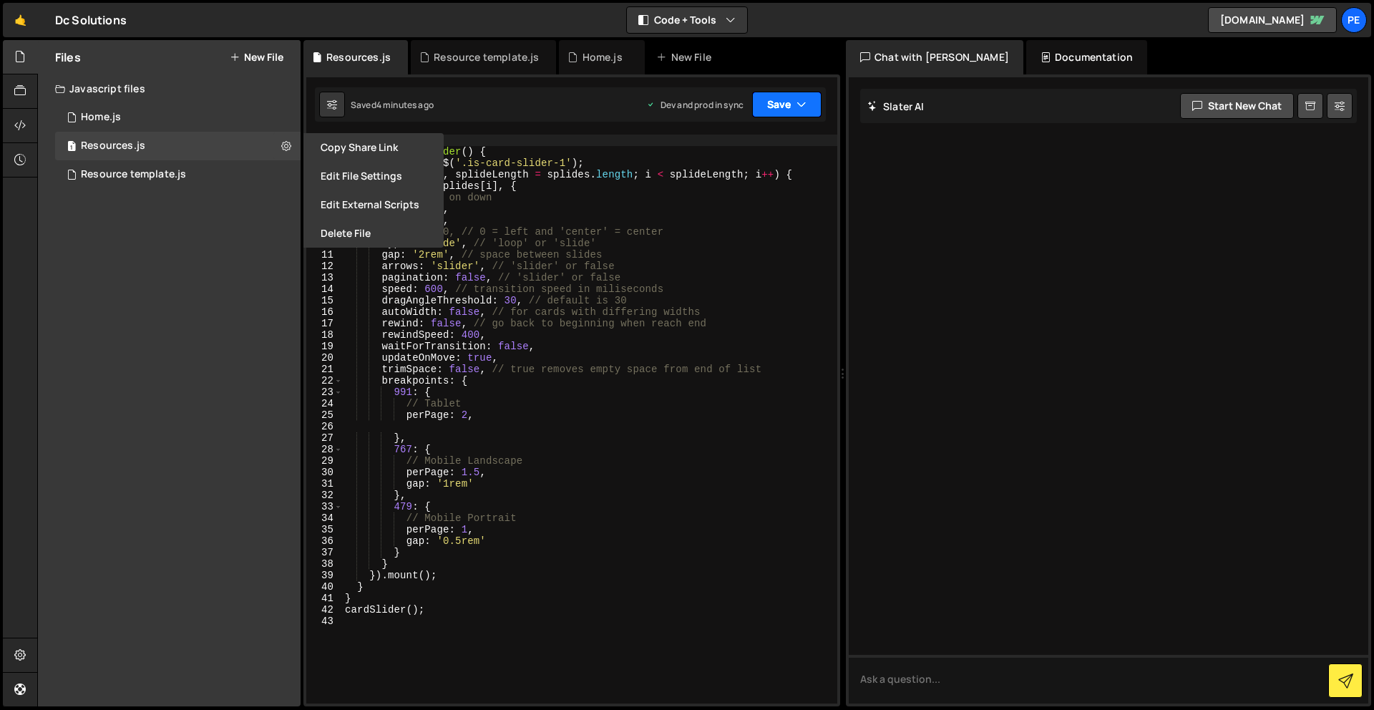
click at [804, 104] on icon "button" at bounding box center [802, 104] width 10 height 14
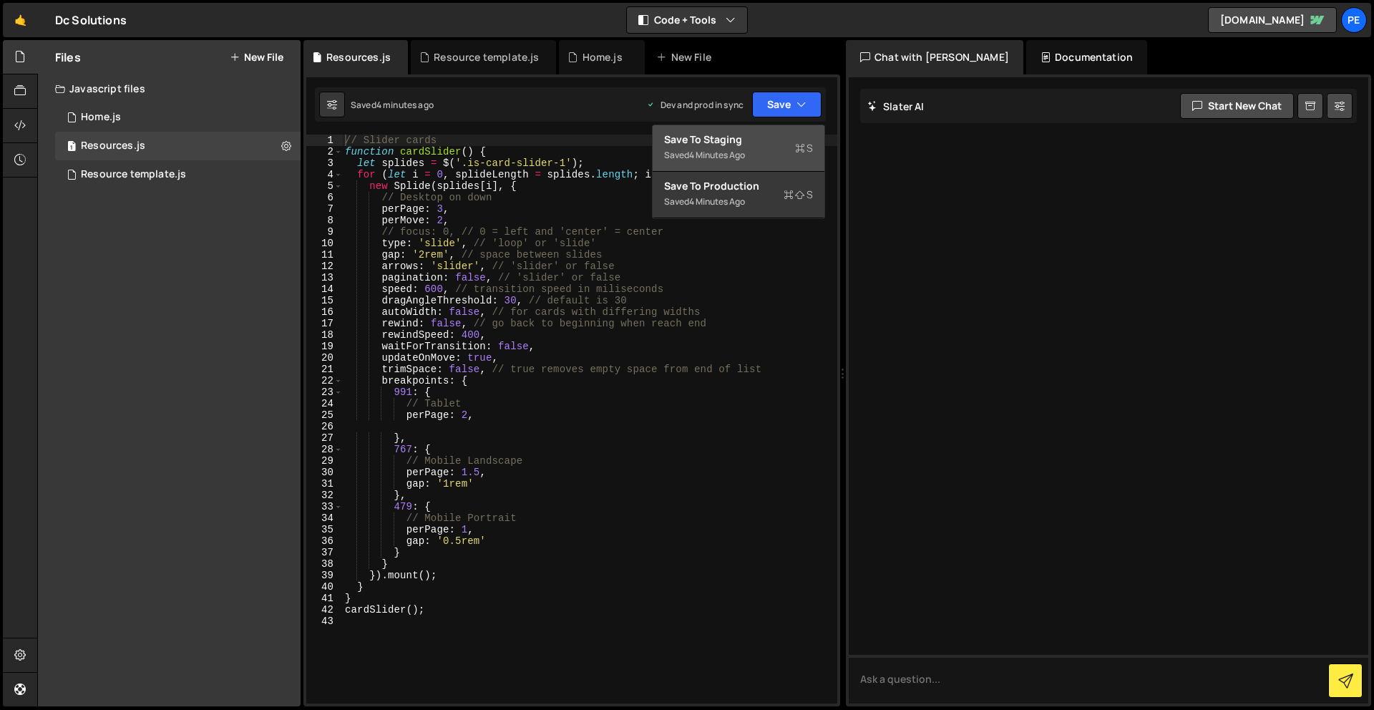
click at [782, 128] on button "Save to Staging S Saved 4 minutes ago" at bounding box center [739, 148] width 172 height 47
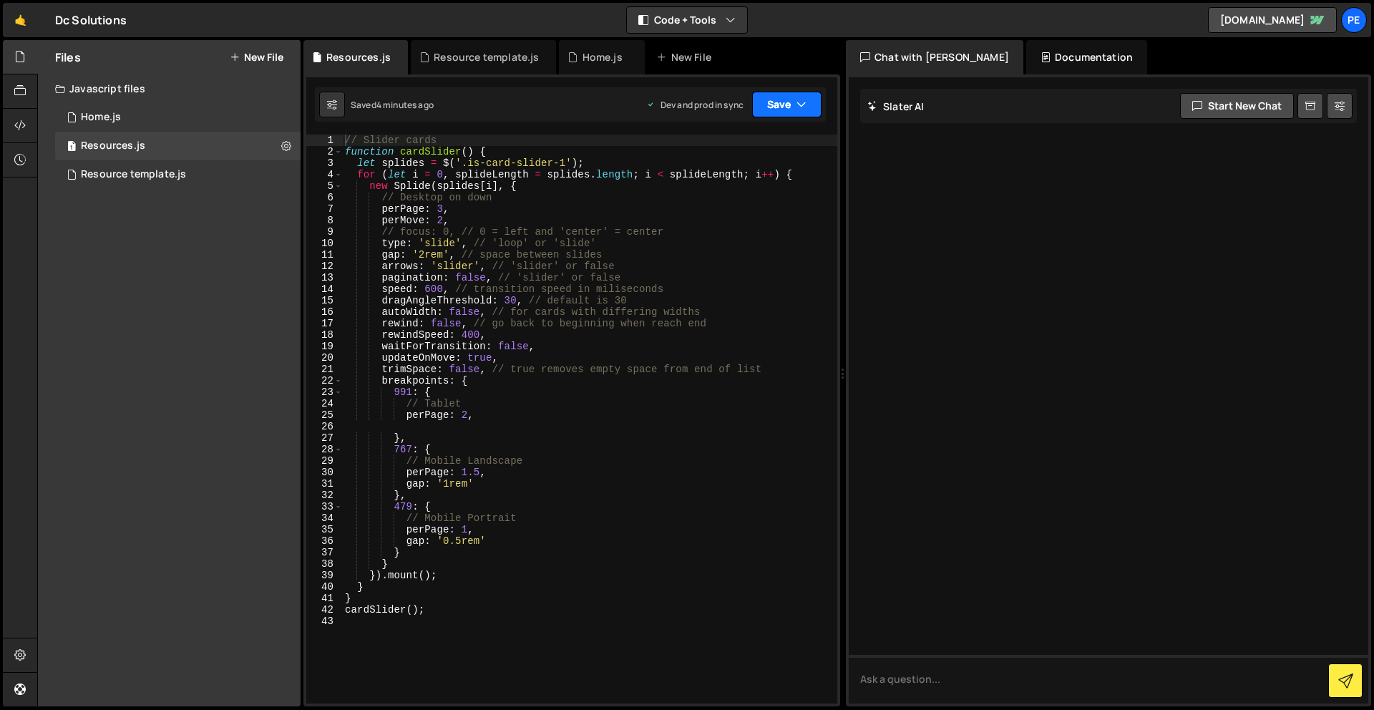
click at [793, 107] on button "Save" at bounding box center [786, 105] width 69 height 26
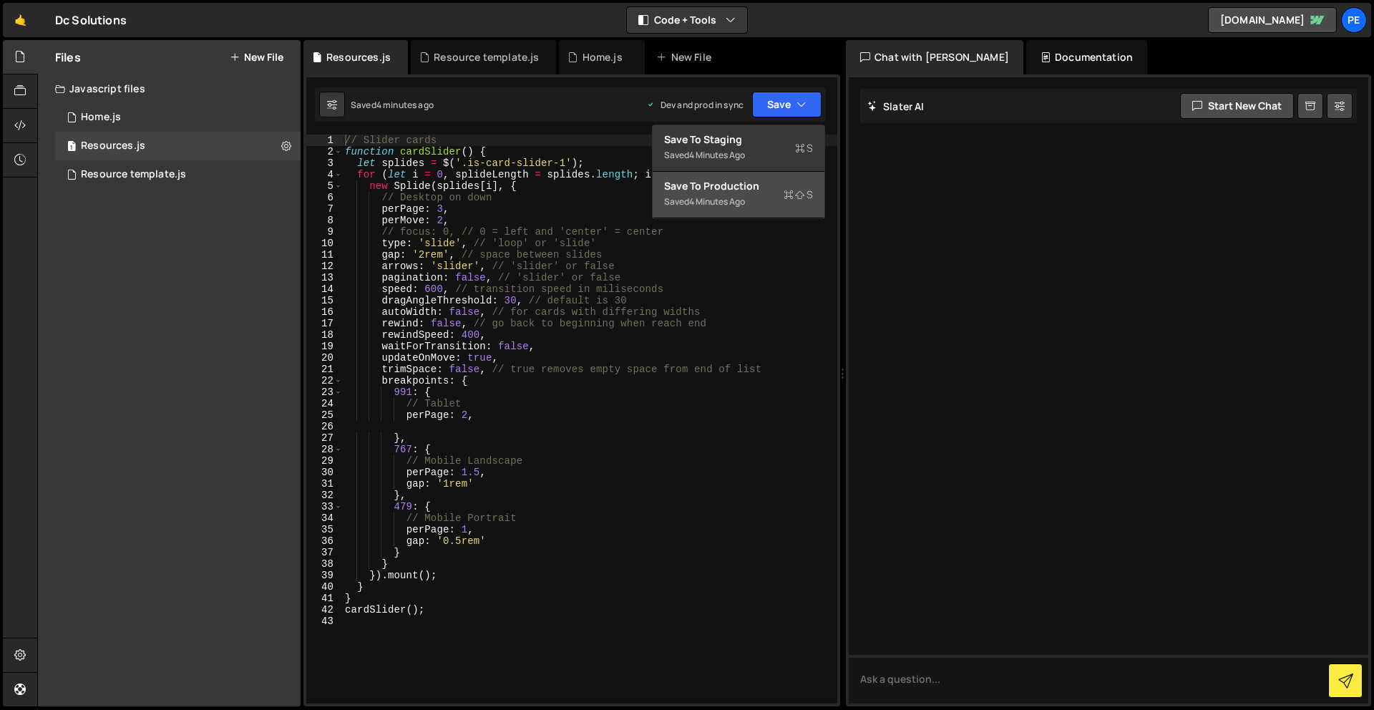
click at [751, 188] on div "Save to Production S" at bounding box center [738, 186] width 149 height 14
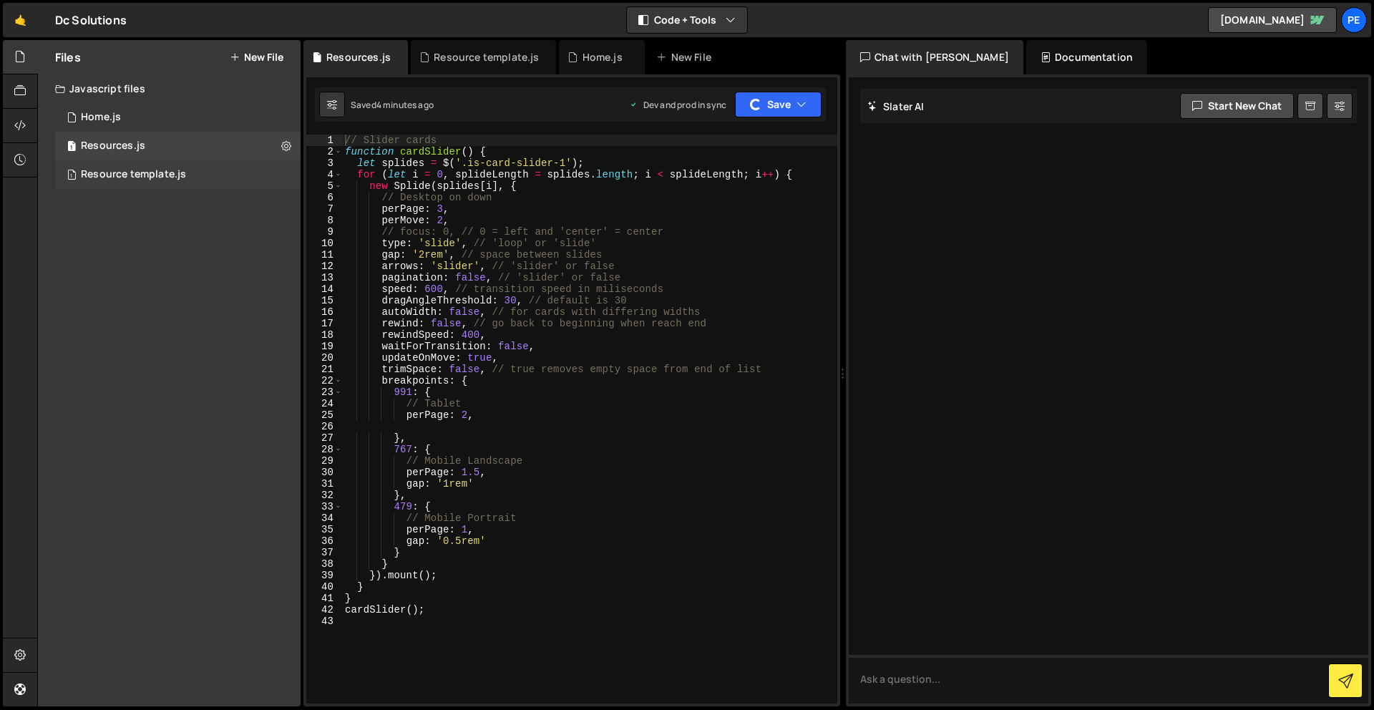
click at [273, 167] on div "1 Resource template.js 0" at bounding box center [177, 174] width 245 height 29
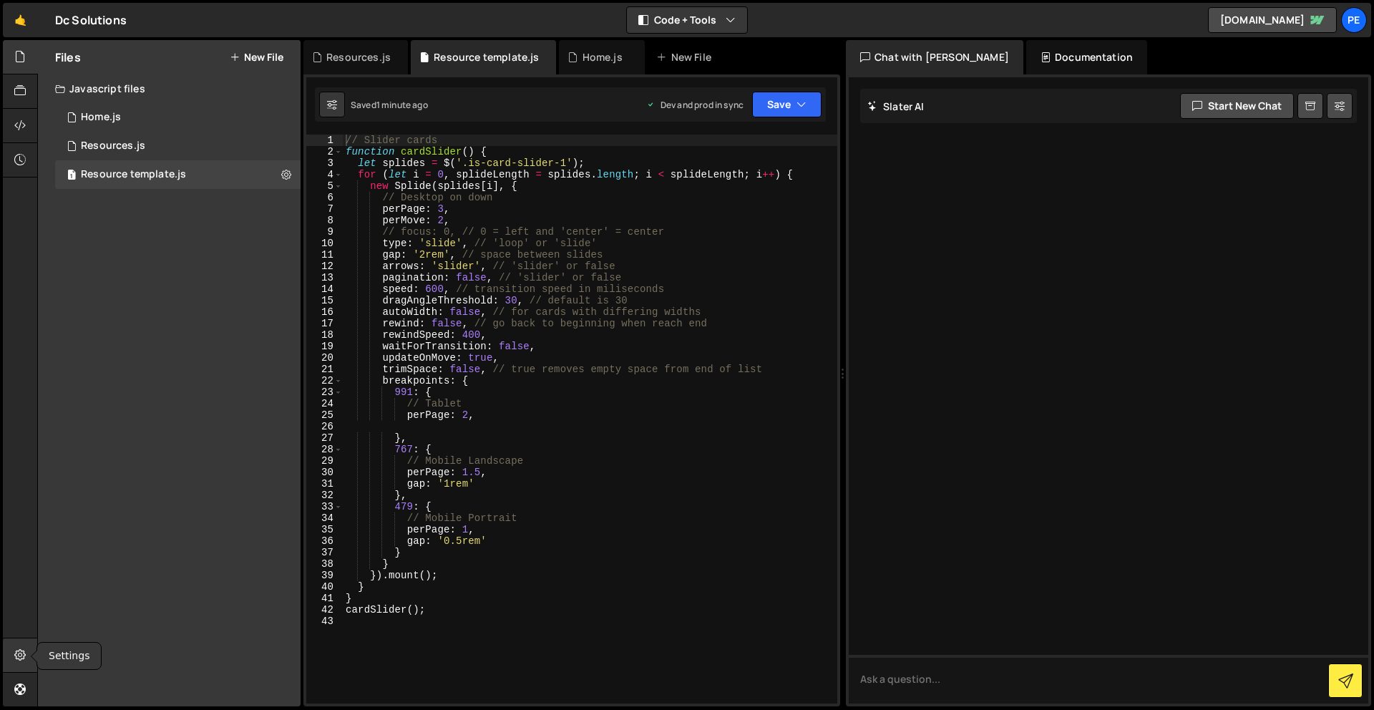
click at [23, 658] on icon at bounding box center [19, 655] width 11 height 16
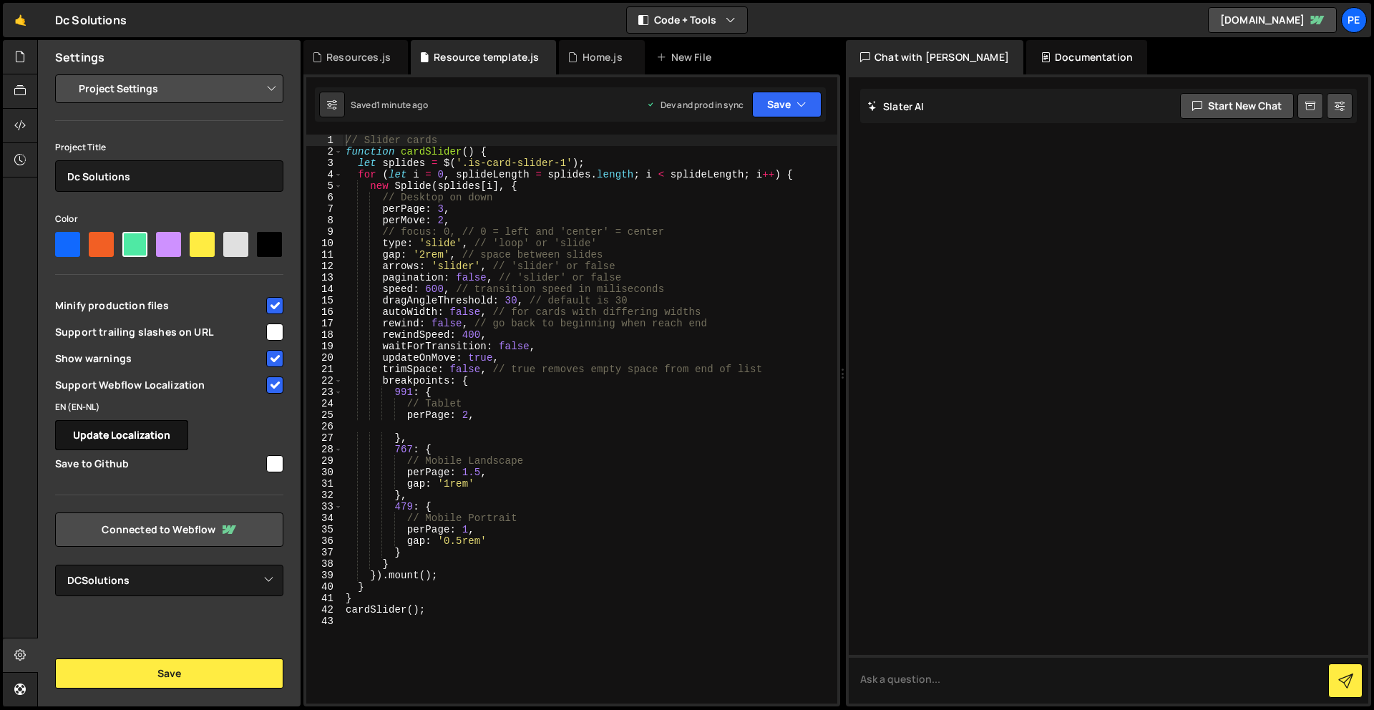
click at [148, 434] on button "Update Localization" at bounding box center [121, 435] width 133 height 30
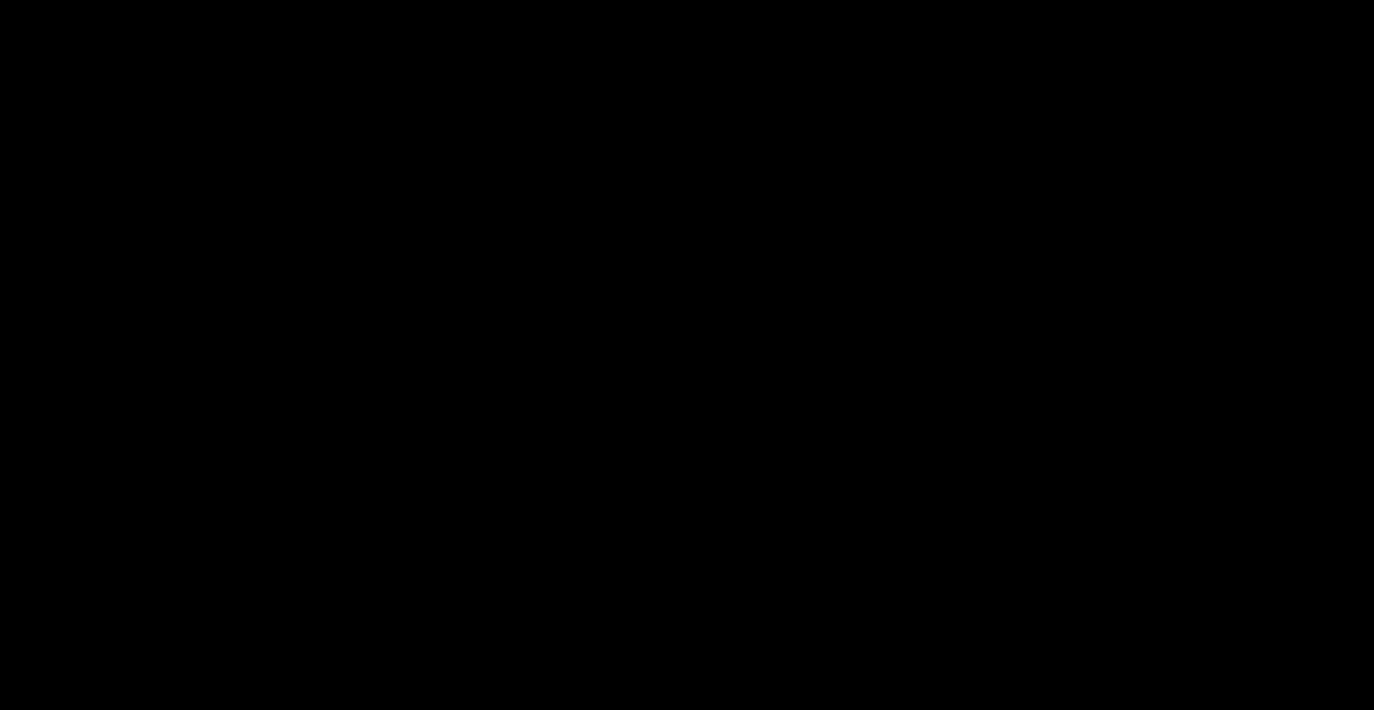
select select "68d0ebd3468fd7cee4f12a8e"
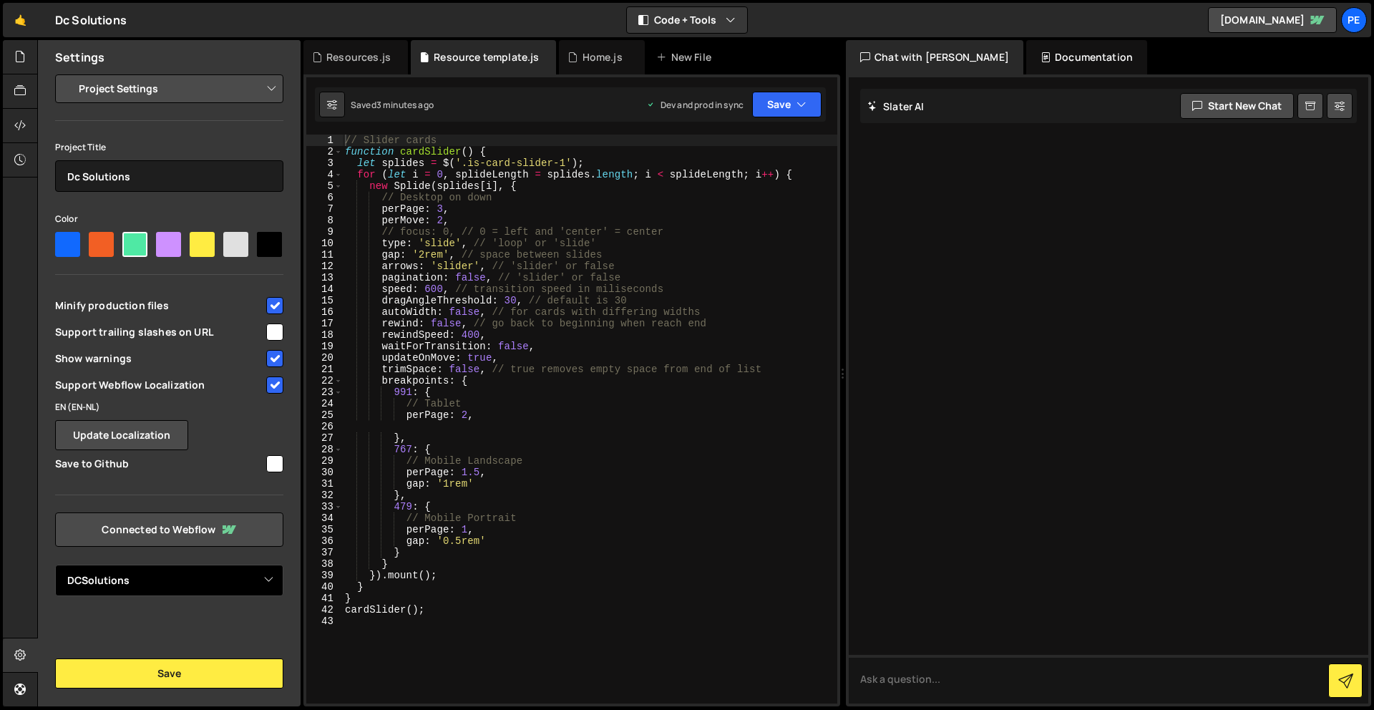
click at [220, 588] on select "Select Project DCSolutions" at bounding box center [169, 580] width 228 height 31
click at [211, 97] on select "Project Settings Code Editor Settings Chat Settings" at bounding box center [172, 88] width 210 height 31
click at [373, 59] on div "Resources.js" at bounding box center [358, 57] width 64 height 14
click at [571, 67] on div "Home.js" at bounding box center [602, 57] width 86 height 34
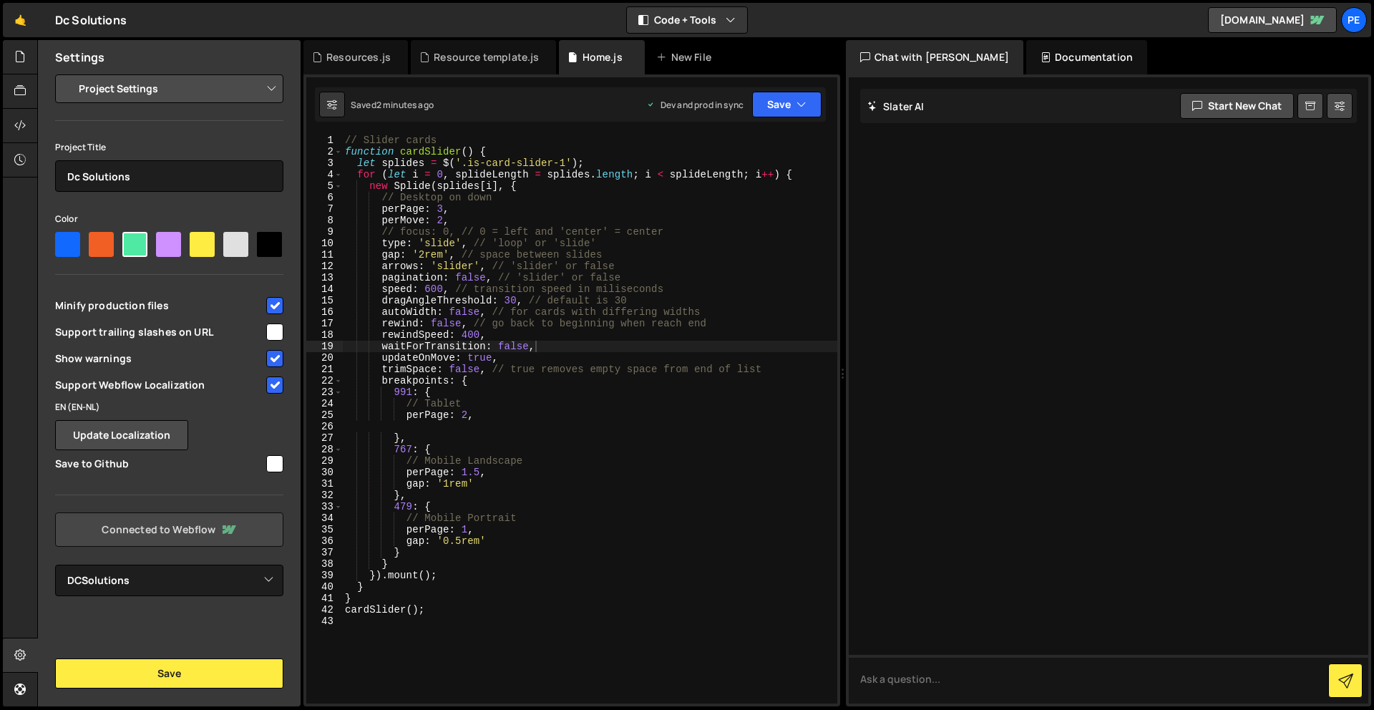
click at [185, 531] on link "Connected to Webflow" at bounding box center [169, 529] width 228 height 34
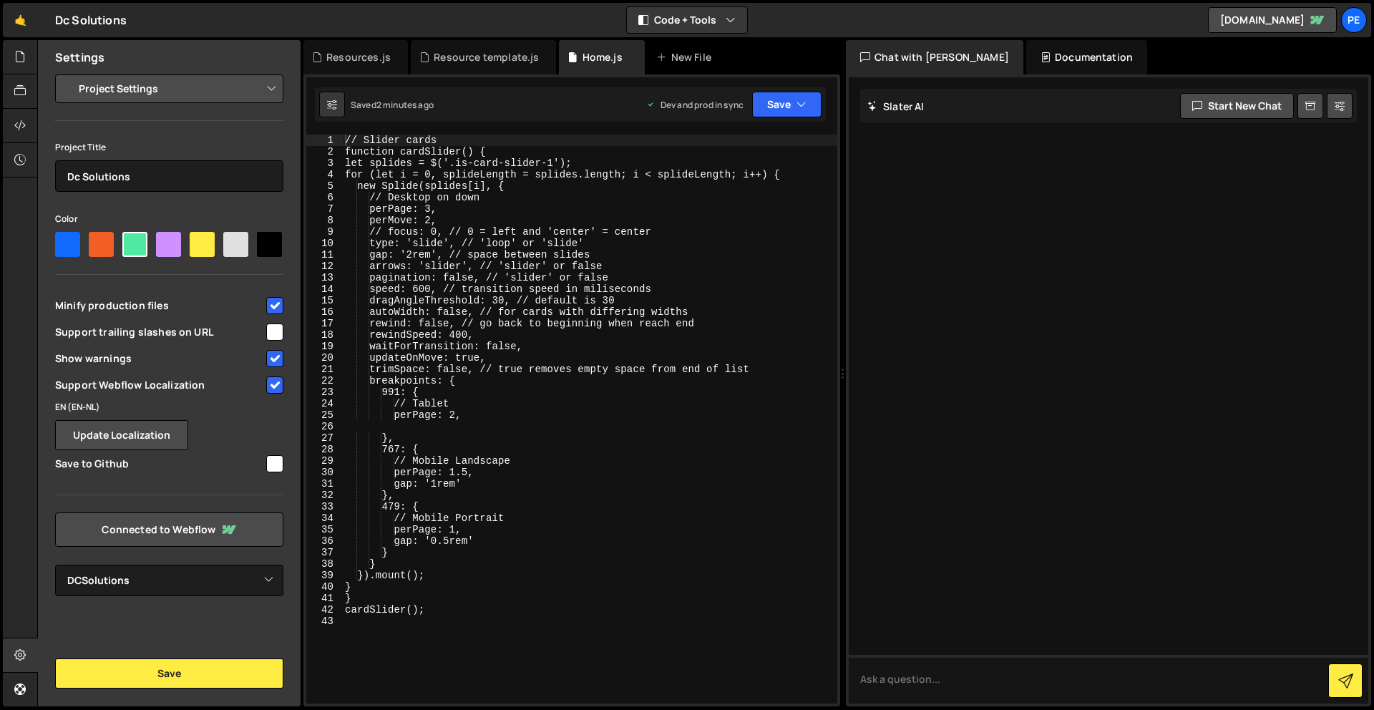
select select "68d0ebd3468fd7cee4f12a8e"
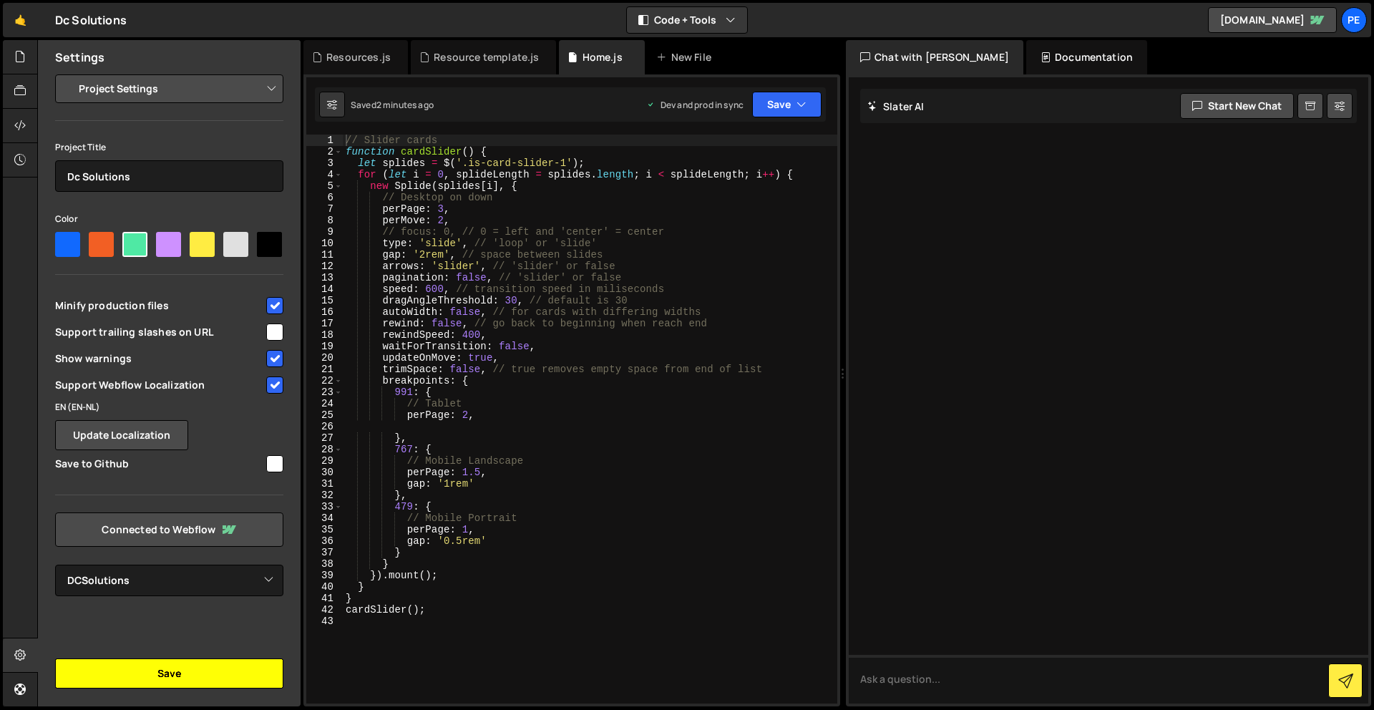
click at [226, 658] on button "Save" at bounding box center [169, 673] width 228 height 30
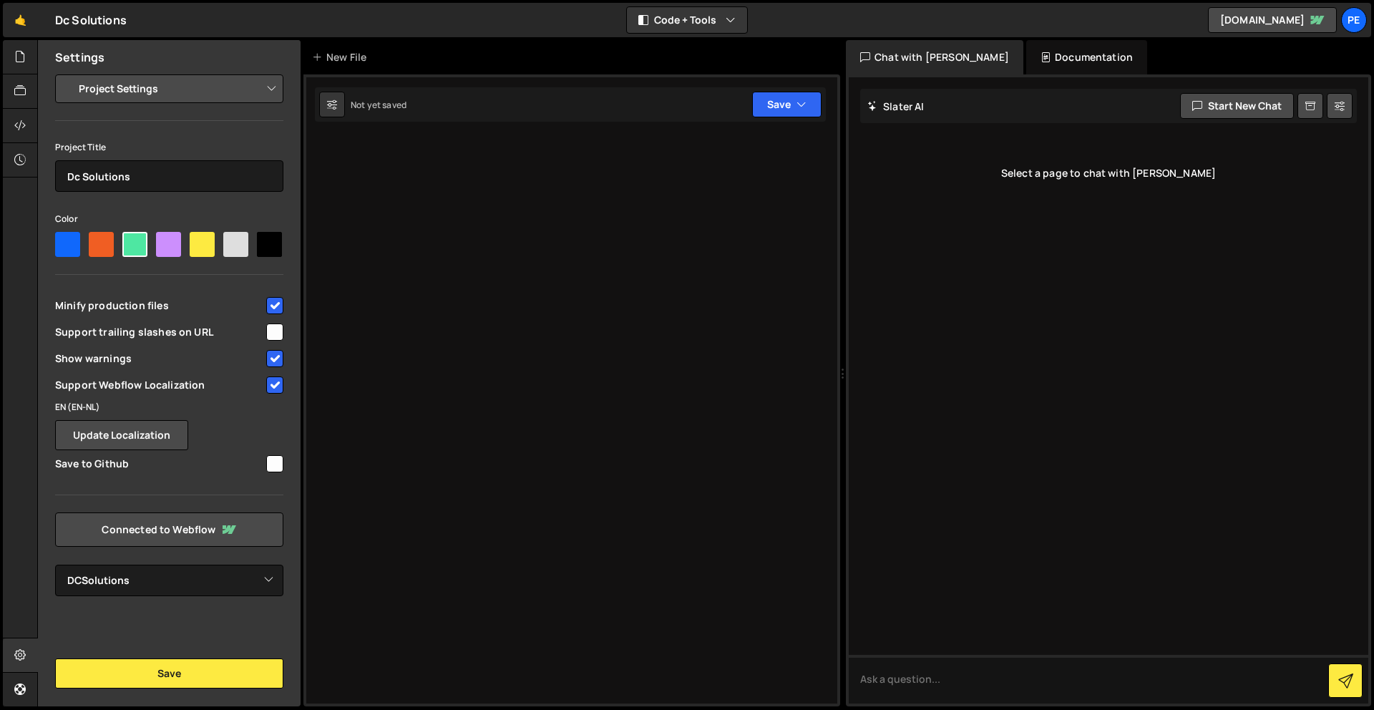
select select "68d0ebd3468fd7cee4f12a8e"
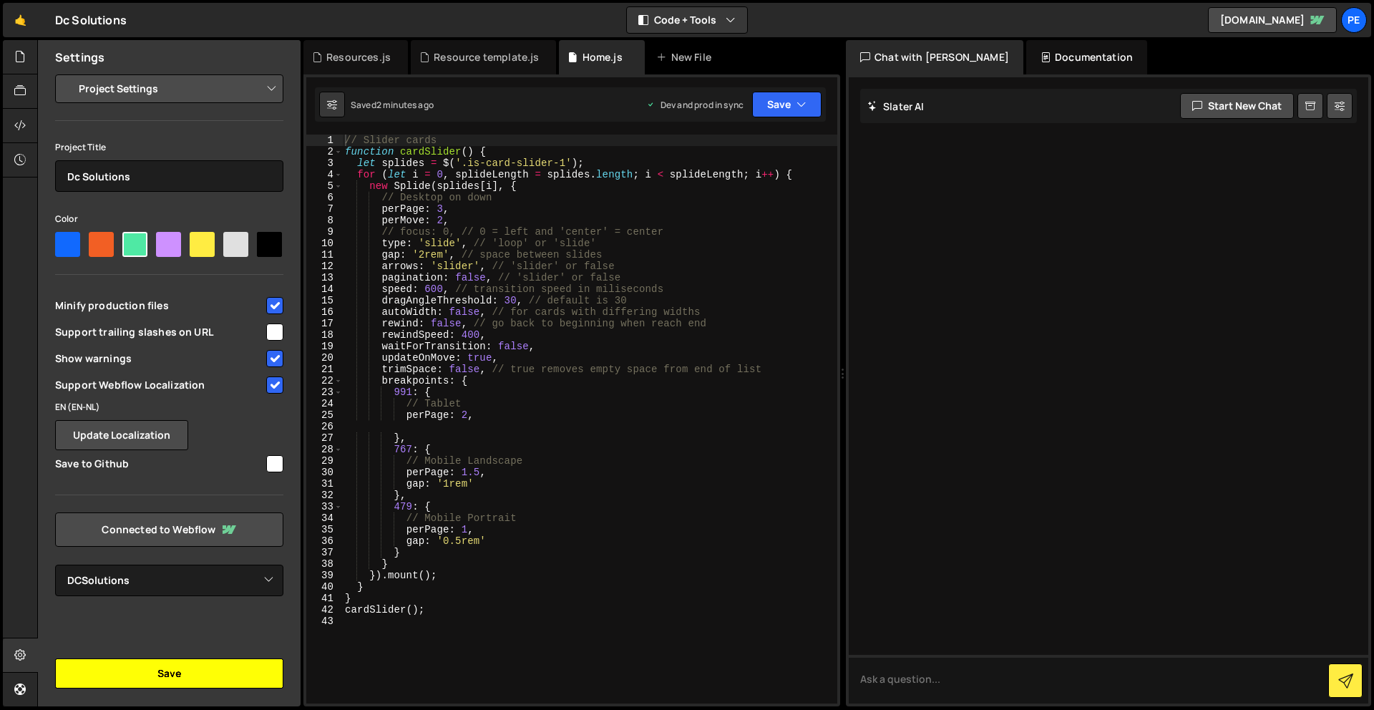
drag, startPoint x: 210, startPoint y: 682, endPoint x: 235, endPoint y: 678, distance: 25.3
click at [210, 682] on button "Save" at bounding box center [169, 673] width 228 height 30
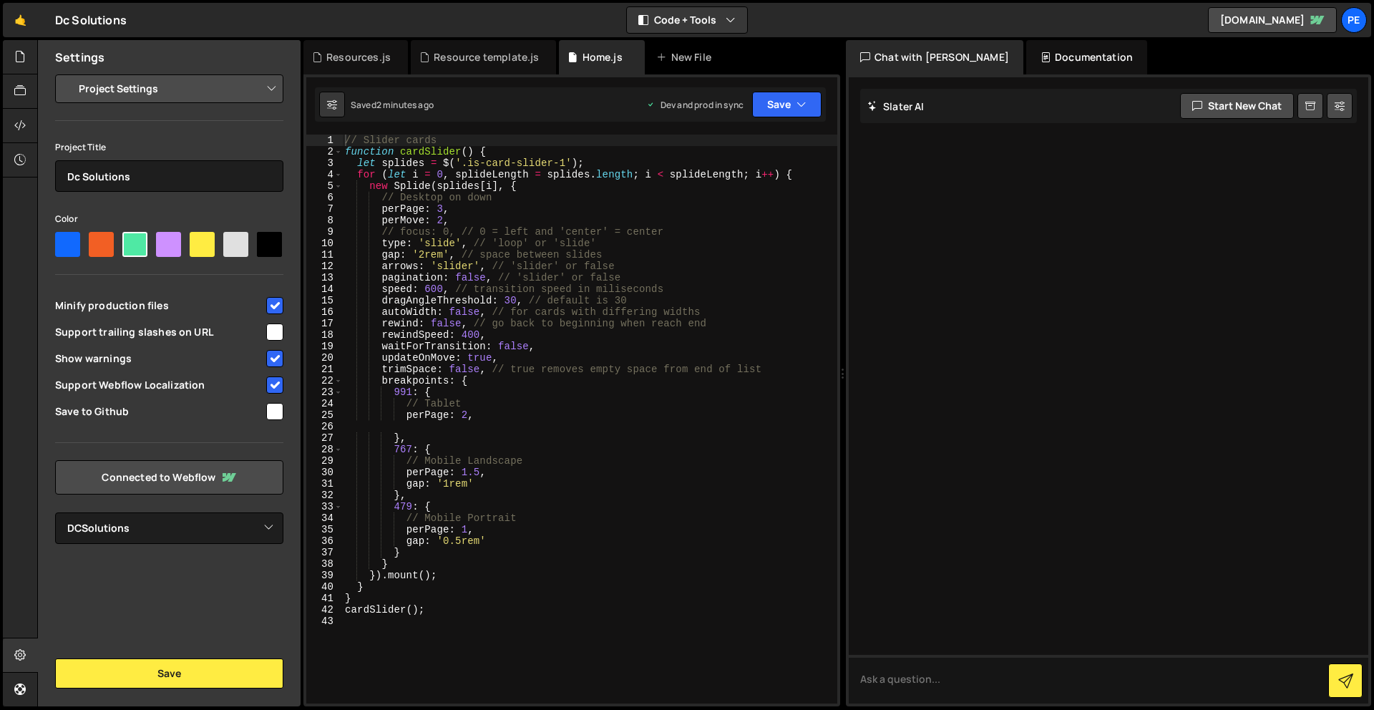
click at [523, 636] on div "// Slider cards function cardSlider ( ) { let splides = $ ( '.is-card-slider-1'…" at bounding box center [589, 431] width 495 height 592
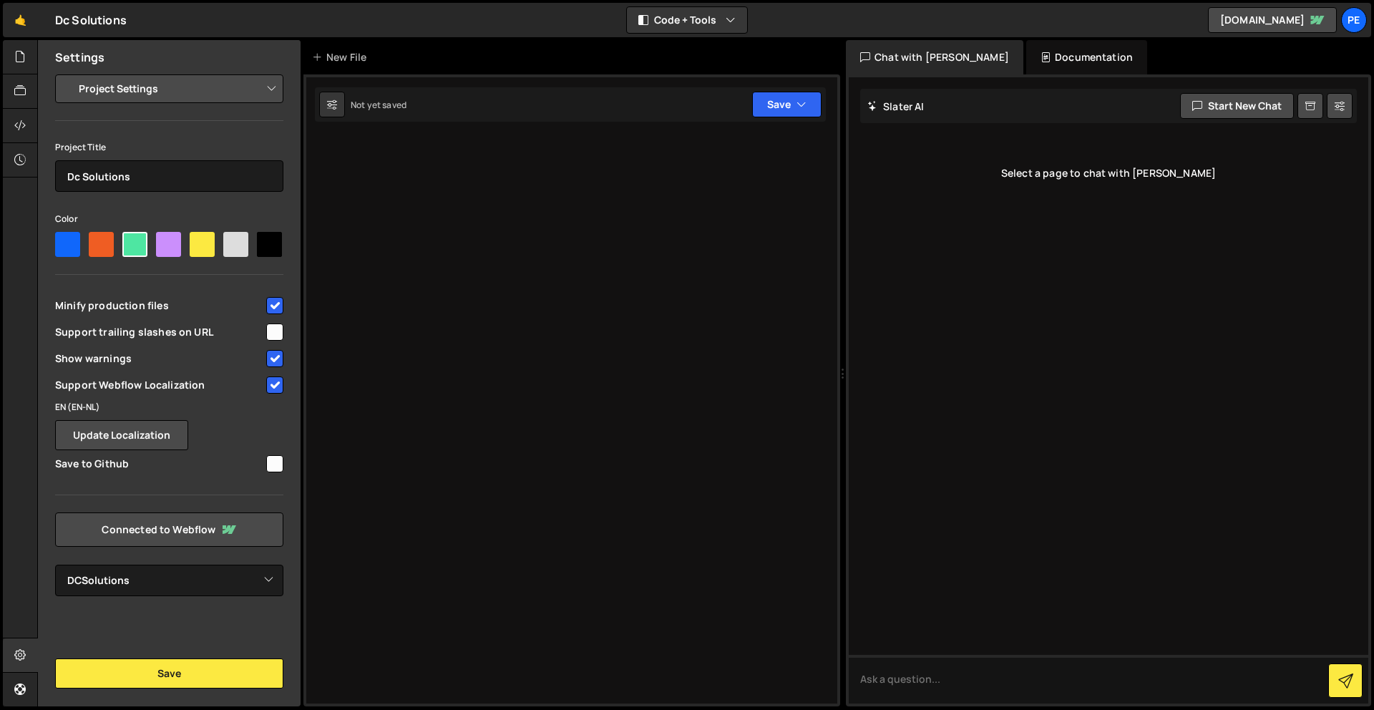
select select "68d0ebd3468fd7cee4f12a8e"
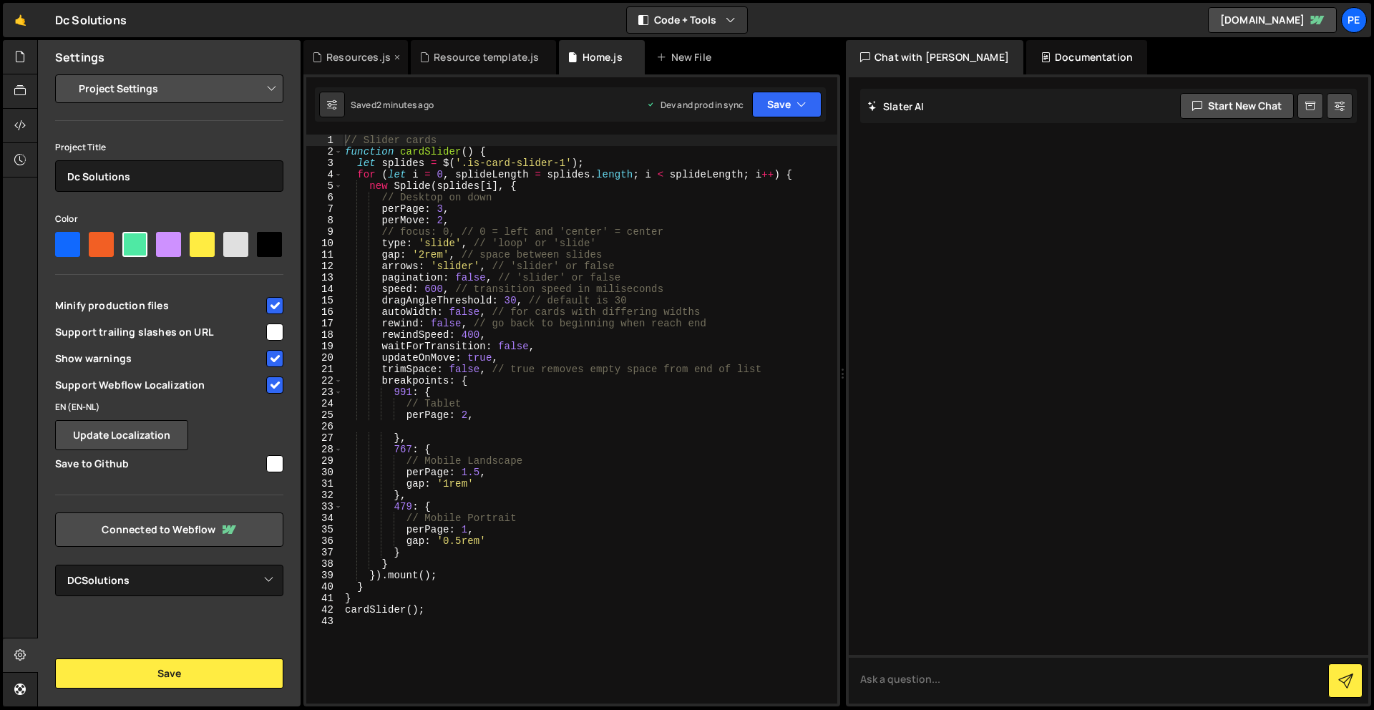
click at [344, 57] on div "Resources.js" at bounding box center [358, 57] width 64 height 14
click at [24, 58] on icon at bounding box center [19, 57] width 11 height 16
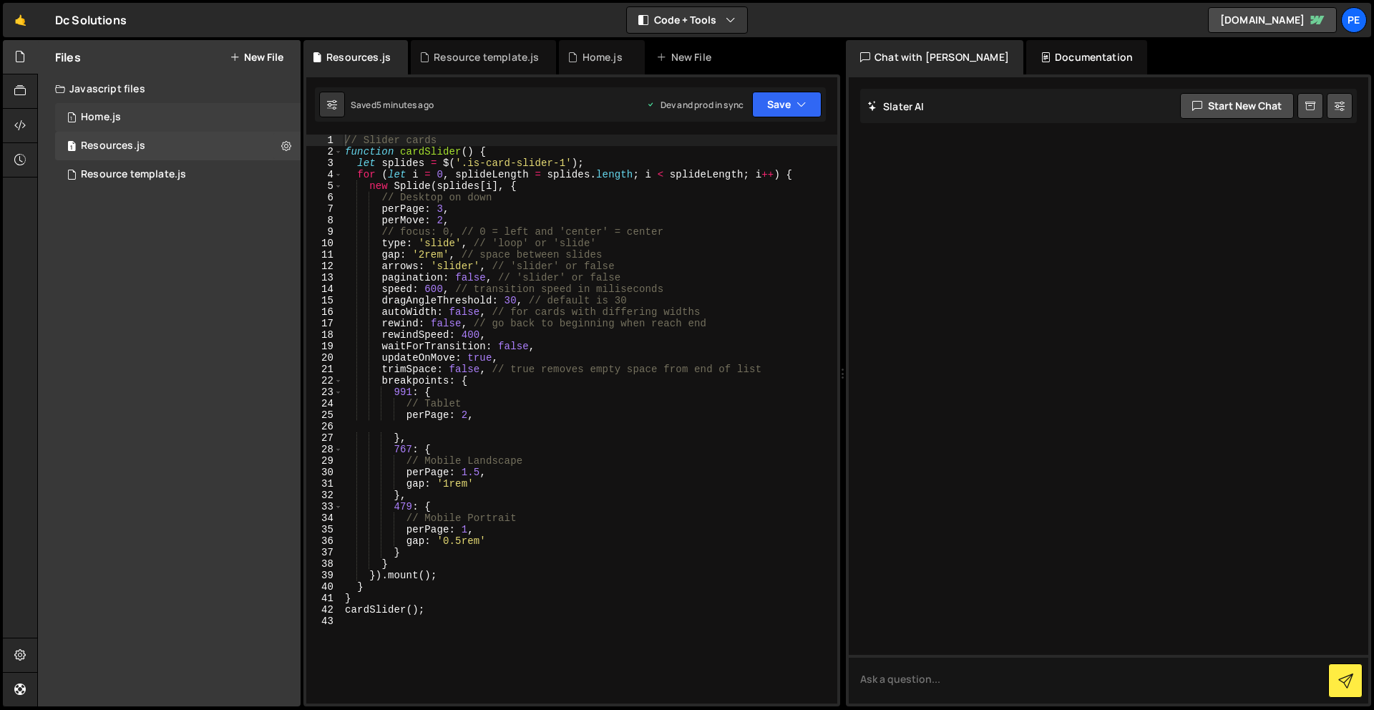
click at [114, 117] on div "Home.js" at bounding box center [101, 117] width 40 height 13
drag, startPoint x: 809, startPoint y: 107, endPoint x: 799, endPoint y: 122, distance: 18.7
click at [809, 107] on button "Save" at bounding box center [786, 105] width 69 height 26
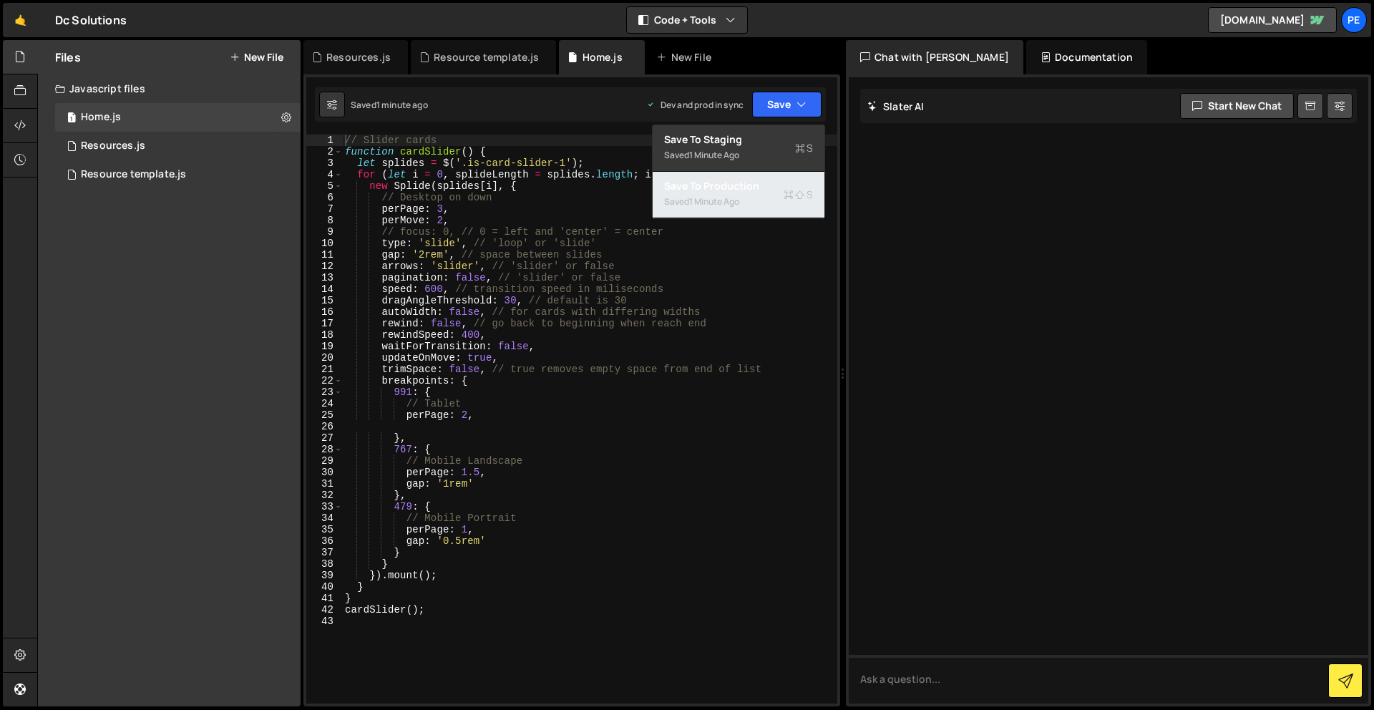
drag, startPoint x: 779, startPoint y: 198, endPoint x: 749, endPoint y: 197, distance: 29.4
click at [779, 198] on div "Saved 1 minute ago" at bounding box center [738, 201] width 149 height 17
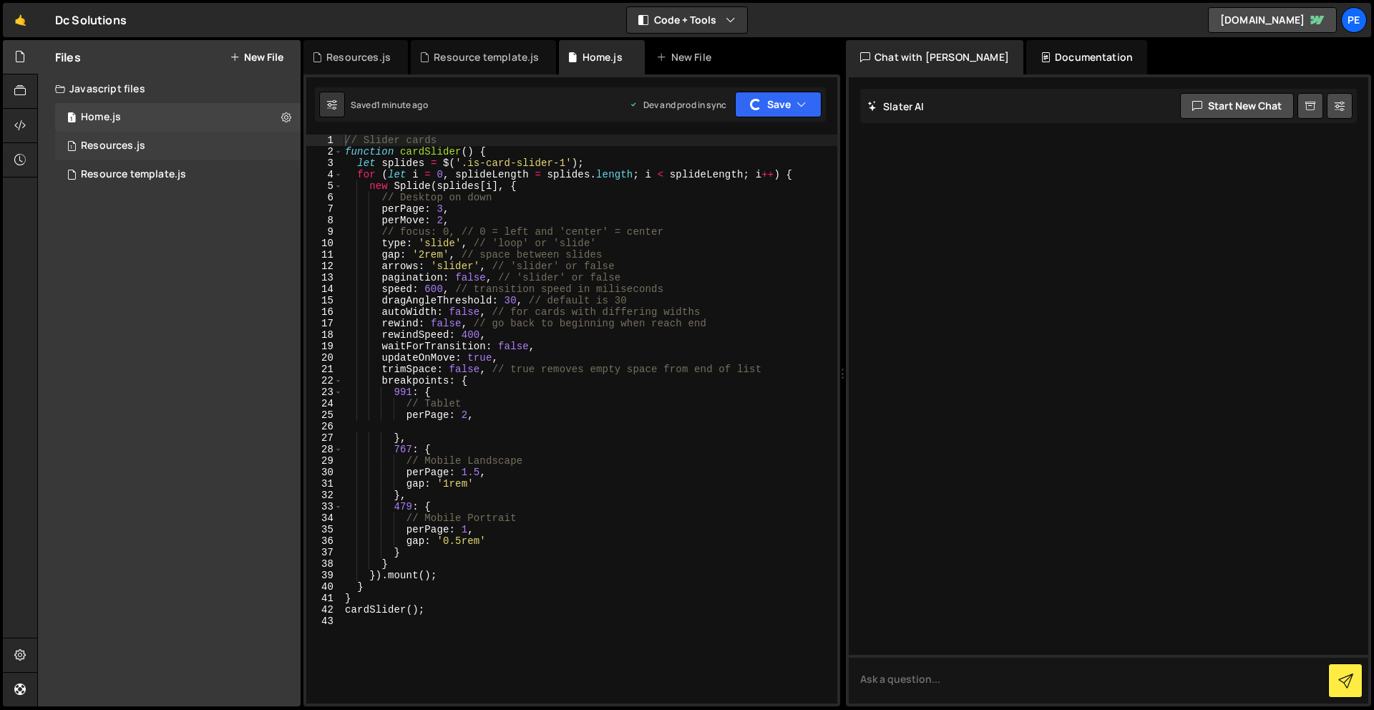
click at [288, 147] on div "1 Resources.js 0" at bounding box center [177, 146] width 245 height 29
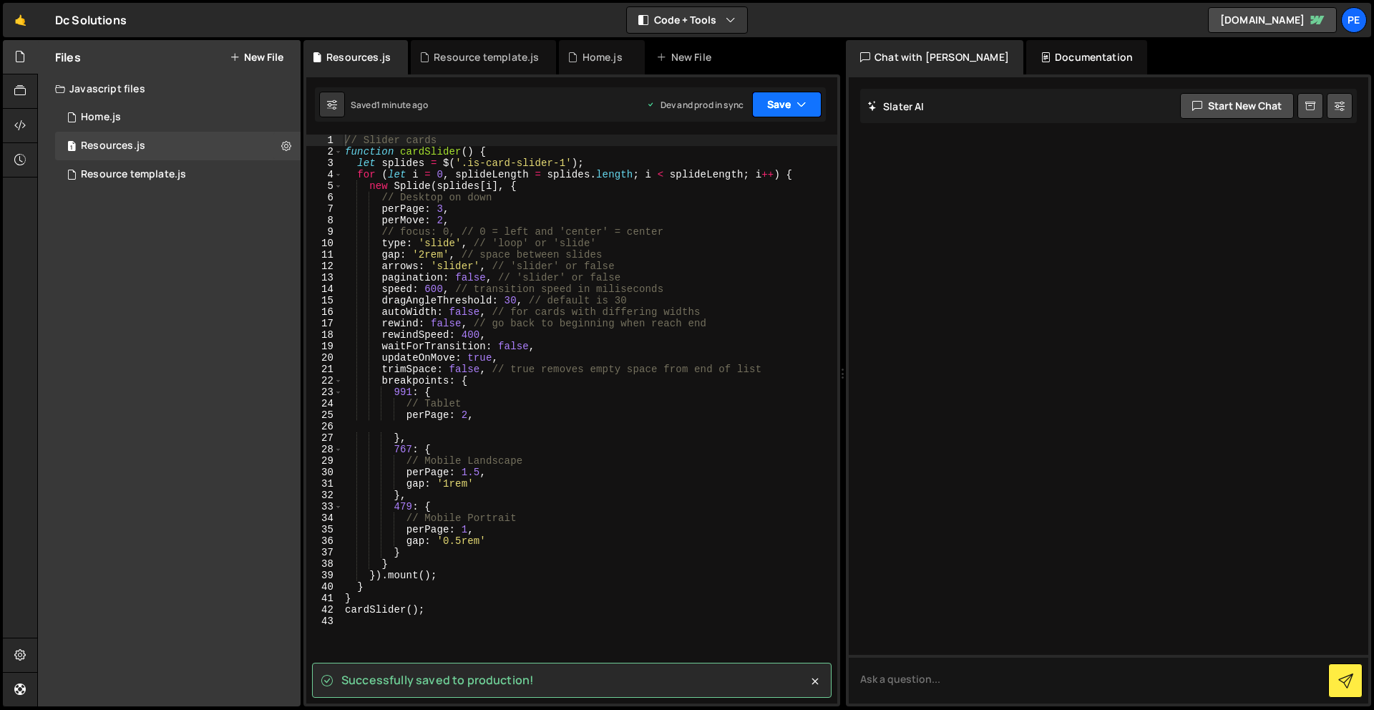
click at [794, 104] on button "Save" at bounding box center [786, 105] width 69 height 26
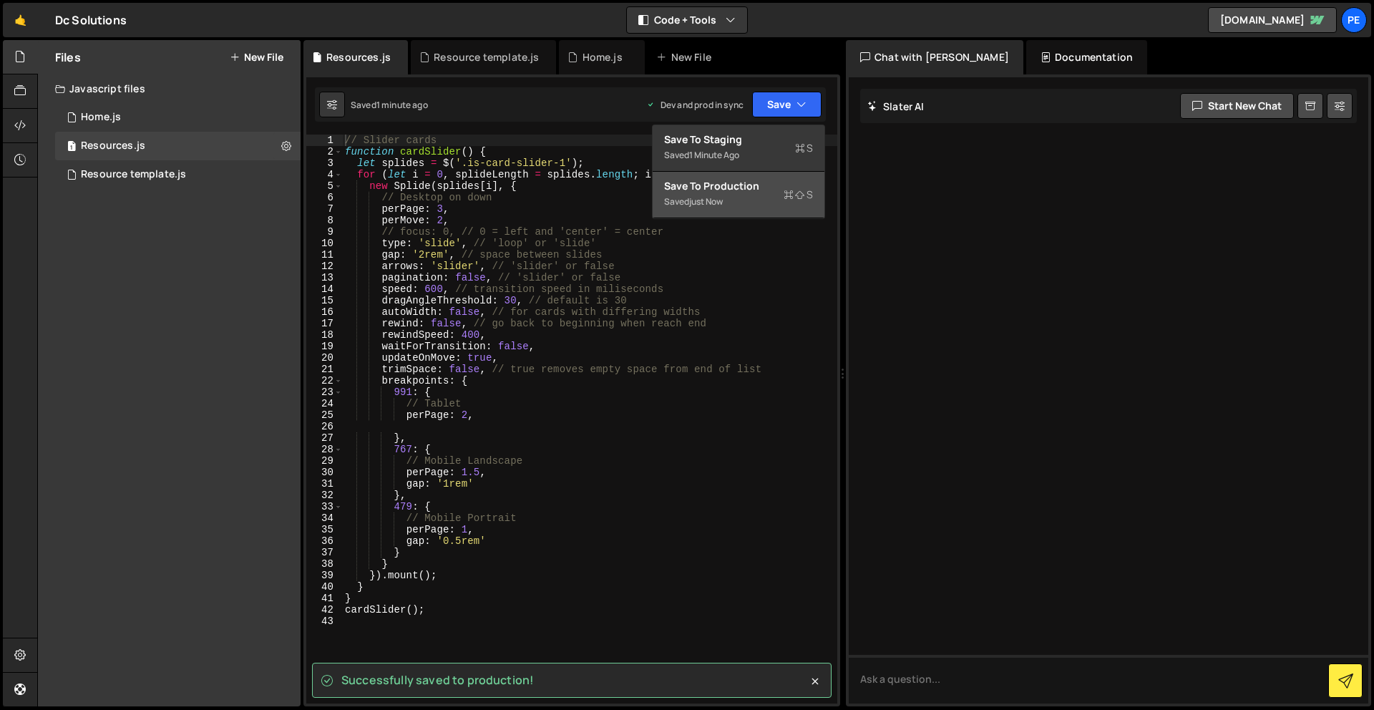
click at [777, 192] on div "Save to Production S" at bounding box center [738, 186] width 149 height 14
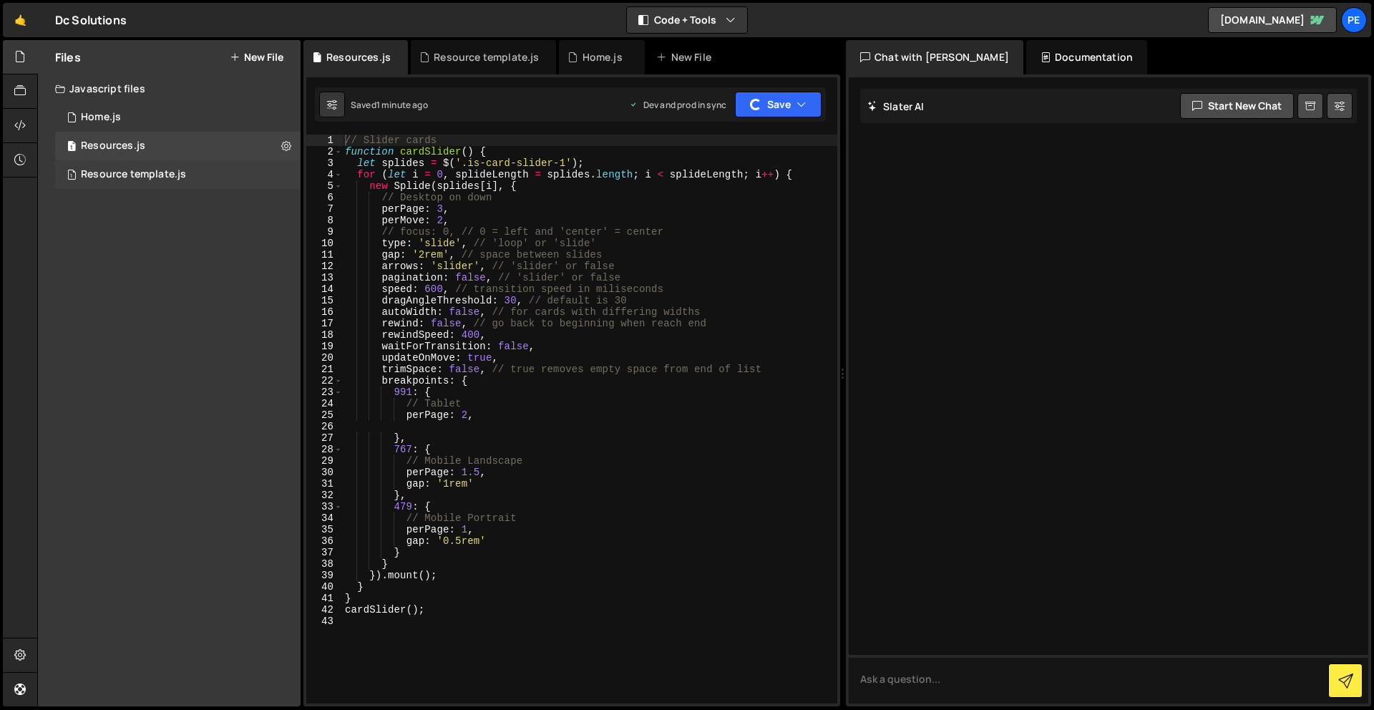
click at [284, 170] on div "1 Resource template.js 0" at bounding box center [177, 174] width 245 height 29
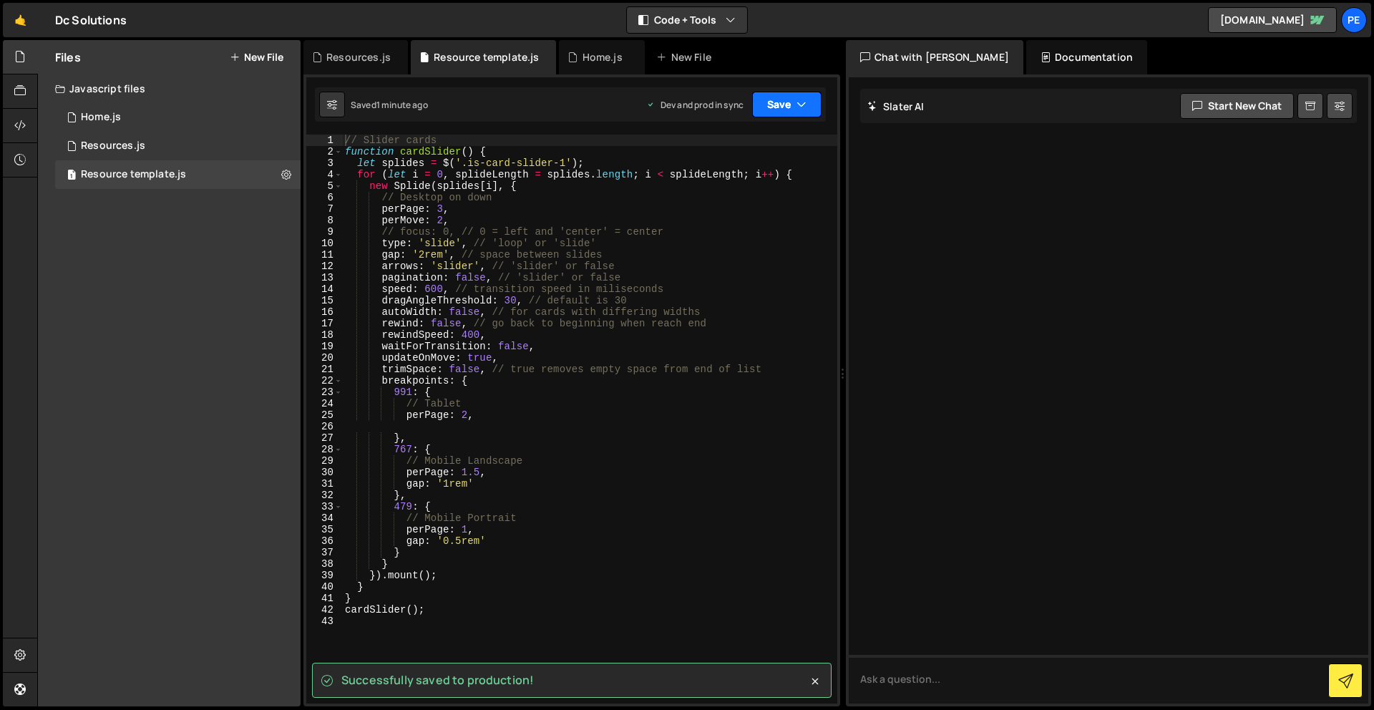
click at [803, 97] on icon "button" at bounding box center [802, 104] width 10 height 14
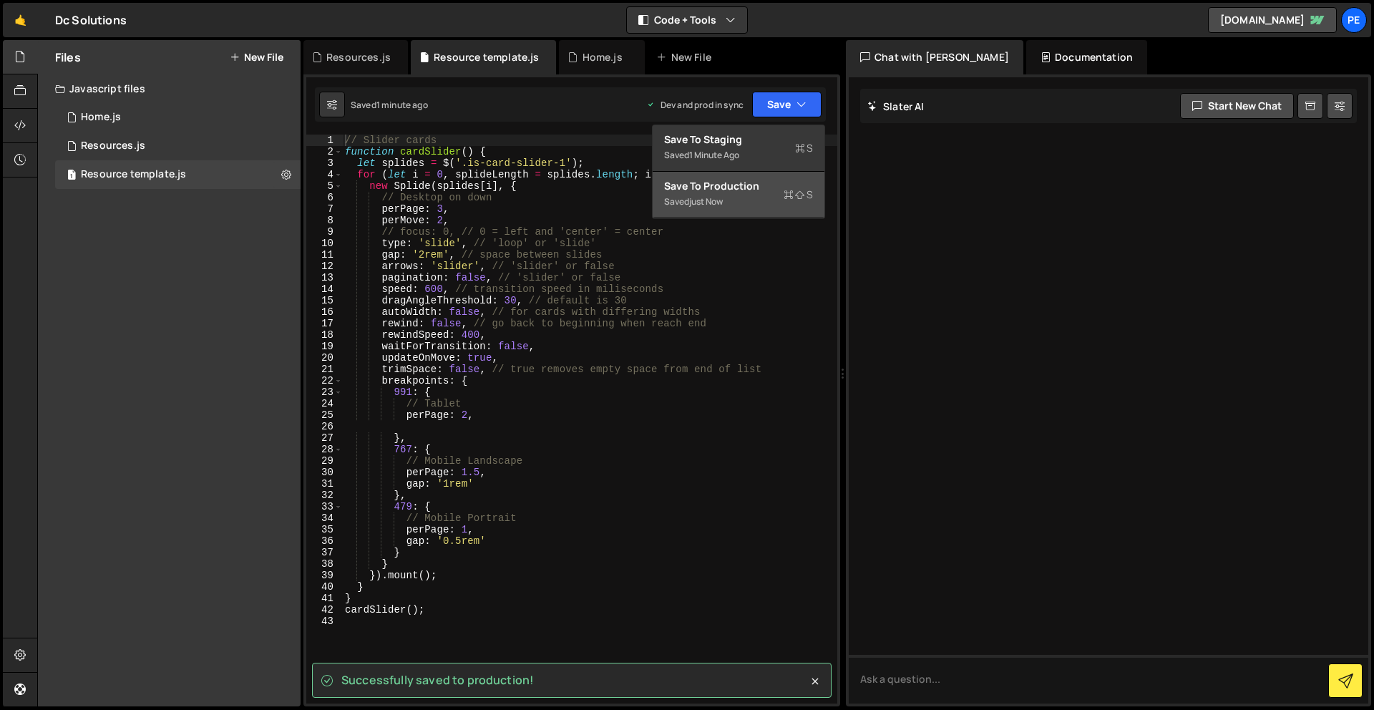
click at [753, 185] on div "Save to Production S" at bounding box center [738, 186] width 149 height 14
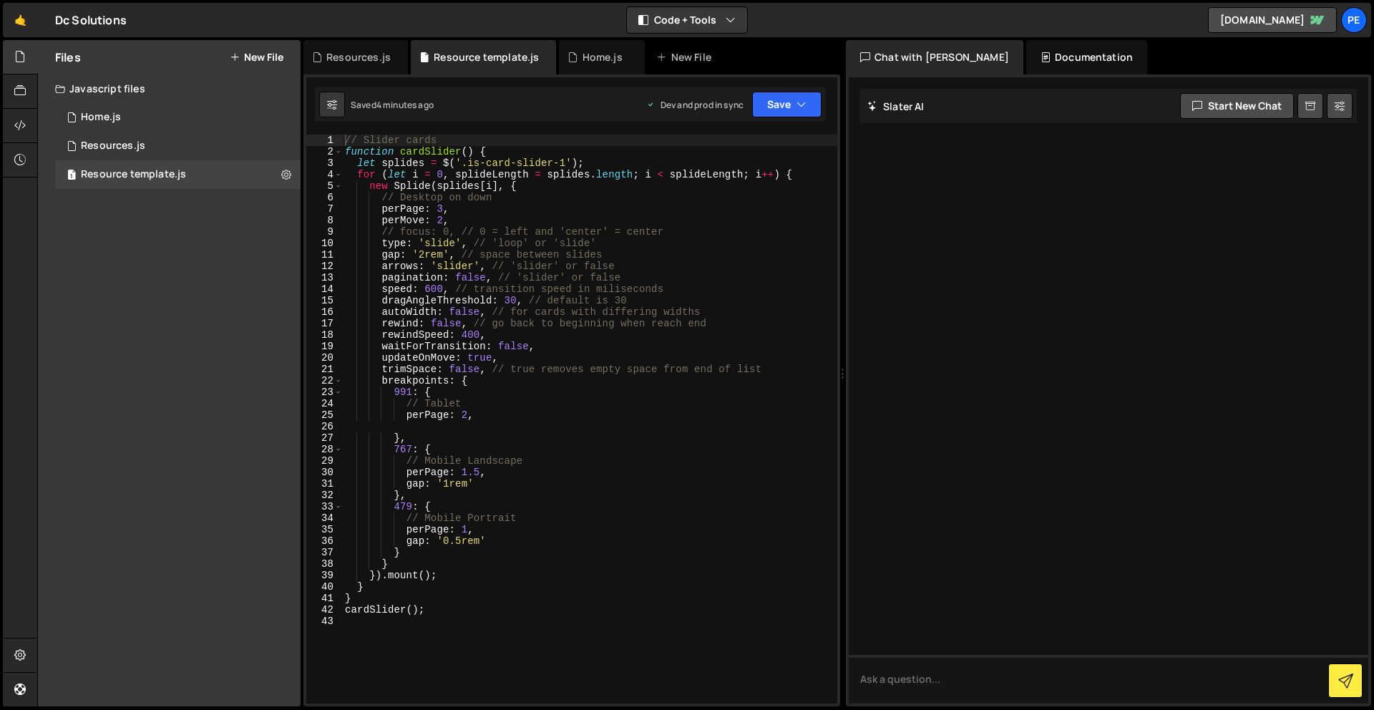
drag, startPoint x: 124, startPoint y: 210, endPoint x: 43, endPoint y: 125, distance: 116.9
click at [123, 208] on div "Files New File Javascript files 1 Home.js 0 1 Resources.js 0 1 Resource templat…" at bounding box center [169, 373] width 263 height 666
click at [89, 175] on div "Resource template.js" at bounding box center [133, 174] width 105 height 13
click at [27, 164] on div at bounding box center [20, 160] width 35 height 34
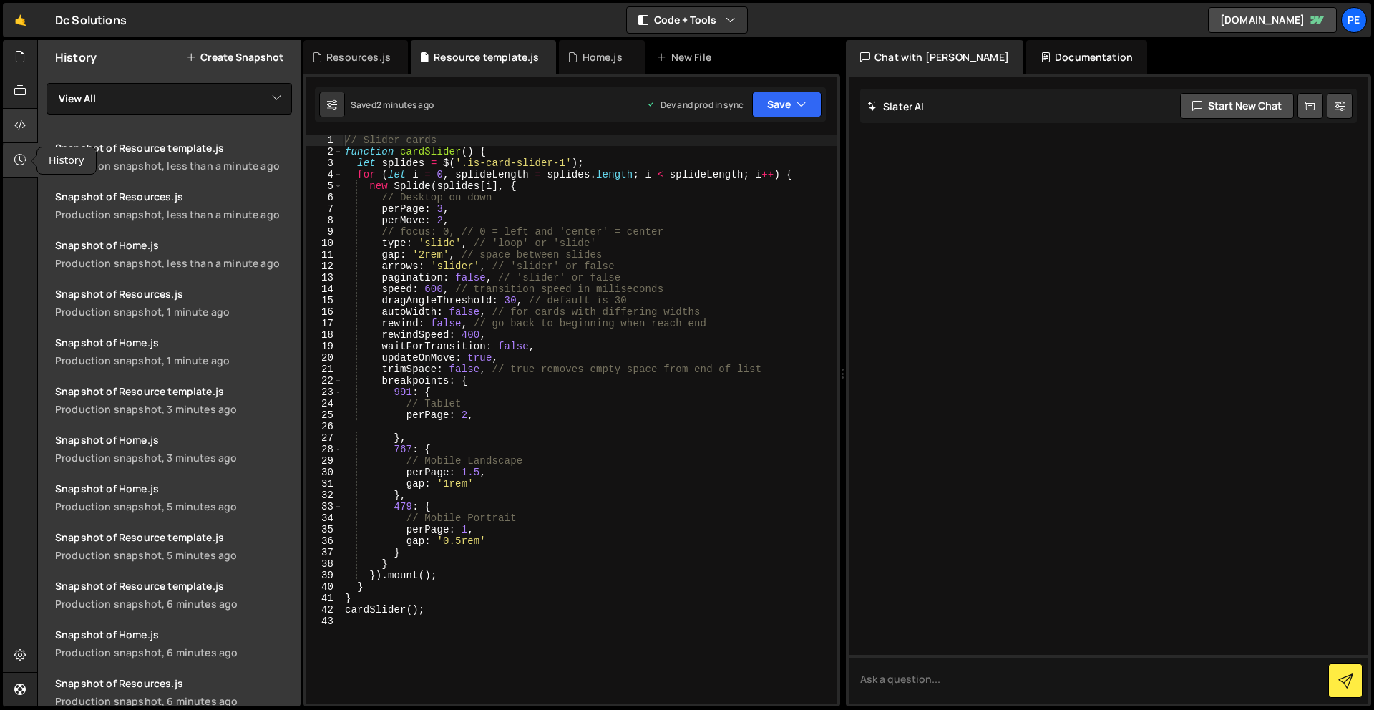
click at [21, 135] on div at bounding box center [20, 126] width 35 height 34
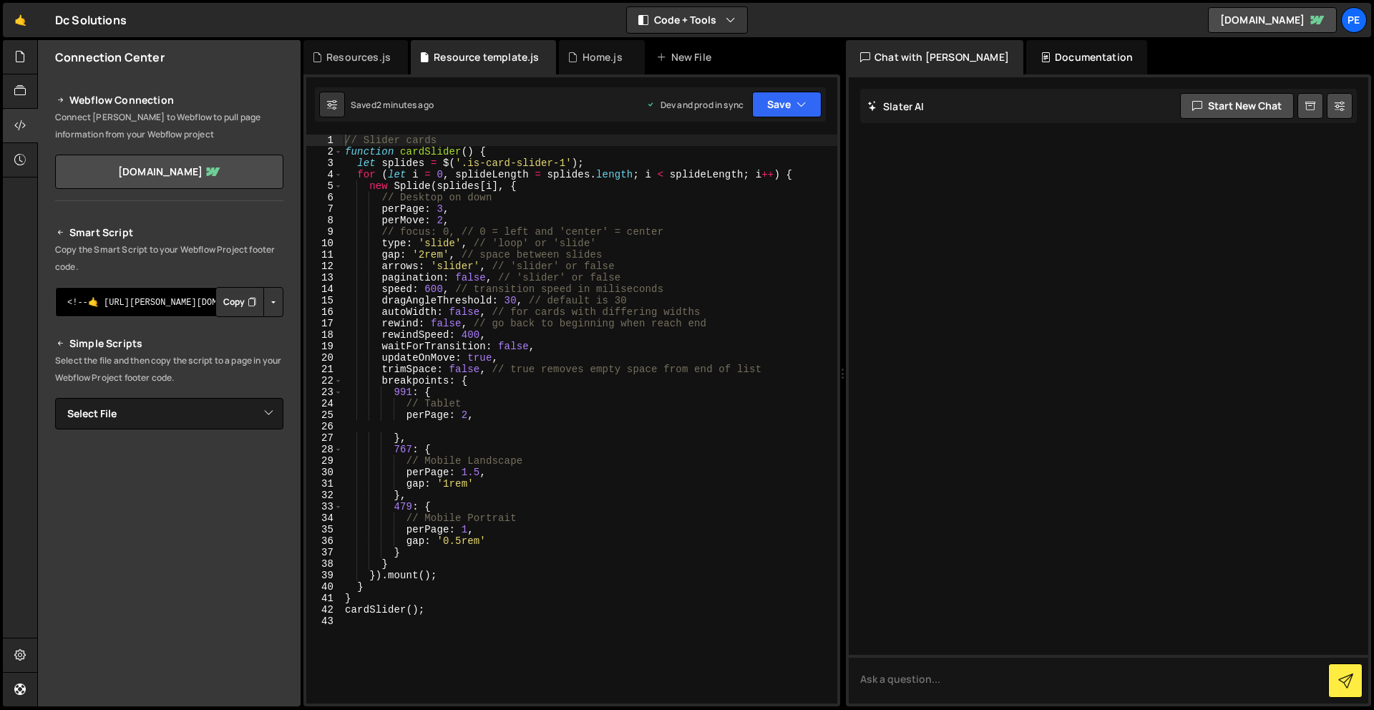
scroll to position [49, 0]
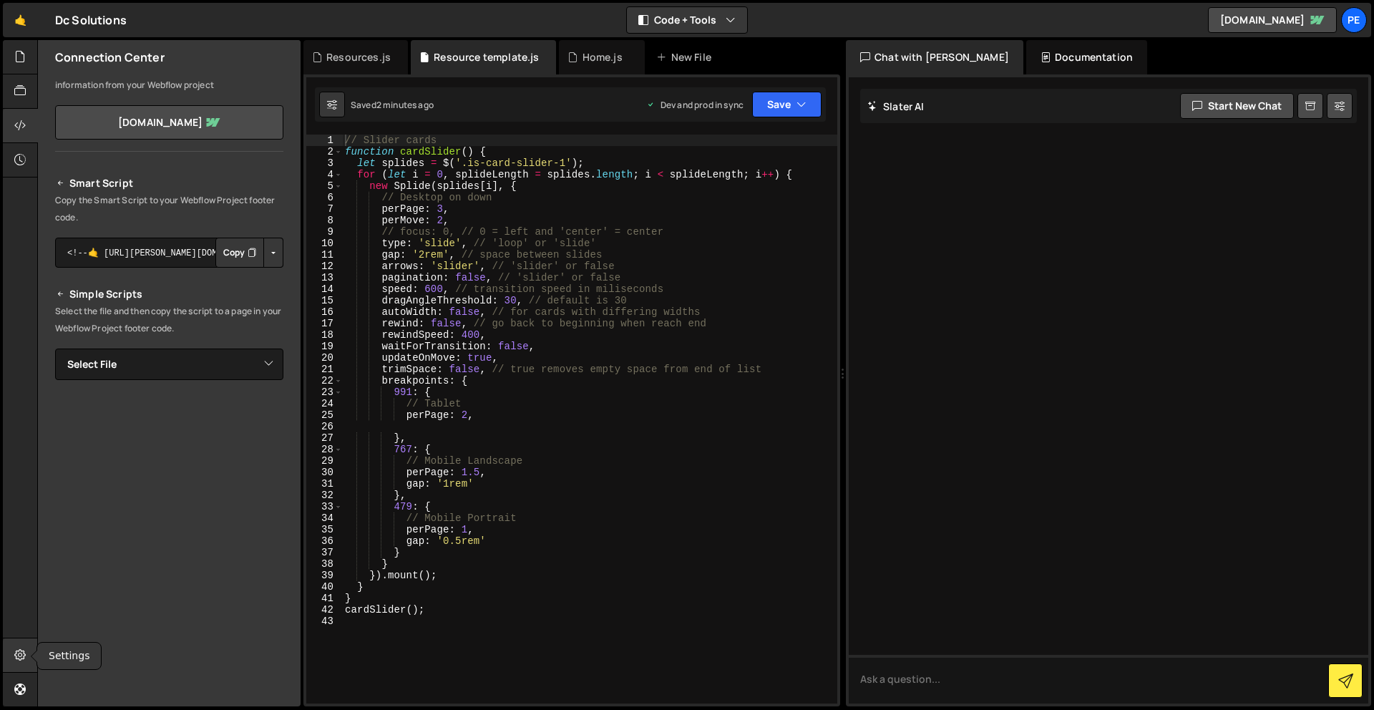
click at [16, 648] on icon at bounding box center [19, 655] width 11 height 16
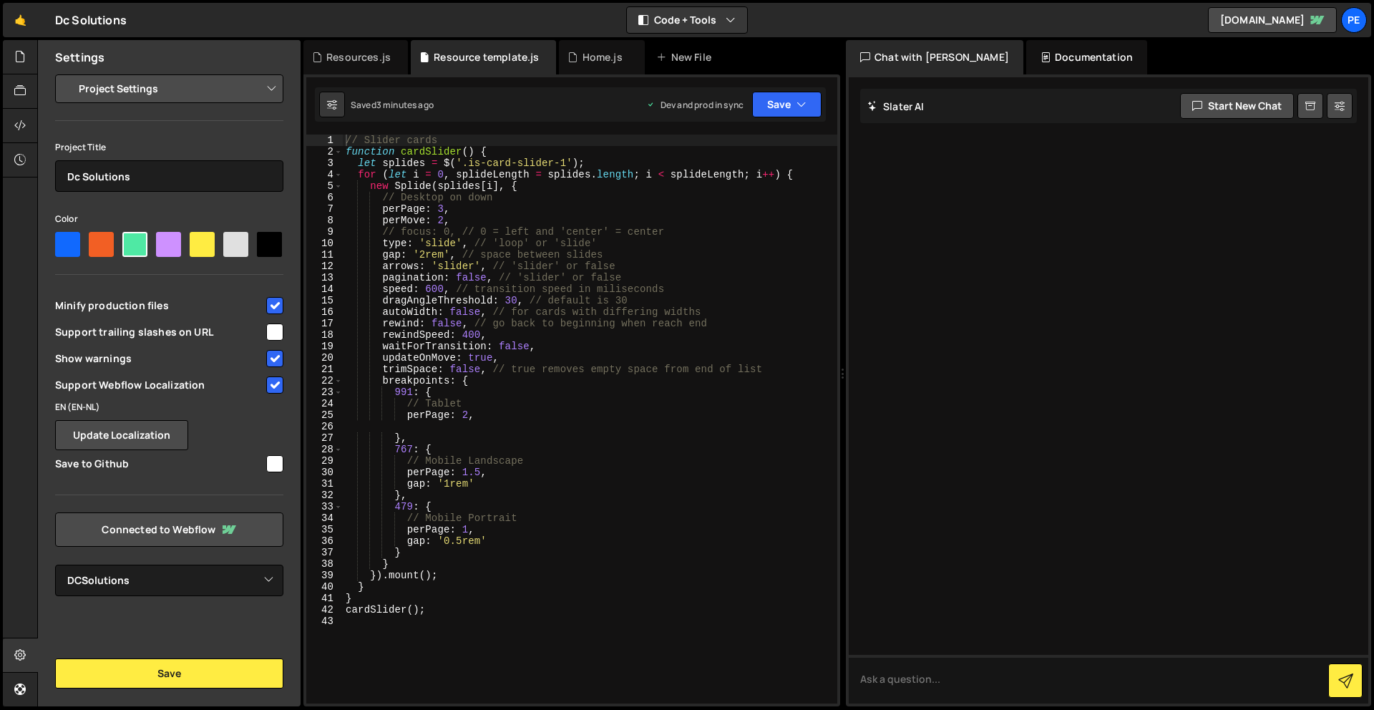
drag, startPoint x: 55, startPoint y: 330, endPoint x: 211, endPoint y: 337, distance: 156.2
click at [211, 337] on span "Support trailing slashes on URL" at bounding box center [159, 332] width 209 height 14
drag, startPoint x: 200, startPoint y: 335, endPoint x: 52, endPoint y: 333, distance: 148.2
click at [52, 333] on div "Project Settings Code Editor Settings Chat Settings Project Title Dc Solutions …" at bounding box center [169, 335] width 263 height 522
drag, startPoint x: 54, startPoint y: 335, endPoint x: 227, endPoint y: 337, distance: 172.5
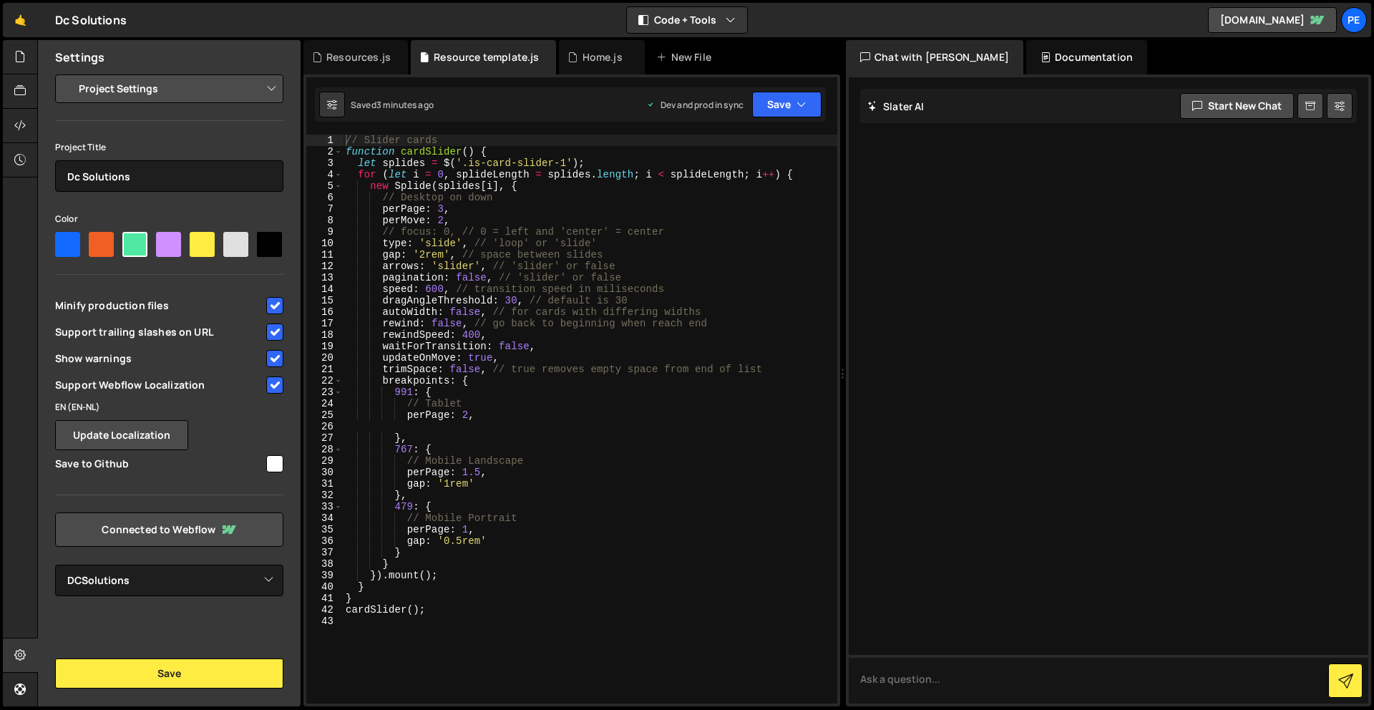
click at [227, 337] on div "Project Settings Code Editor Settings Chat Settings Project Title Dc Solutions …" at bounding box center [169, 335] width 263 height 522
click at [280, 329] on input "checkbox" at bounding box center [274, 331] width 17 height 17
click at [276, 329] on input "checkbox" at bounding box center [274, 331] width 17 height 17
checkbox input "true"
click at [194, 680] on button "Save" at bounding box center [169, 673] width 228 height 30
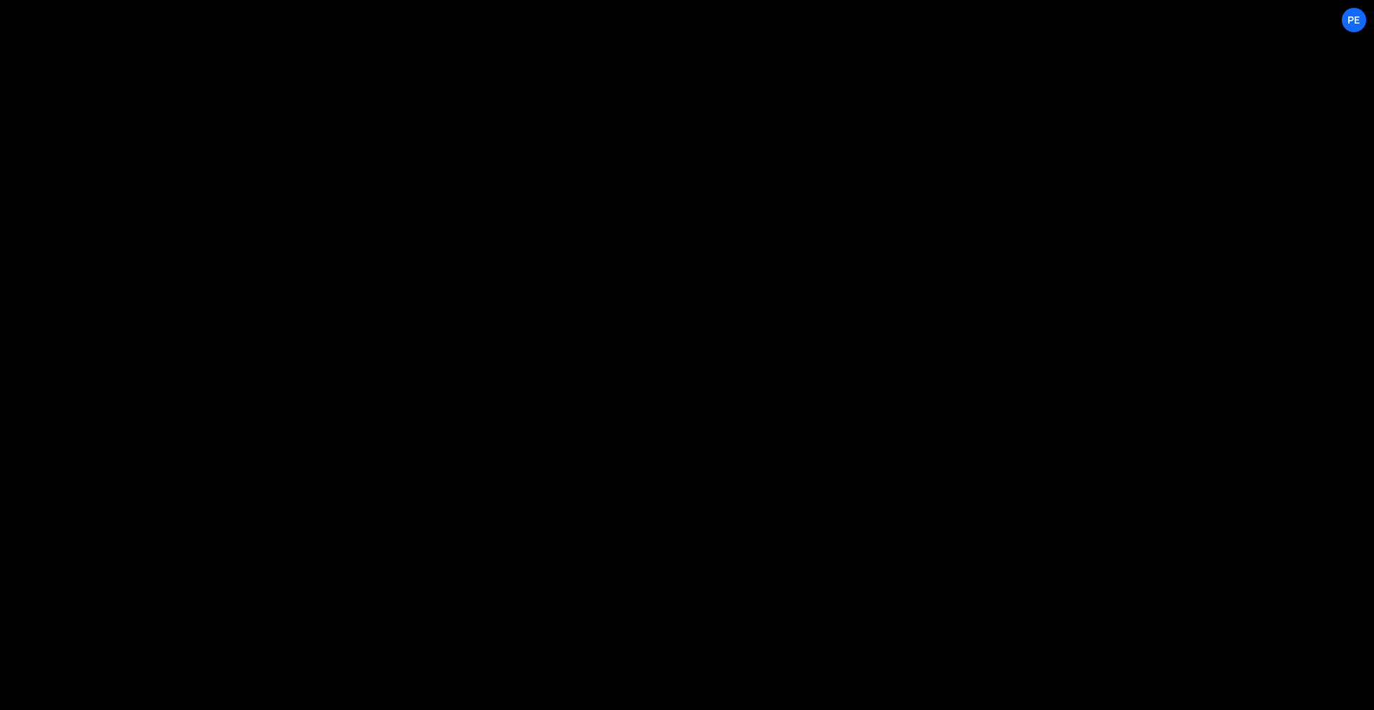
select select "68d0ebd3468fd7cee4f12a8e"
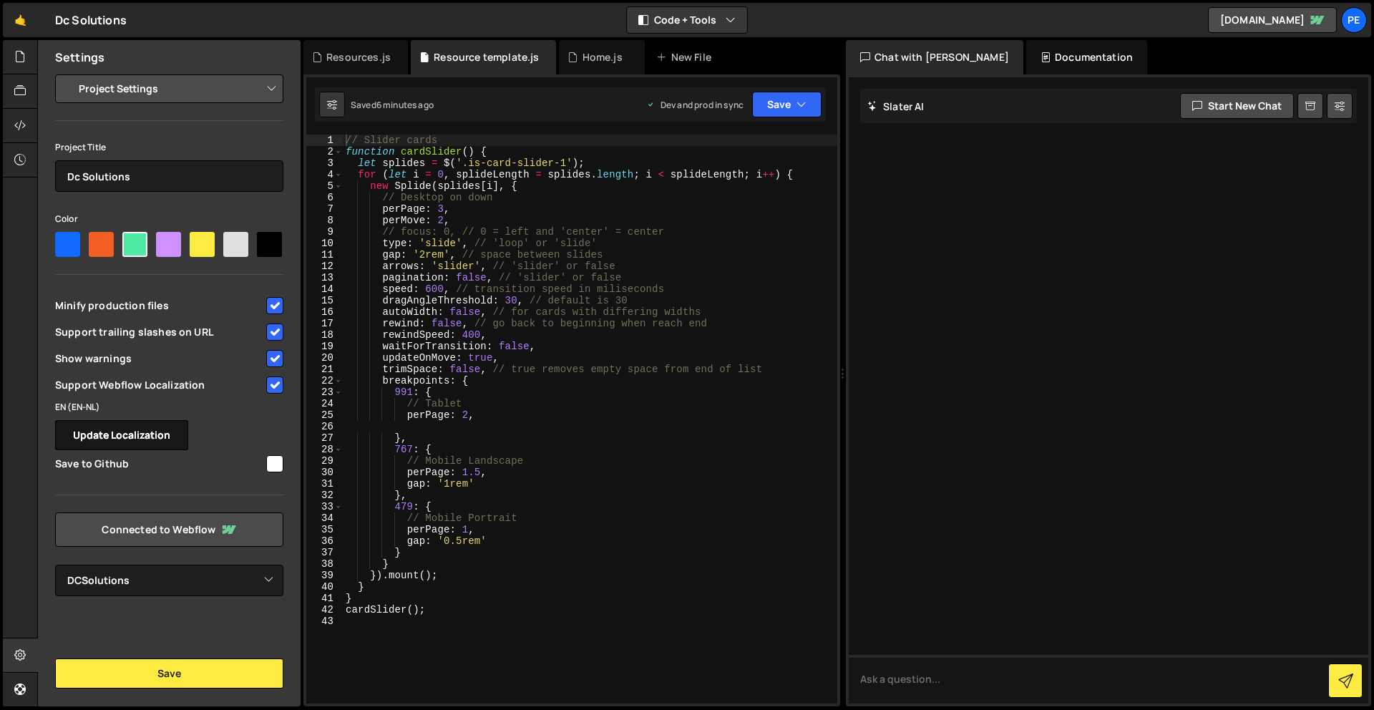
click at [131, 432] on button "Update Localization" at bounding box center [121, 435] width 133 height 30
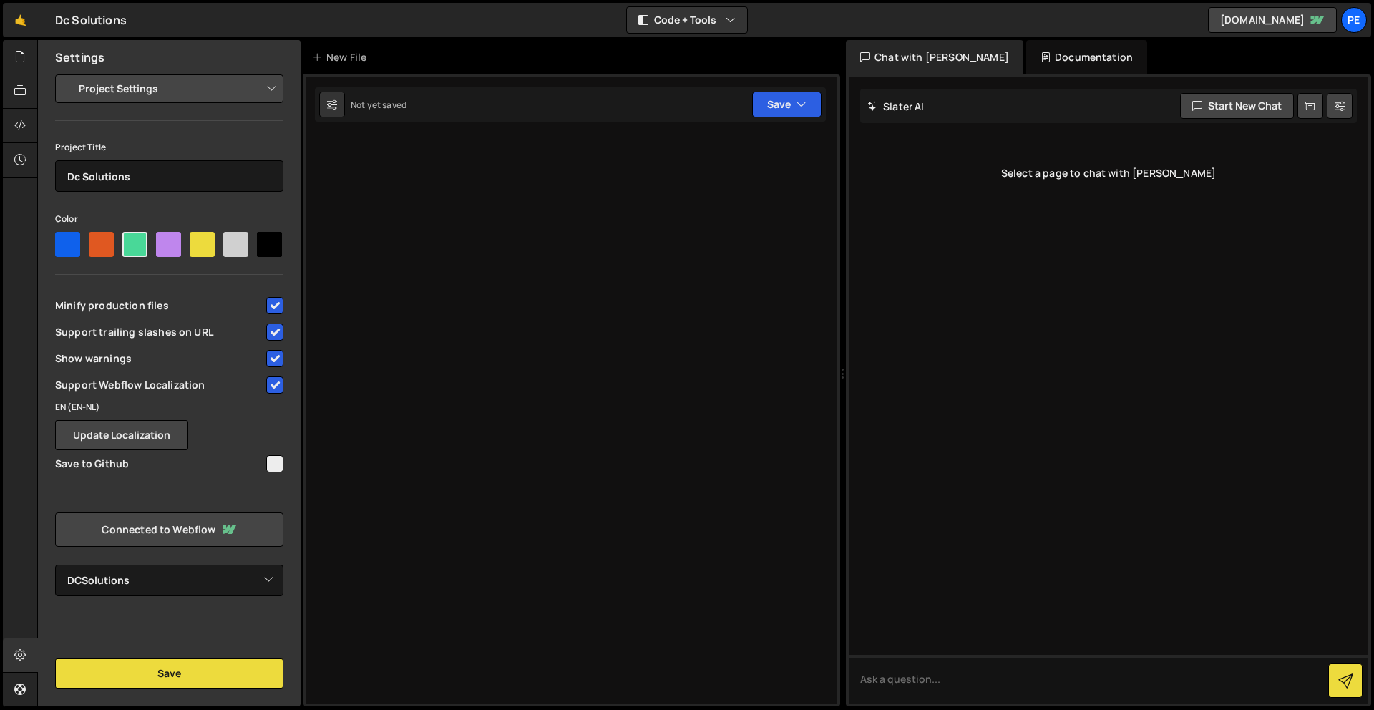
select select "68d0ebd3468fd7cee4f12a8e"
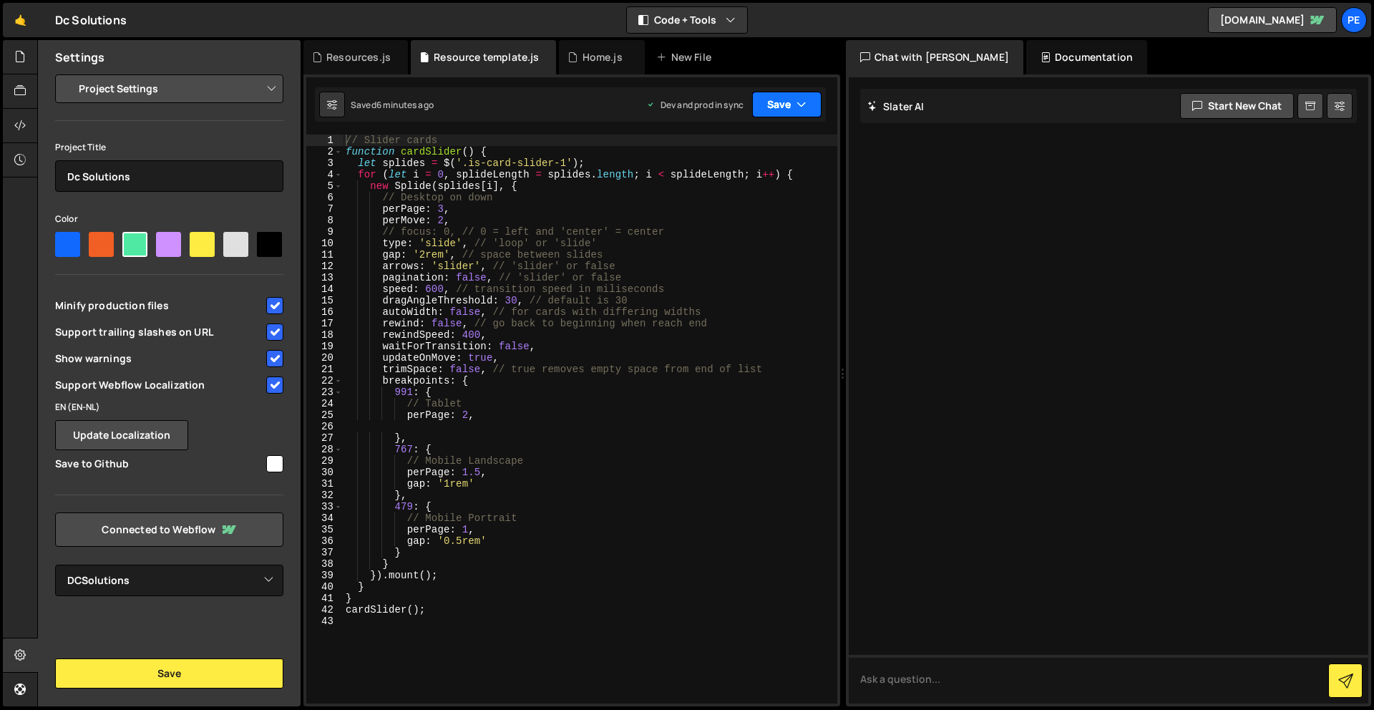
click at [777, 103] on button "Save" at bounding box center [786, 105] width 69 height 26
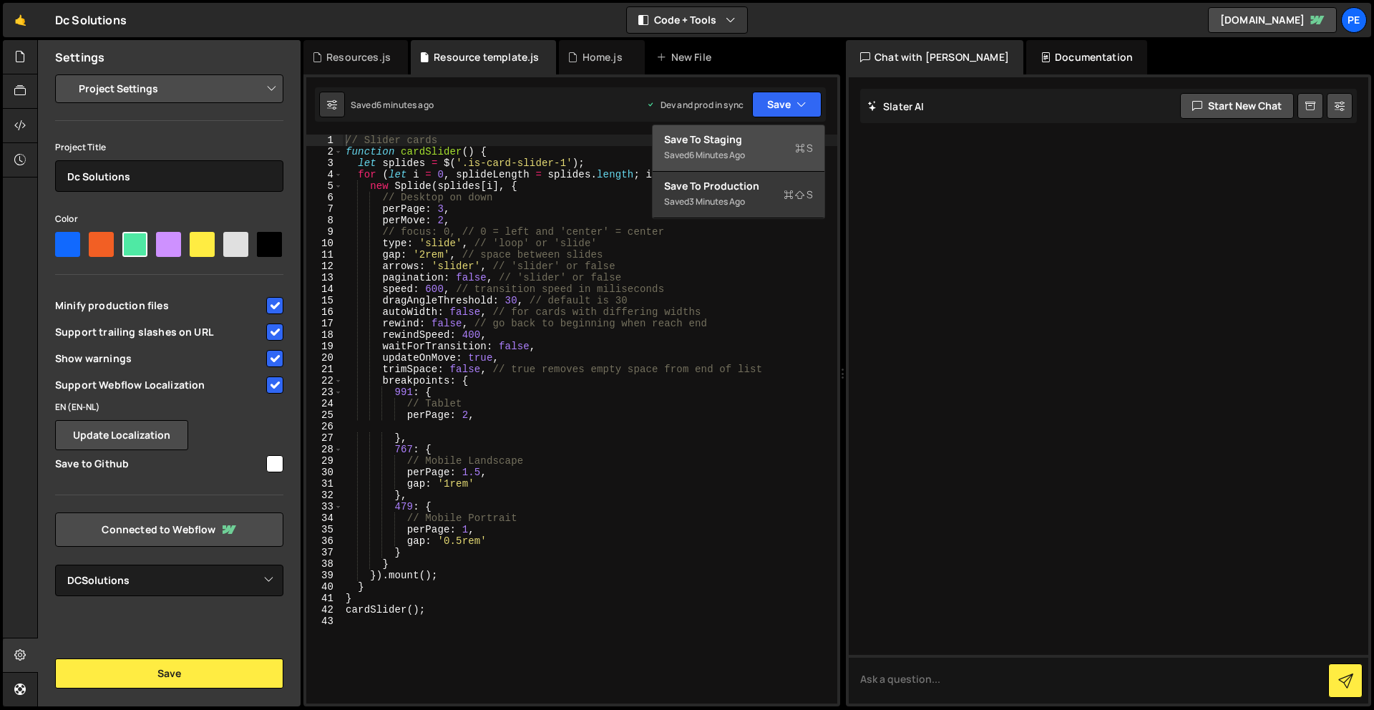
click at [754, 155] on div "Saved 6 minutes ago" at bounding box center [738, 155] width 149 height 17
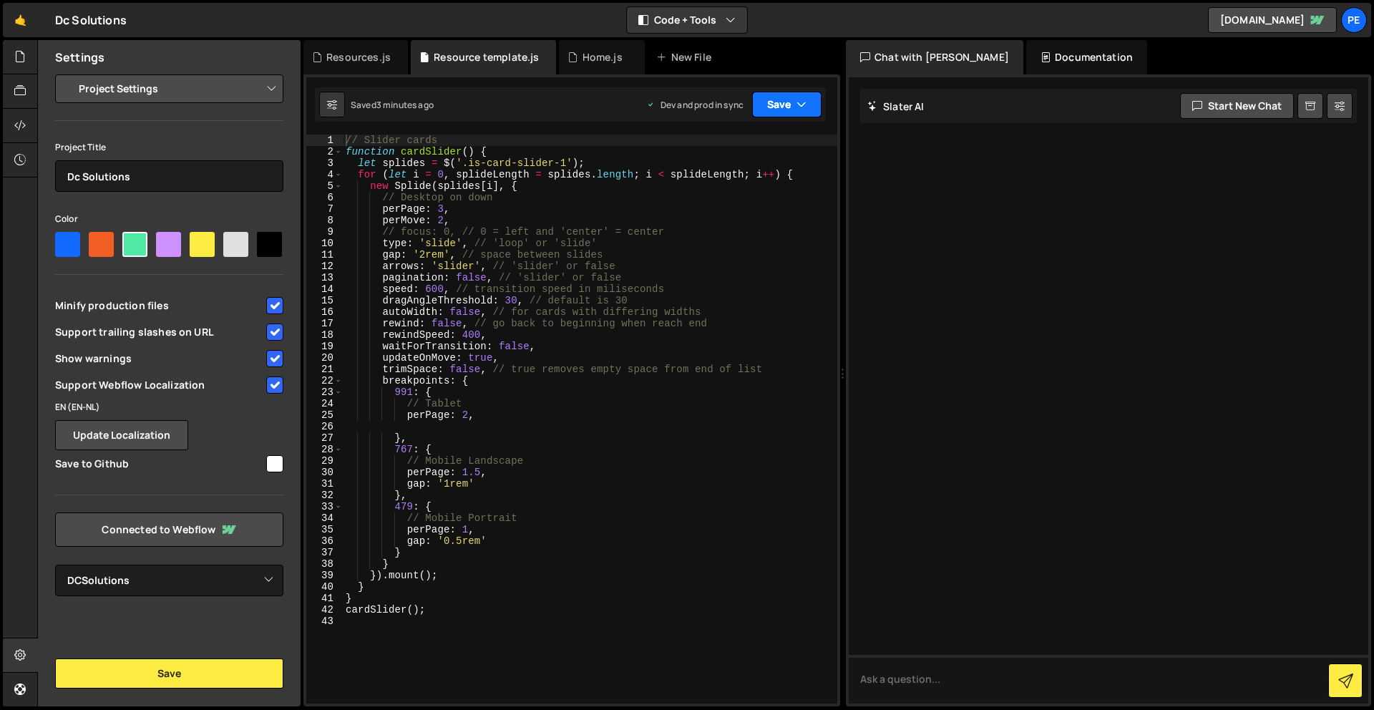
drag, startPoint x: 803, startPoint y: 112, endPoint x: 798, endPoint y: 119, distance: 8.7
click at [803, 112] on button "Save" at bounding box center [786, 105] width 69 height 26
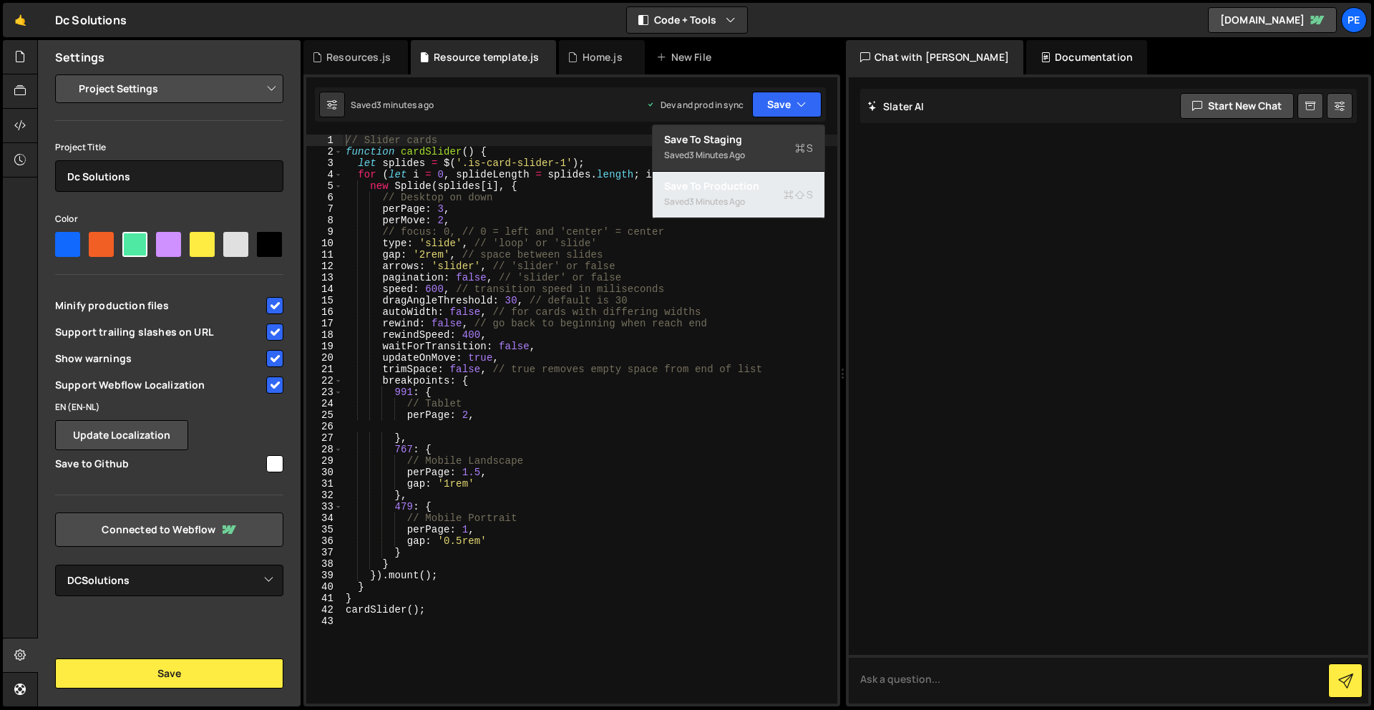
click at [754, 200] on div "Saved 3 minutes ago" at bounding box center [738, 201] width 149 height 17
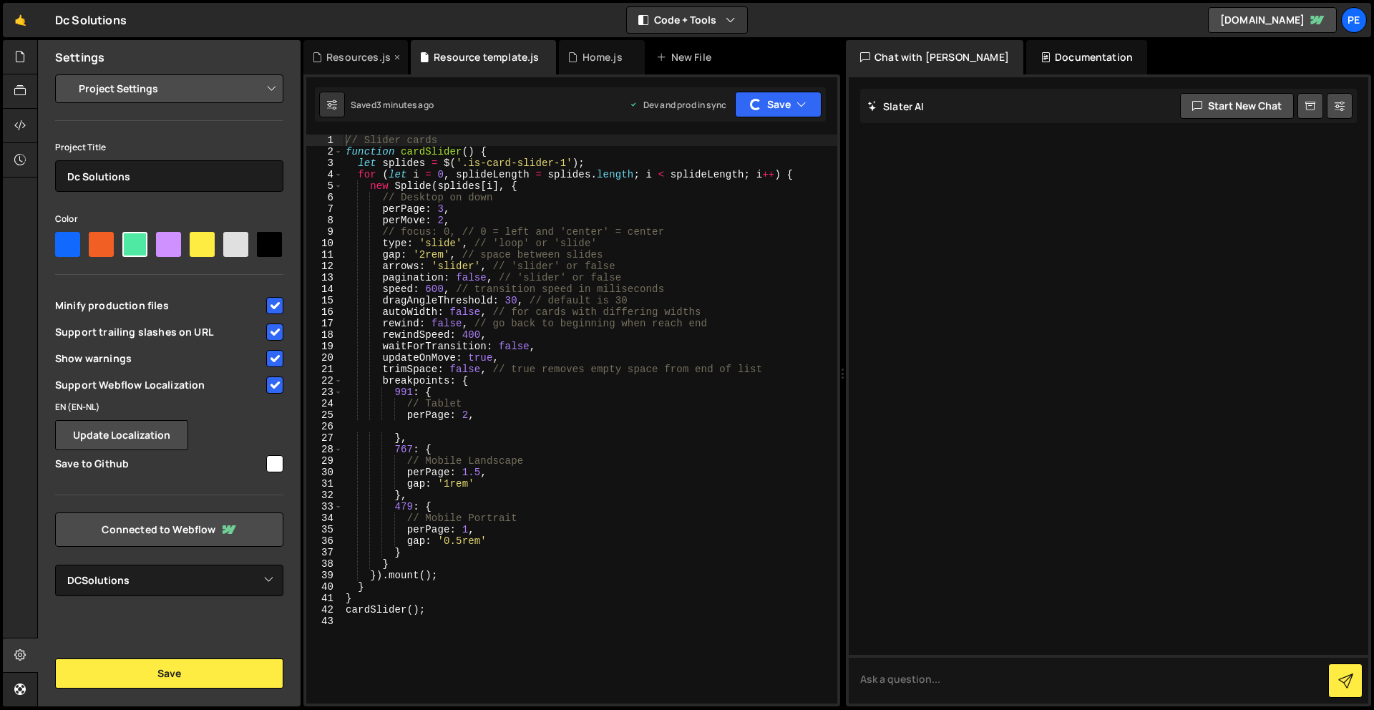
click at [362, 55] on div "Resources.js" at bounding box center [358, 57] width 64 height 14
click at [778, 101] on button "Save" at bounding box center [778, 105] width 87 height 26
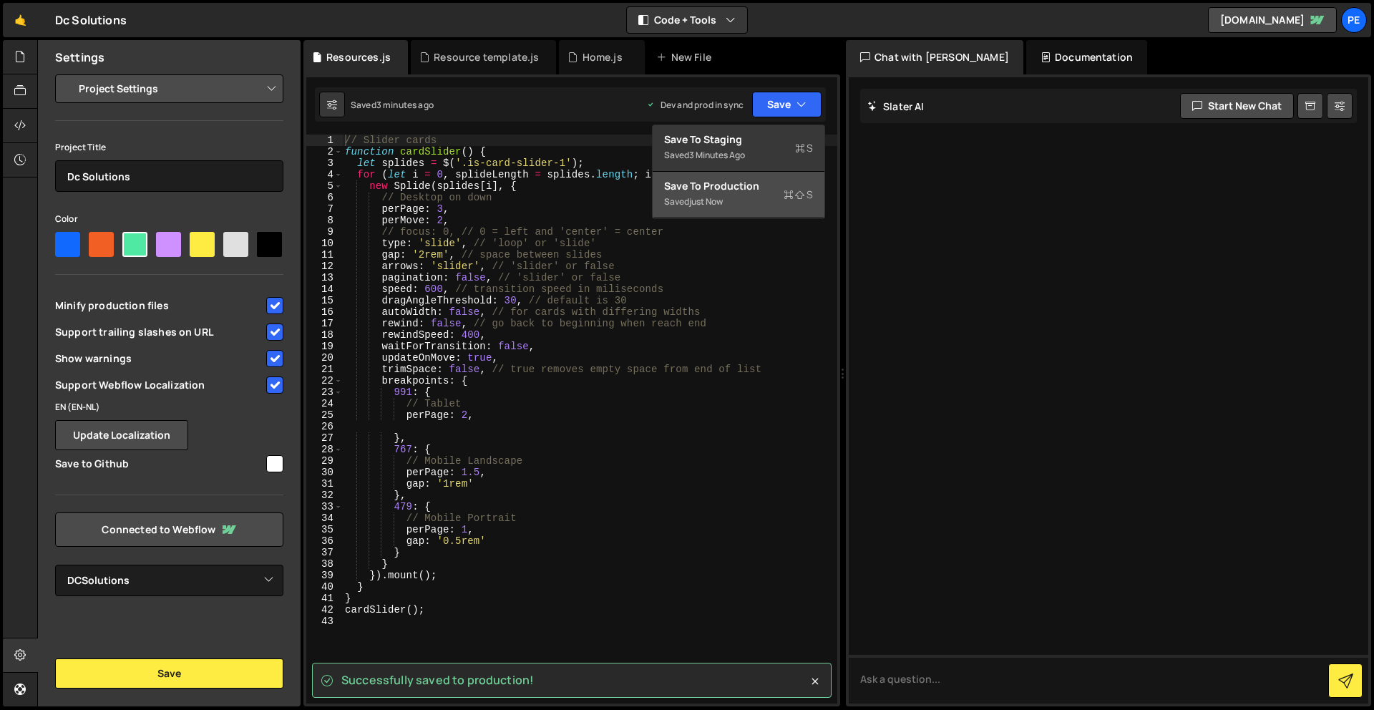
click at [757, 187] on div "Save to Production S" at bounding box center [738, 186] width 149 height 14
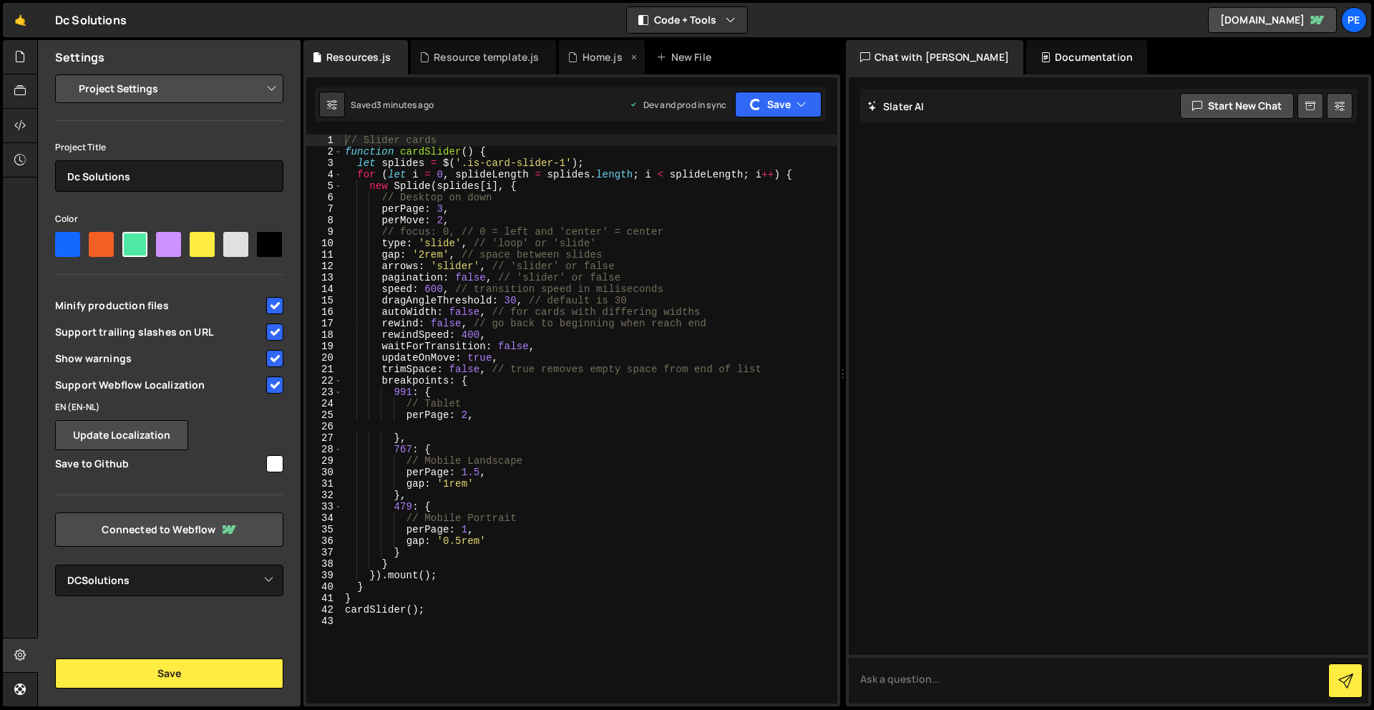
click at [593, 52] on div "Home.js" at bounding box center [603, 57] width 40 height 14
click at [786, 97] on button "Save" at bounding box center [778, 105] width 87 height 26
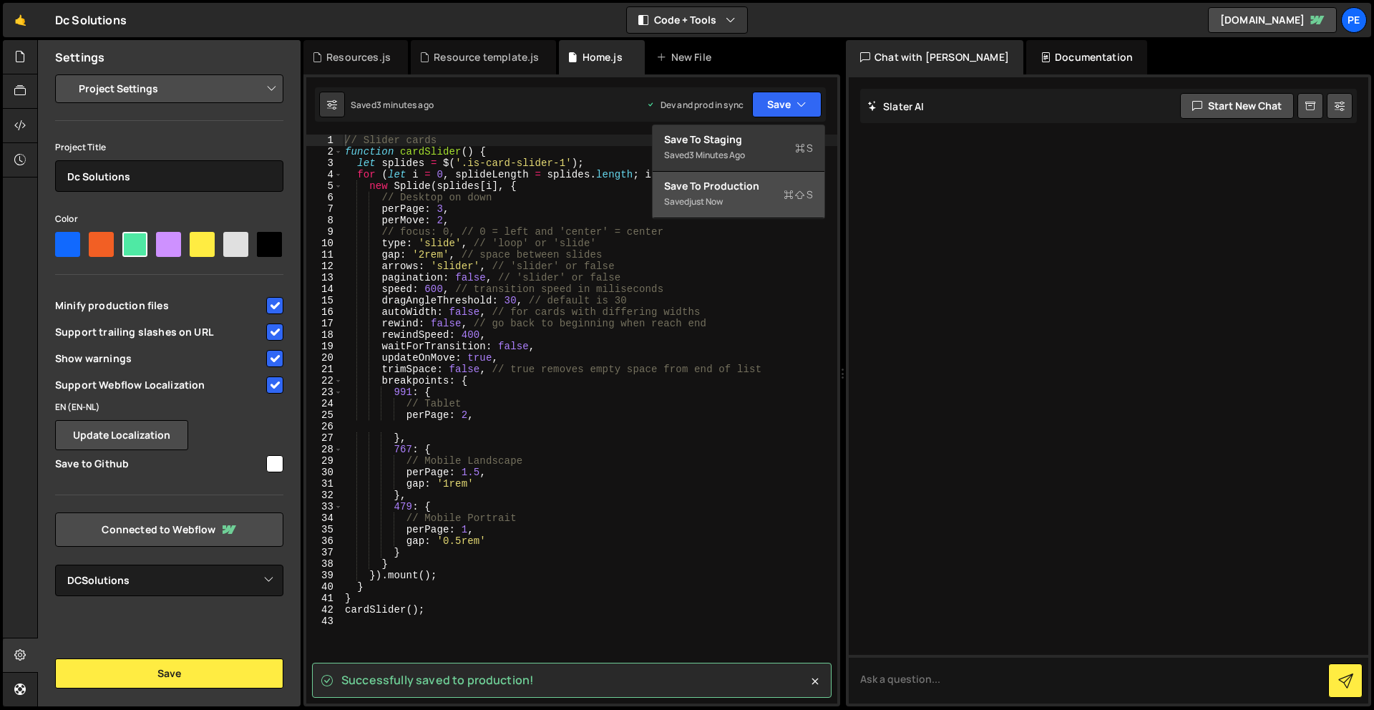
click at [763, 193] on div "Saved just now" at bounding box center [738, 201] width 149 height 17
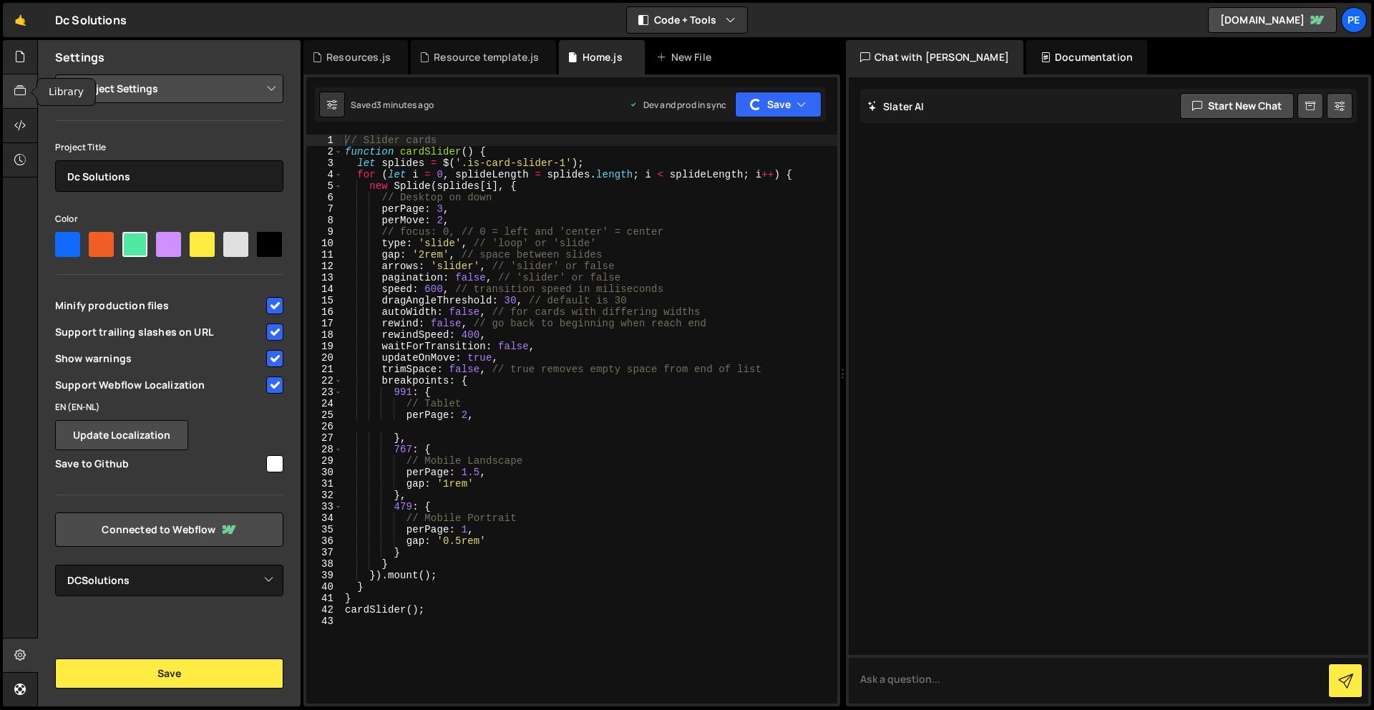
click at [3, 84] on div at bounding box center [20, 91] width 35 height 34
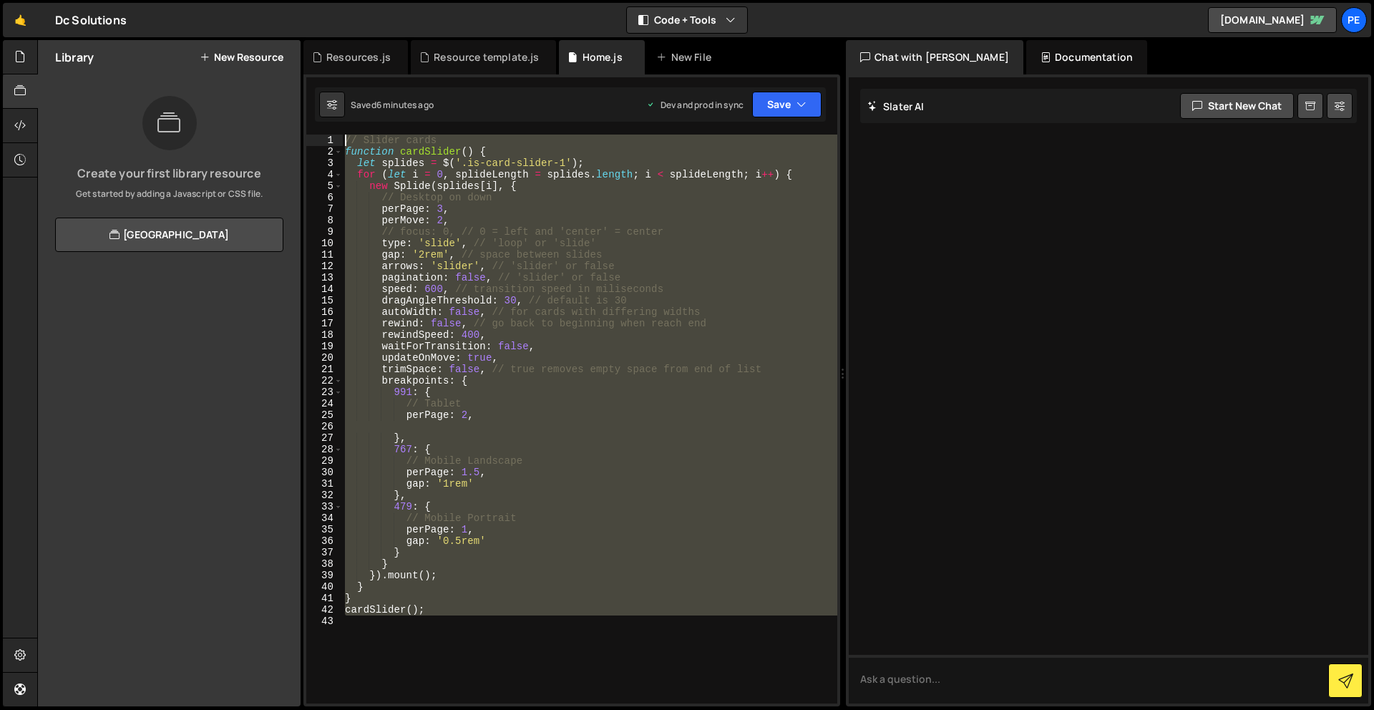
drag, startPoint x: 476, startPoint y: 584, endPoint x: 373, endPoint y: -63, distance: 655.1
click at [373, 0] on html "Projects [GEOGRAPHIC_DATA] Blog Pe Your current team is Perspective 1 Projects …" at bounding box center [687, 355] width 1374 height 710
type textarea "// Slider cards function cardSlider() {"
drag, startPoint x: 233, startPoint y: 364, endPoint x: 308, endPoint y: 278, distance: 113.6
click at [235, 362] on div "Library New Resource Create your first library resource Get started by adding a…" at bounding box center [169, 373] width 263 height 666
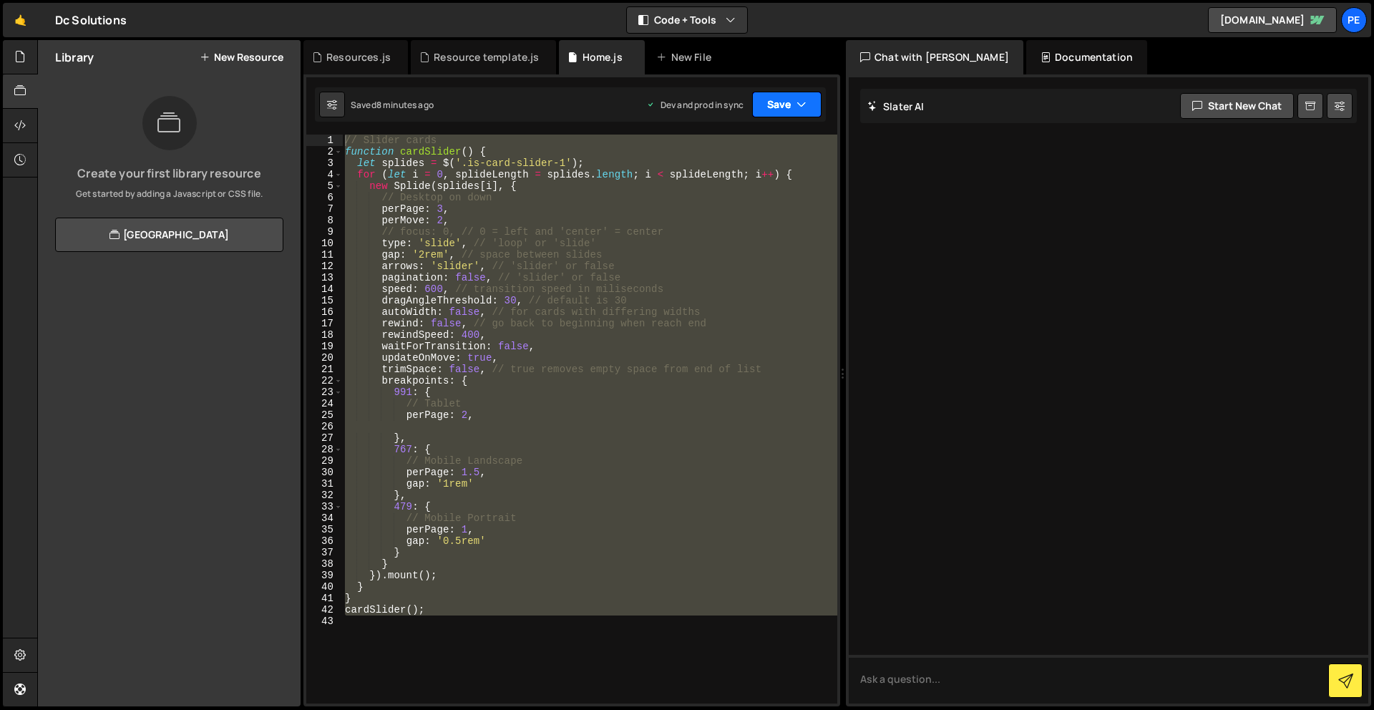
click at [756, 95] on button "Save" at bounding box center [786, 105] width 69 height 26
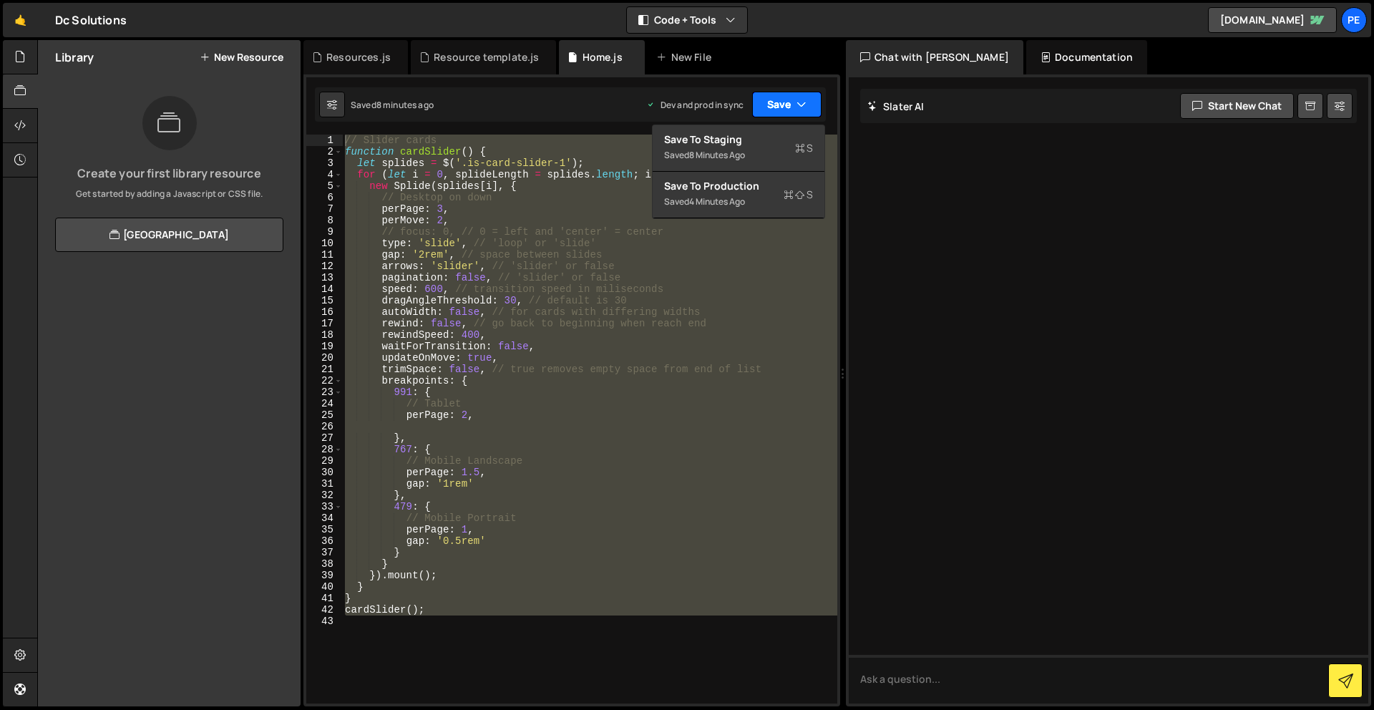
click at [766, 99] on button "Save" at bounding box center [786, 105] width 69 height 26
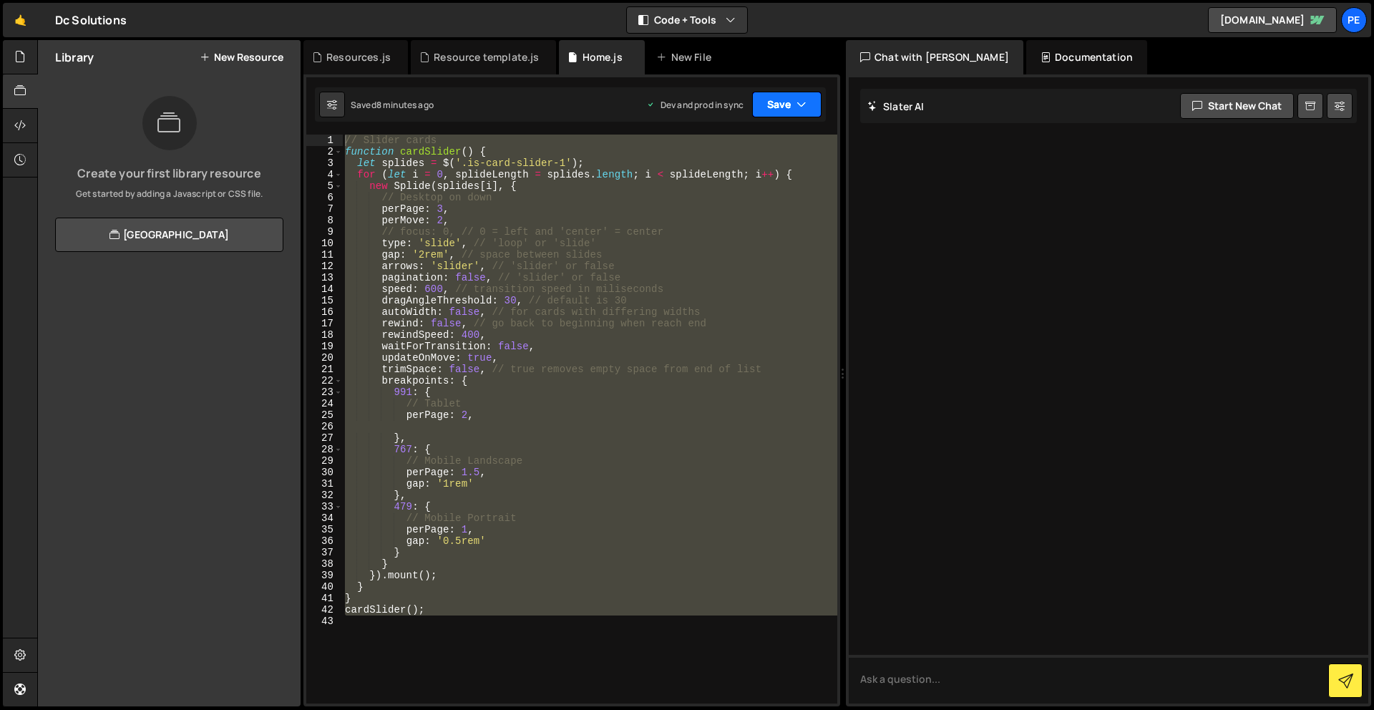
drag, startPoint x: 783, startPoint y: 99, endPoint x: 760, endPoint y: 99, distance: 22.9
click at [783, 99] on button "Save" at bounding box center [786, 105] width 69 height 26
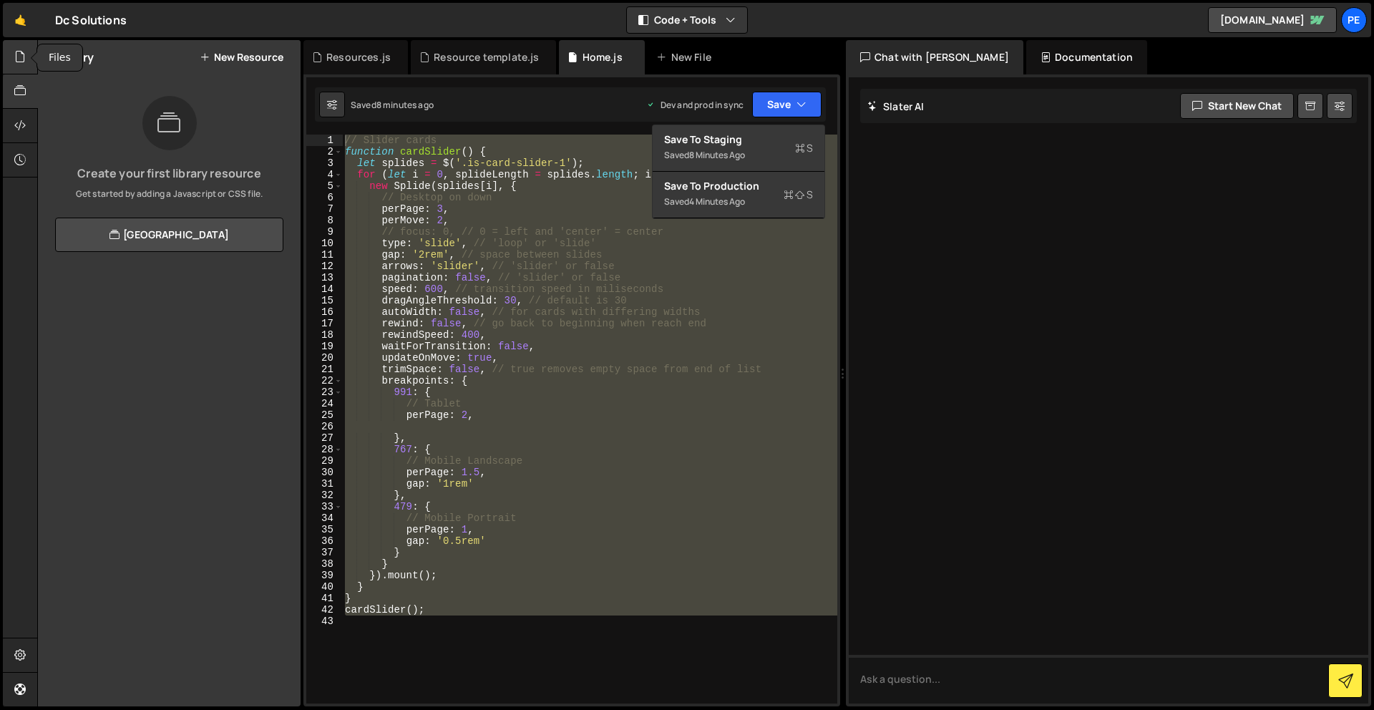
click at [30, 65] on div at bounding box center [20, 57] width 35 height 34
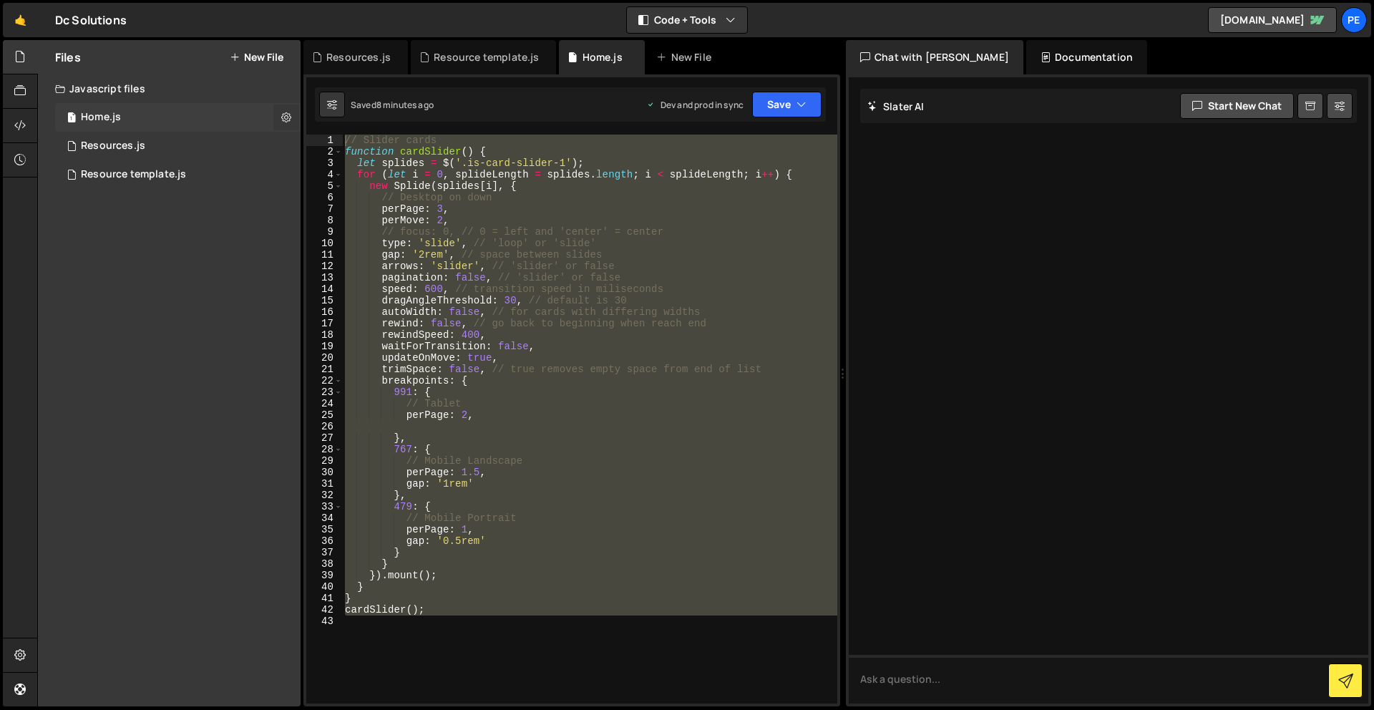
click at [286, 117] on icon at bounding box center [286, 117] width 10 height 14
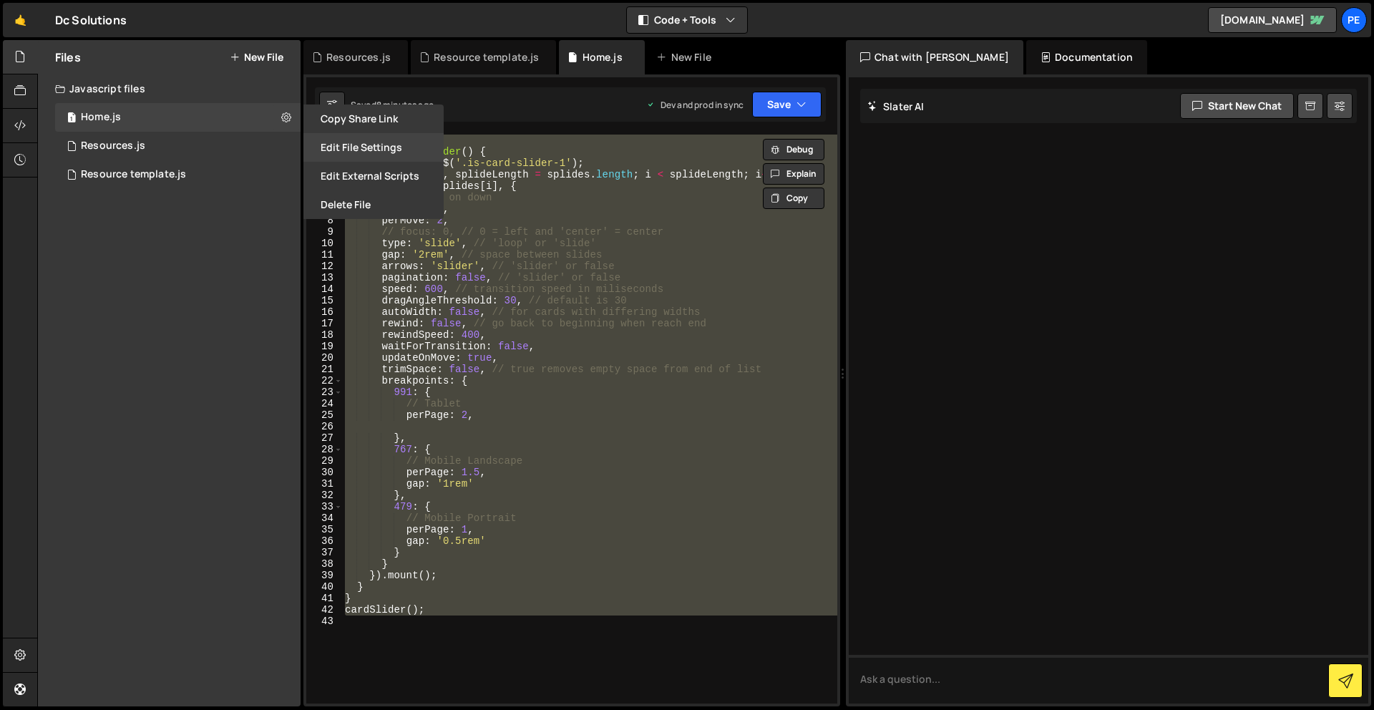
click at [358, 141] on button "Edit File Settings" at bounding box center [373, 147] width 140 height 29
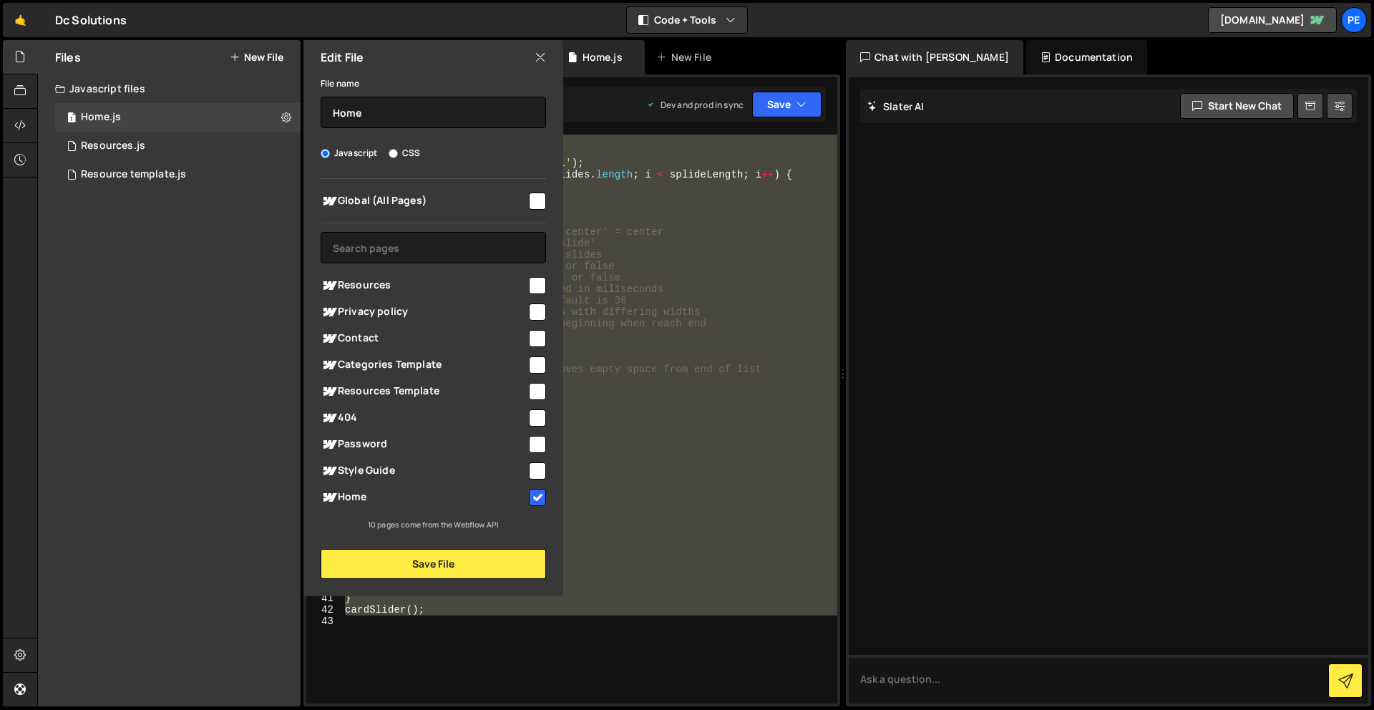
click at [500, 589] on div "Edit File File name Home Javascript CSS Global (All Pages)" at bounding box center [432, 318] width 263 height 556
click at [498, 565] on button "Save File" at bounding box center [433, 564] width 225 height 30
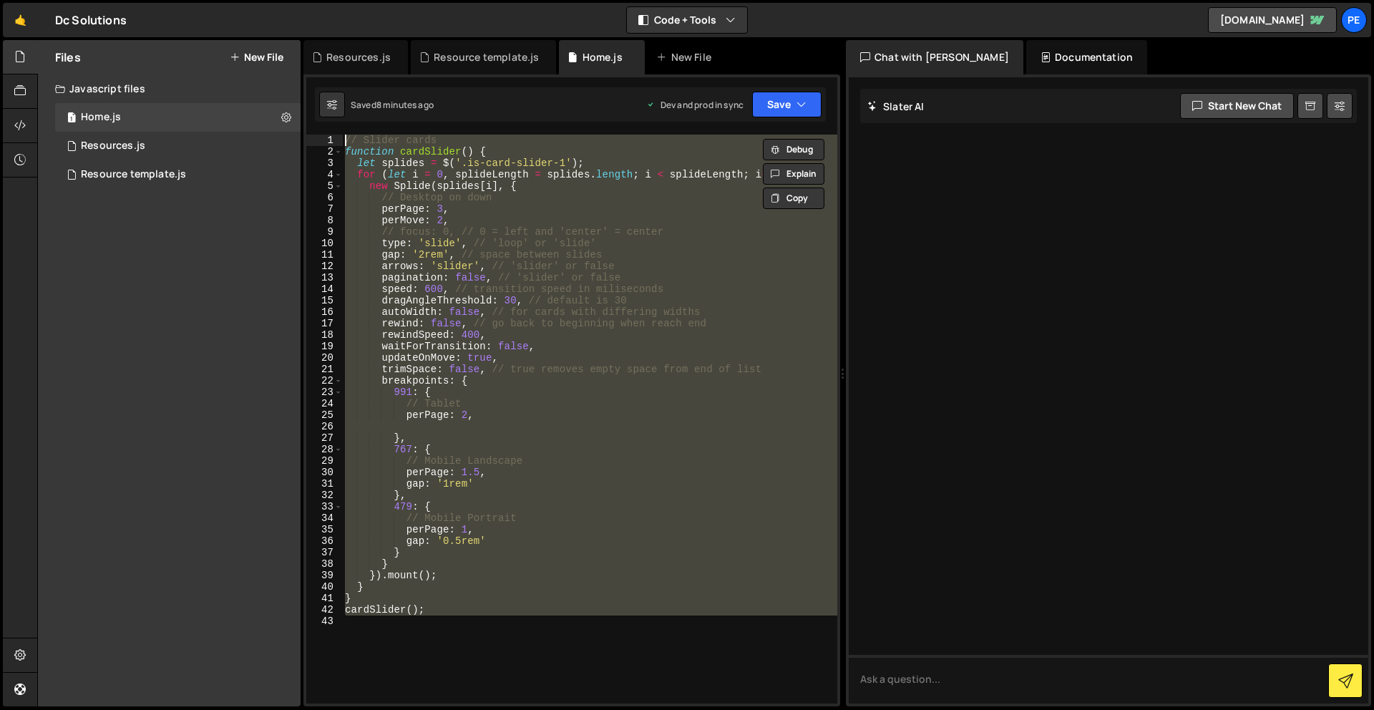
click at [474, 681] on div "// Slider cards function cardSlider ( ) { let splides = $ ( '.is-card-slider-1'…" at bounding box center [589, 419] width 495 height 569
drag, startPoint x: 460, startPoint y: 650, endPoint x: 394, endPoint y: -63, distance: 715.9
click at [394, 0] on html "Projects [GEOGRAPHIC_DATA] Blog Pe Your current team is Perspective 1 Projects …" at bounding box center [687, 355] width 1374 height 710
type textarea "// Slider cards function cardSlider() {"
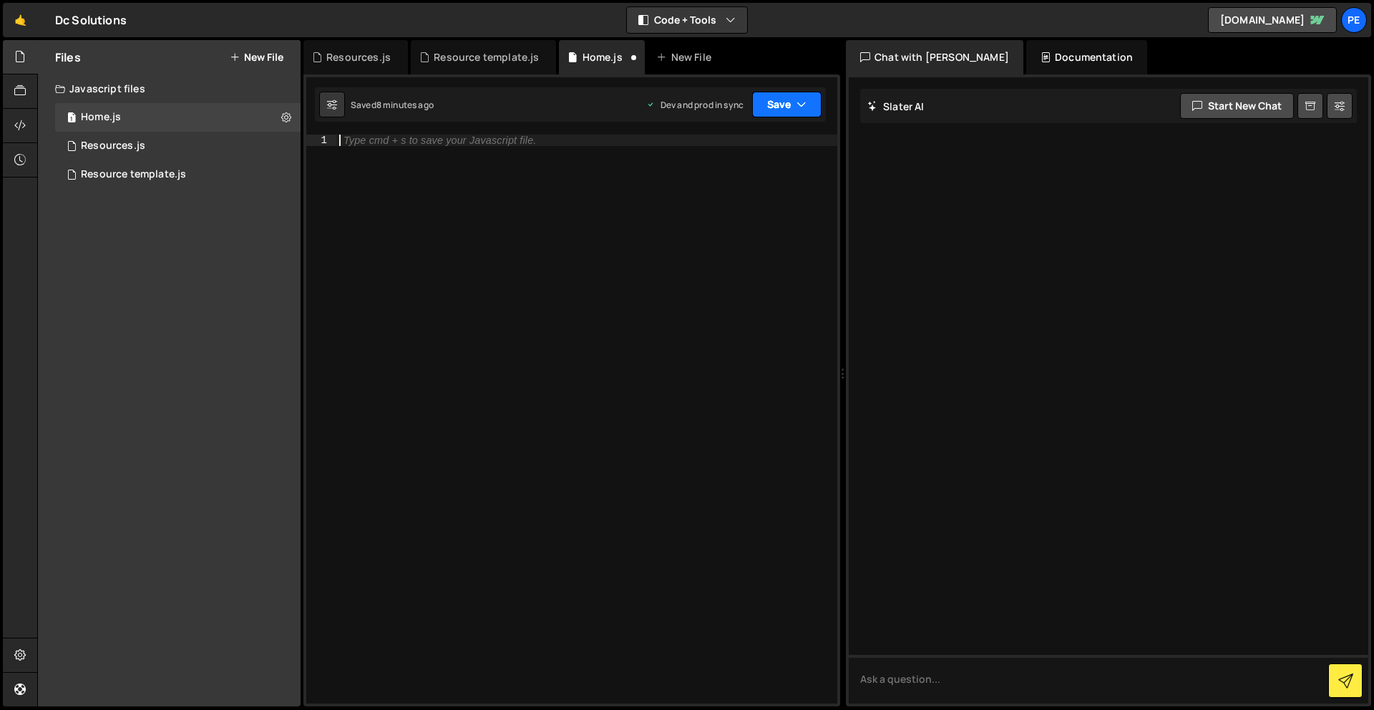
click at [794, 112] on button "Save" at bounding box center [786, 105] width 69 height 26
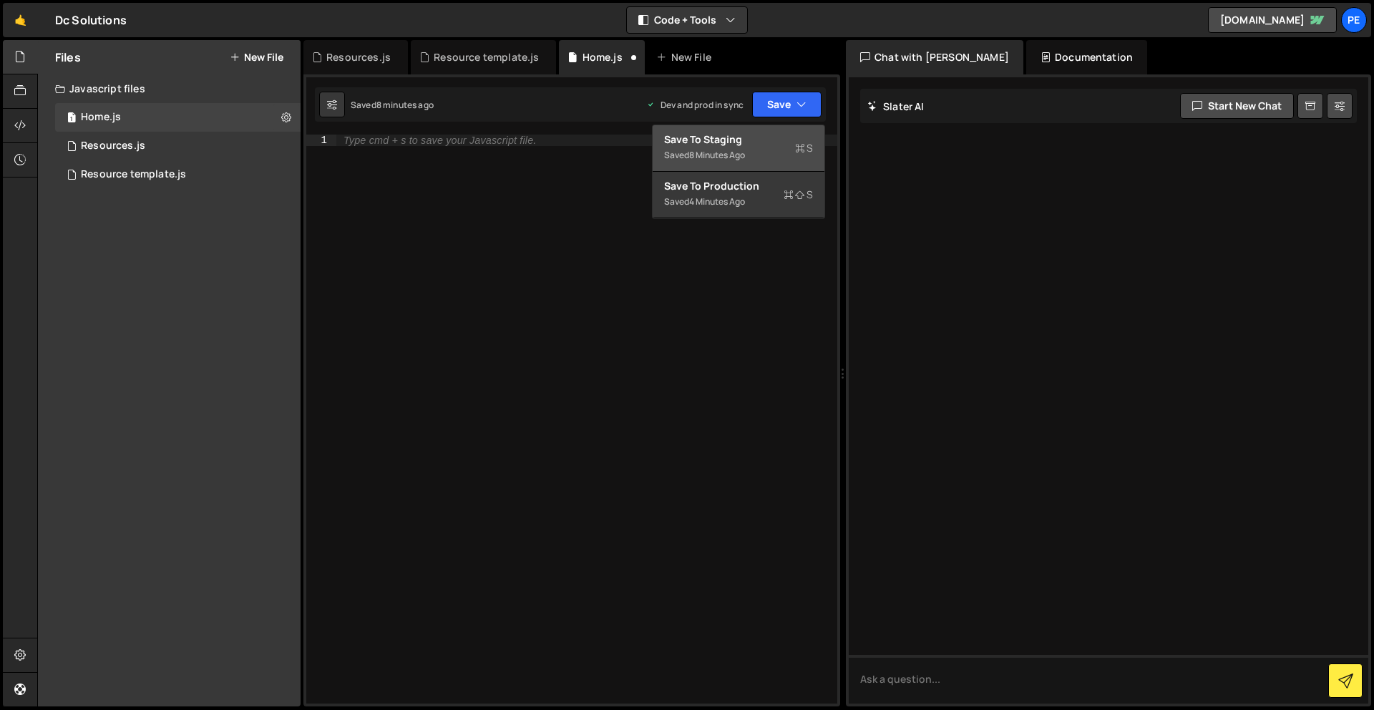
click at [774, 153] on div "Saved 8 minutes ago" at bounding box center [738, 155] width 149 height 17
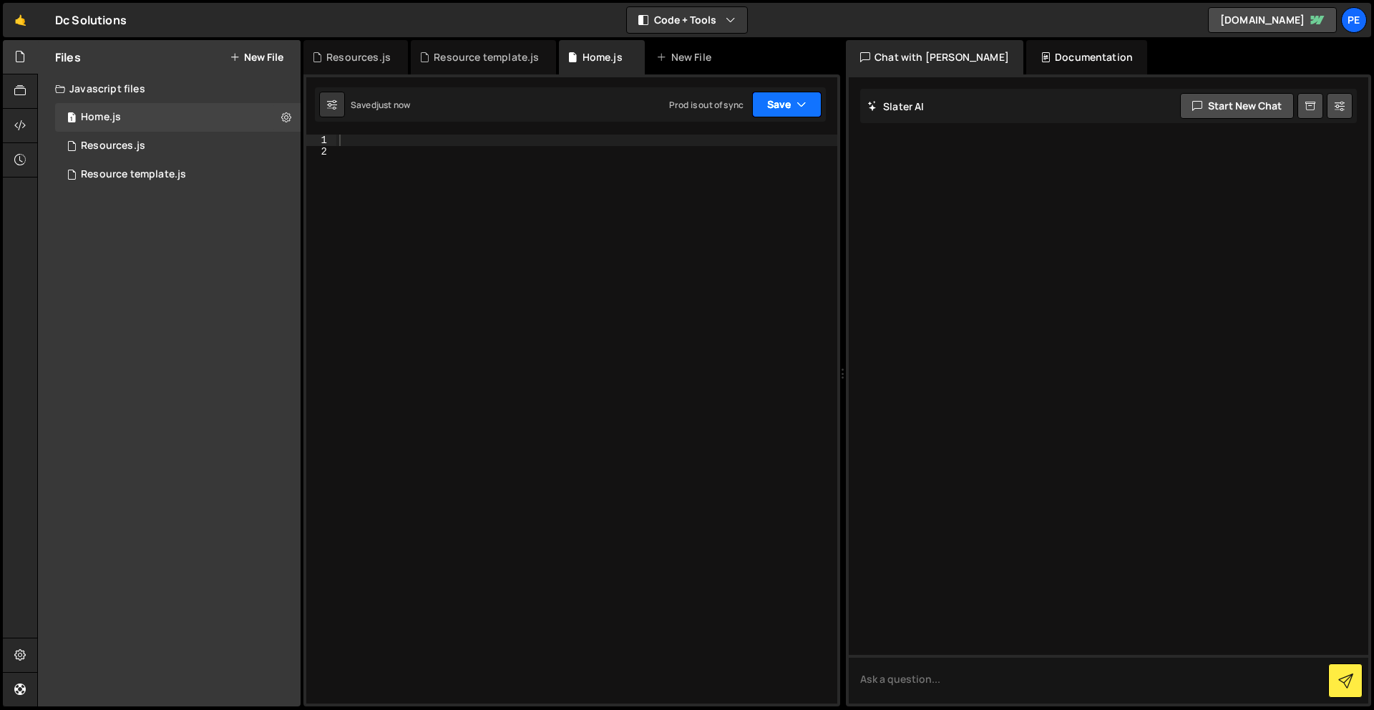
click at [807, 104] on button "Save" at bounding box center [786, 105] width 69 height 26
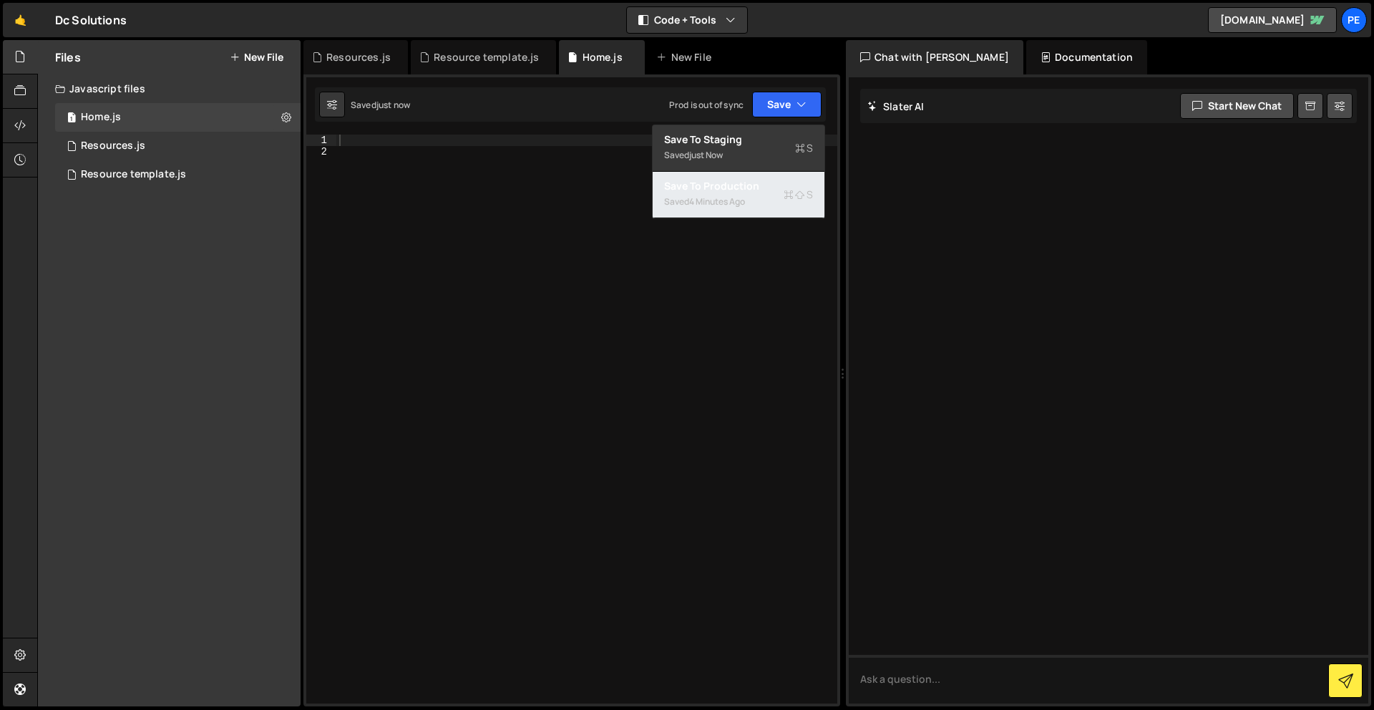
drag, startPoint x: 792, startPoint y: 184, endPoint x: 774, endPoint y: 180, distance: 18.2
click at [792, 184] on div "Save to Production S" at bounding box center [738, 186] width 149 height 14
